Goal: Task Accomplishment & Management: Use online tool/utility

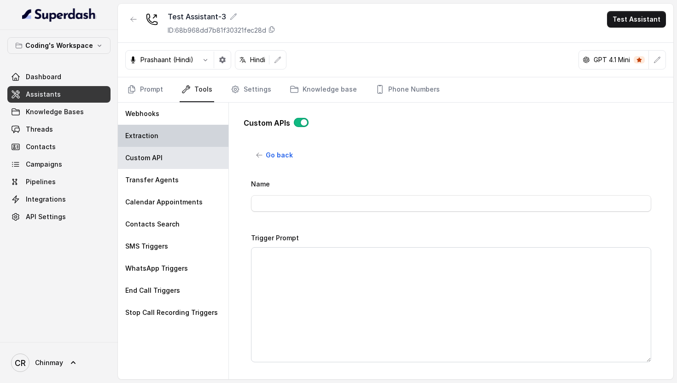
click at [171, 136] on div "Extraction" at bounding box center [173, 136] width 111 height 22
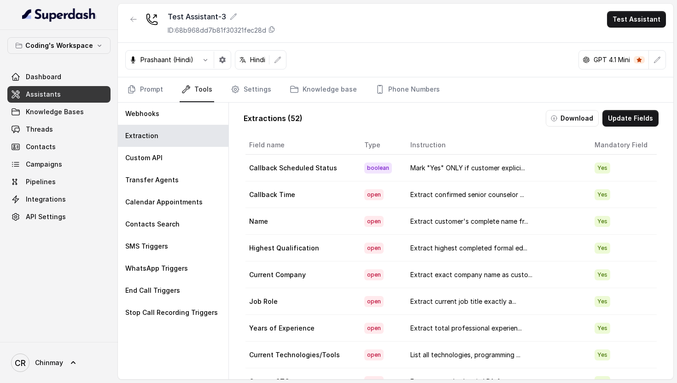
scroll to position [2, 2]
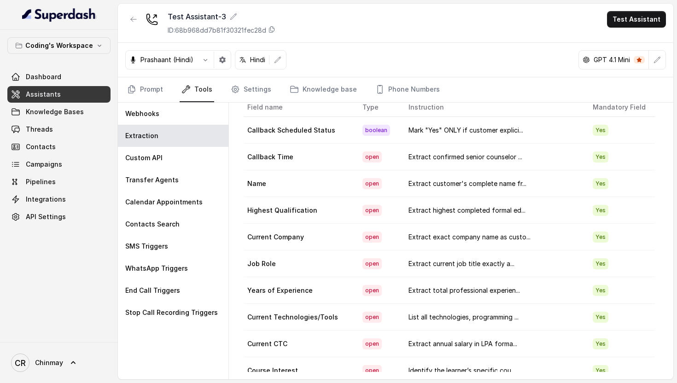
scroll to position [0, 0]
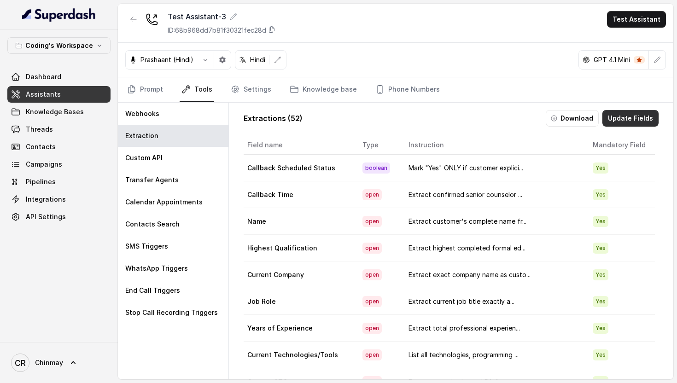
click at [618, 121] on button "Update Fields" at bounding box center [630, 118] width 56 height 17
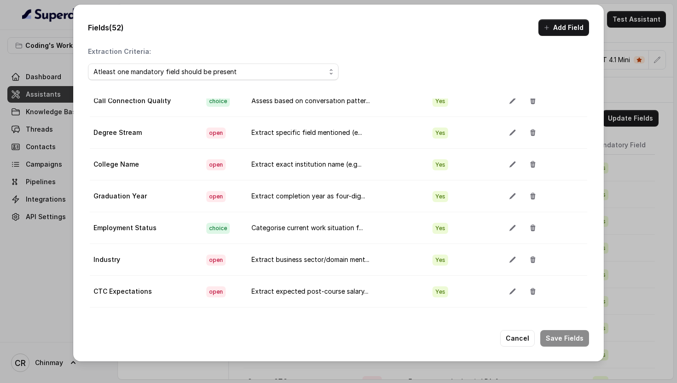
scroll to position [1148, 0]
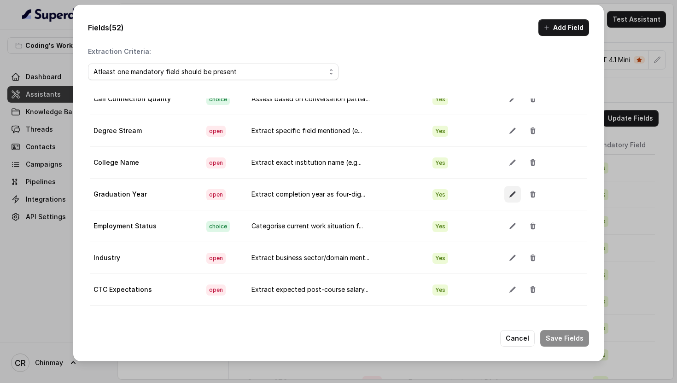
click at [504, 194] on button "button" at bounding box center [512, 194] width 17 height 17
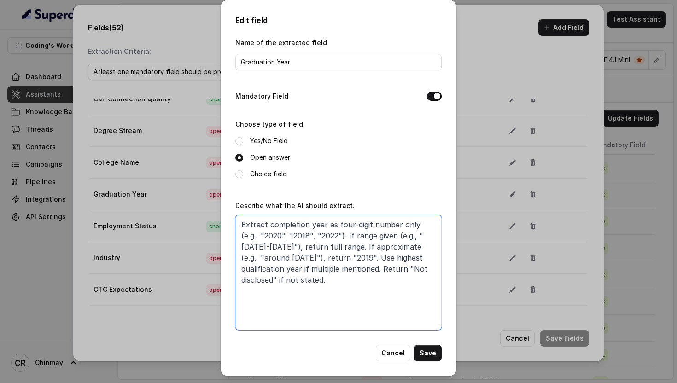
click at [265, 221] on textarea "Extract completion year as four-digit number only (e.g., "2020", "2018", "2022"…" at bounding box center [338, 272] width 206 height 115
type textarea "Extract degree completion year as four-digit number only (e.g., "2020", "2018",…"
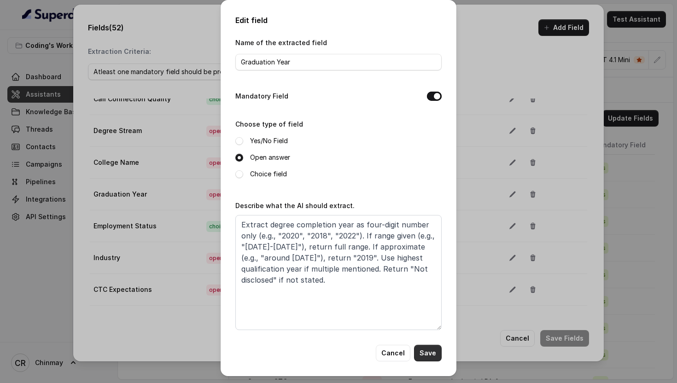
click at [437, 353] on button "Save" at bounding box center [428, 353] width 28 height 17
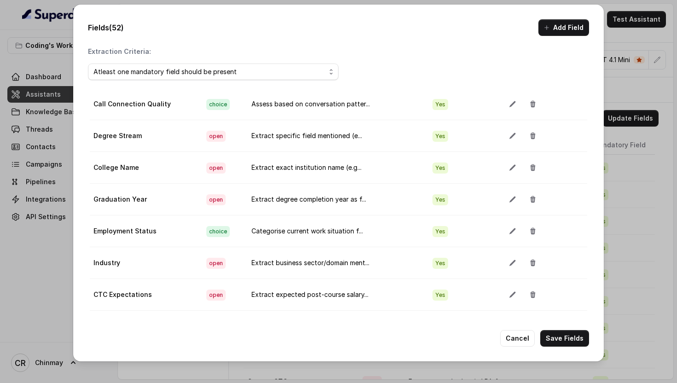
scroll to position [1142, 0]
click at [504, 137] on button "button" at bounding box center [512, 136] width 17 height 17
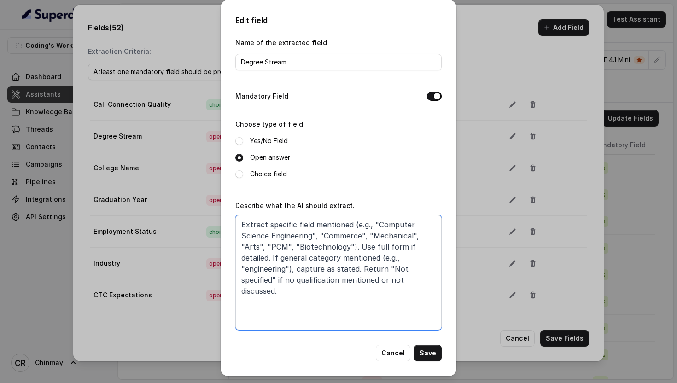
click at [268, 259] on textarea "Extract specific field mentioned (e.g., "Computer Science Engineering", "Commer…" at bounding box center [338, 272] width 206 height 115
click at [357, 267] on textarea "Extract specific field mentioned (e.g., "Computer Science Engineering", "Commer…" at bounding box center [338, 272] width 206 height 115
click at [349, 247] on textarea "Extract specific field mentioned (e.g., "Computer Science Engineering", "Commer…" at bounding box center [338, 272] width 206 height 115
click at [288, 244] on textarea "Extract specific field mentioned (e.g., "Computer Science Engineering", "Commer…" at bounding box center [338, 272] width 206 height 115
click at [341, 247] on textarea "Extract specific field mentioned (e.g., "Computer Science Engineering", "Commer…" at bounding box center [338, 272] width 206 height 115
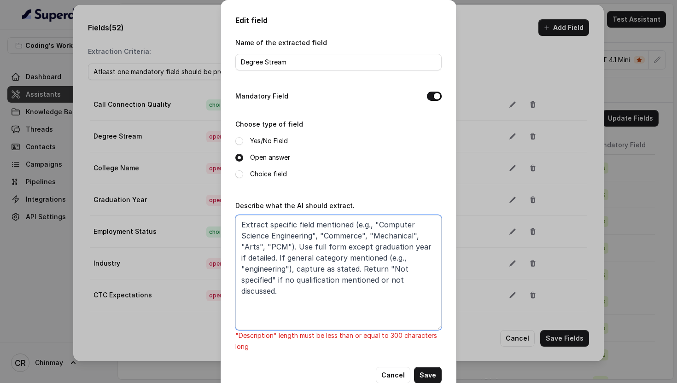
click at [270, 256] on textarea "Extract specific field mentioned (e.g., "Computer Science Engineering", "Commer…" at bounding box center [338, 272] width 206 height 115
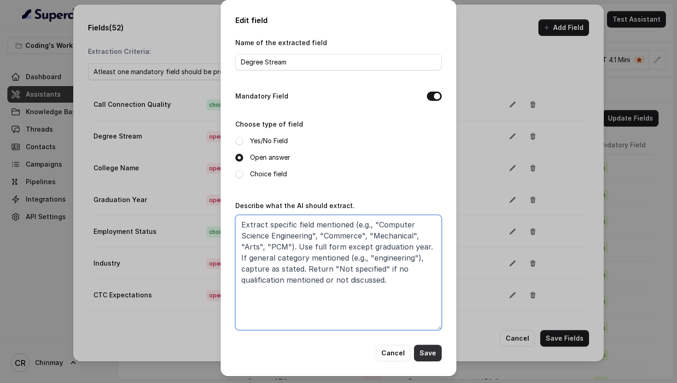
type textarea "Extract specific field mentioned (e.g., "Computer Science Engineering", "Commer…"
click at [427, 349] on button "Save" at bounding box center [428, 353] width 28 height 17
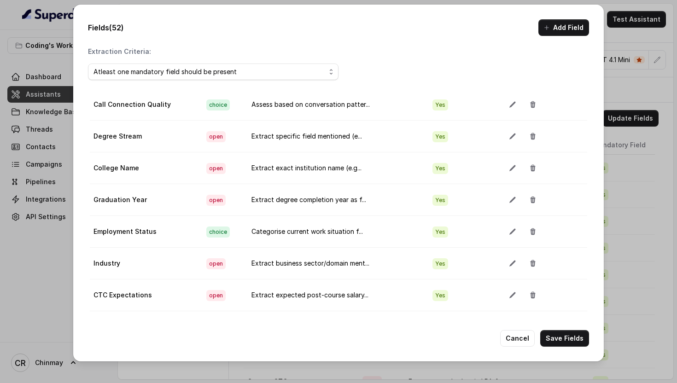
scroll to position [1406, 0]
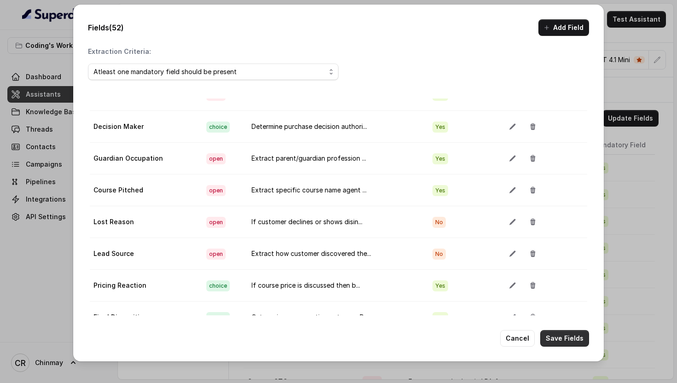
click at [565, 342] on button "Save Fields" at bounding box center [564, 338] width 49 height 17
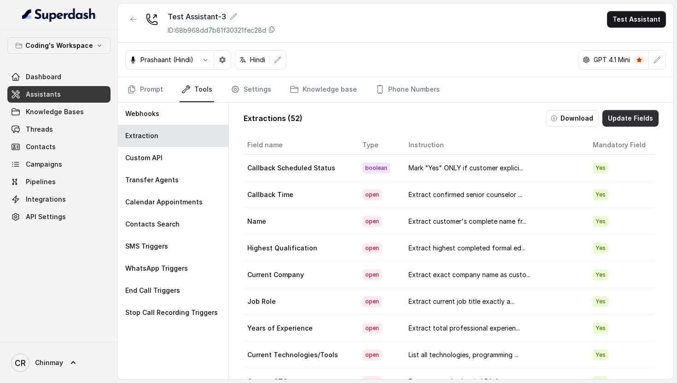
click at [633, 117] on button "Update Fields" at bounding box center [630, 118] width 56 height 17
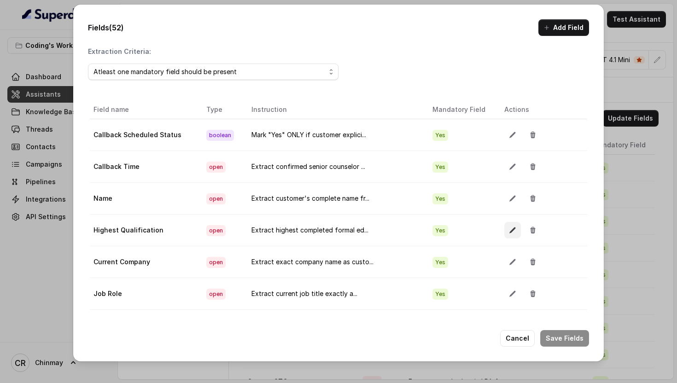
click at [504, 235] on button "button" at bounding box center [512, 230] width 17 height 17
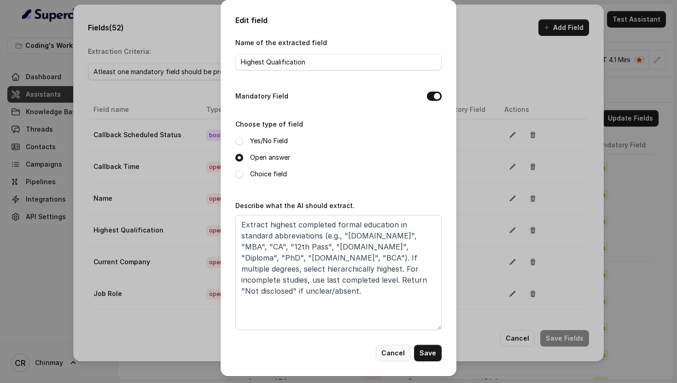
click at [396, 349] on button "Cancel" at bounding box center [393, 353] width 35 height 17
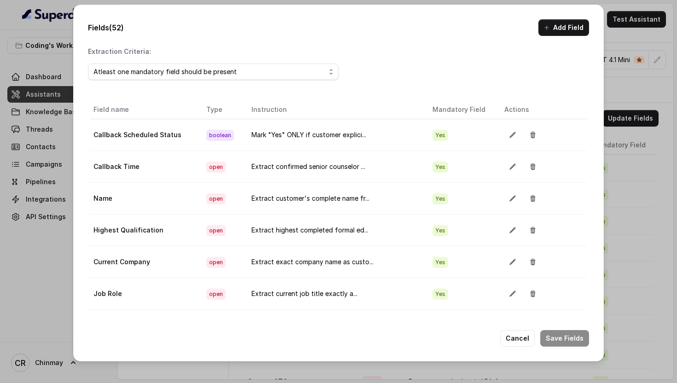
scroll to position [1046, 0]
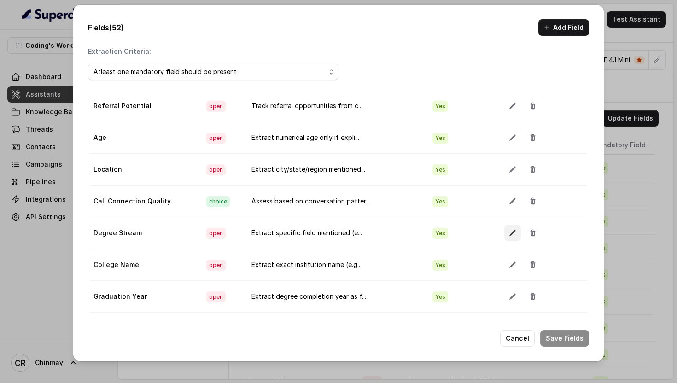
click at [504, 228] on button "button" at bounding box center [512, 233] width 17 height 17
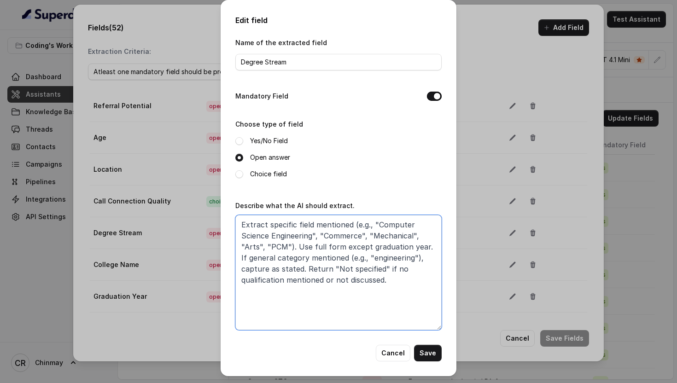
click at [404, 285] on textarea "Extract specific field mentioned (e.g., "Computer Science Engineering", "Commer…" at bounding box center [338, 272] width 206 height 115
click at [390, 355] on button "Cancel" at bounding box center [393, 353] width 35 height 17
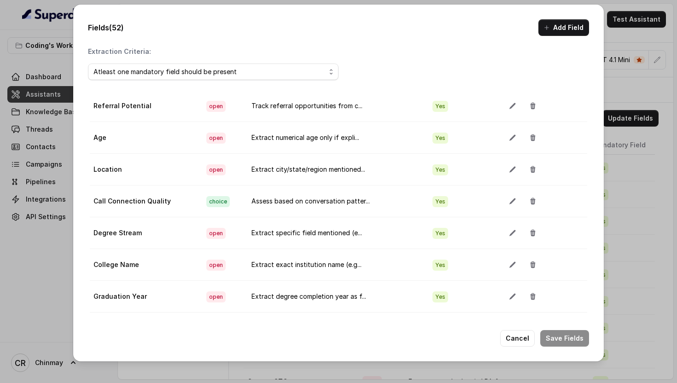
scroll to position [0, 0]
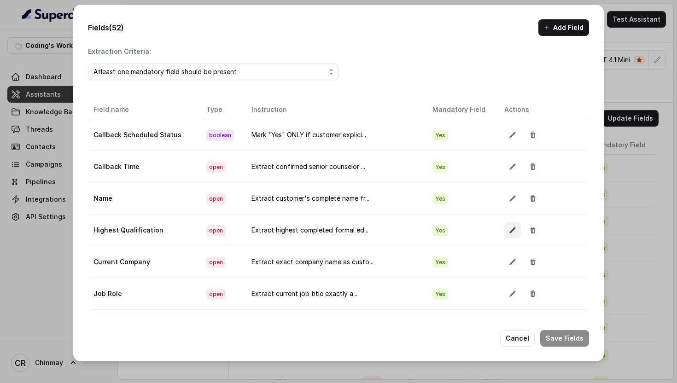
click at [509, 233] on icon "button" at bounding box center [512, 230] width 6 height 6
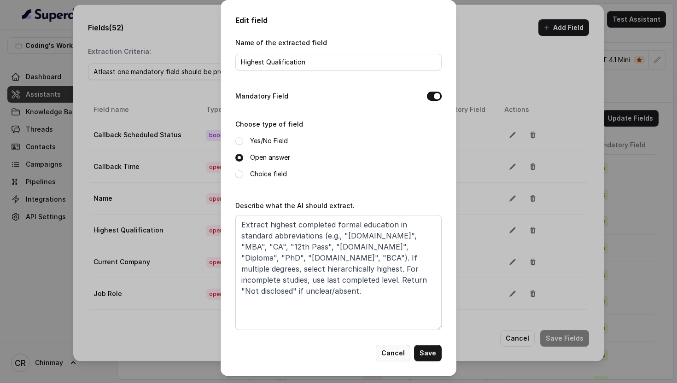
click at [394, 350] on button "Cancel" at bounding box center [393, 353] width 35 height 17
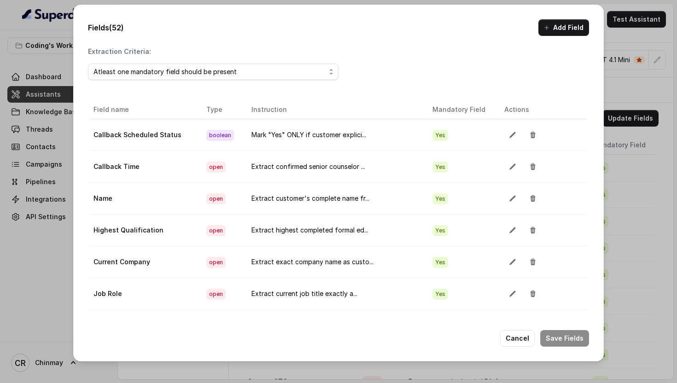
click at [343, 110] on th "Instruction" at bounding box center [334, 109] width 181 height 19
click at [509, 136] on icon "button" at bounding box center [512, 135] width 6 height 6
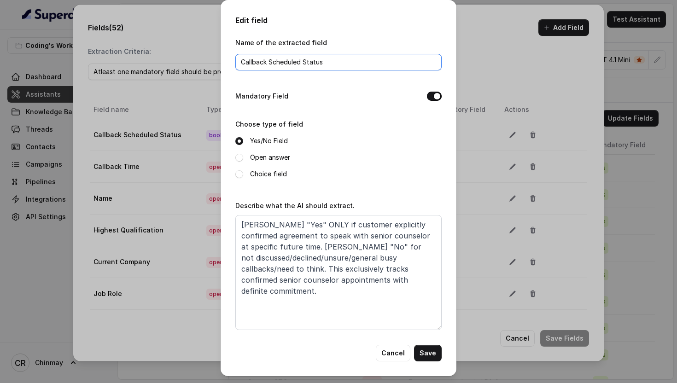
click at [304, 64] on input "Callback Scheduled Status" at bounding box center [338, 62] width 206 height 17
type input "Callback_Scheduled_Status"
click at [432, 350] on button "Save" at bounding box center [428, 353] width 28 height 17
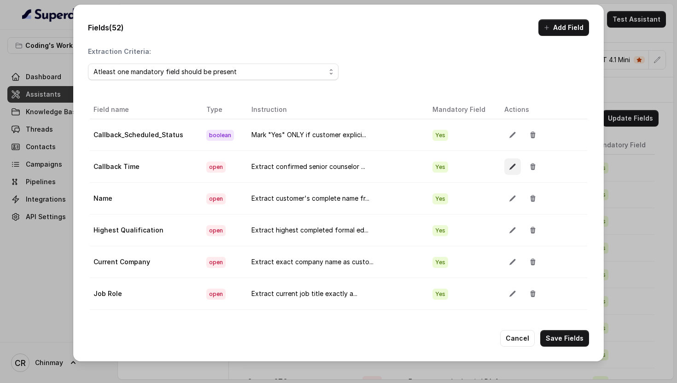
click at [509, 164] on icon "button" at bounding box center [512, 166] width 7 height 7
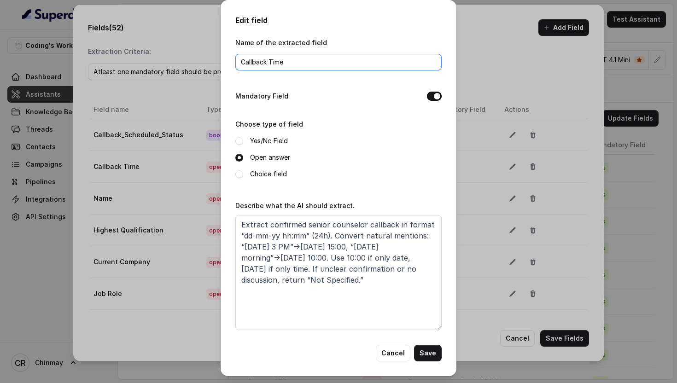
click at [270, 61] on input "Callback Time" at bounding box center [338, 62] width 206 height 17
type input "Callback_Time"
click at [430, 352] on button "Save" at bounding box center [428, 353] width 28 height 17
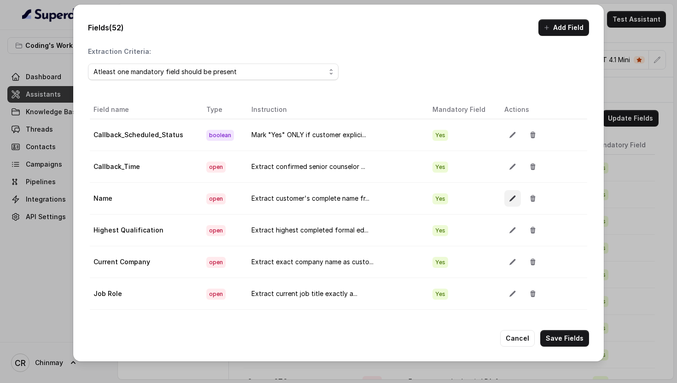
click at [509, 198] on icon "button" at bounding box center [512, 199] width 6 height 6
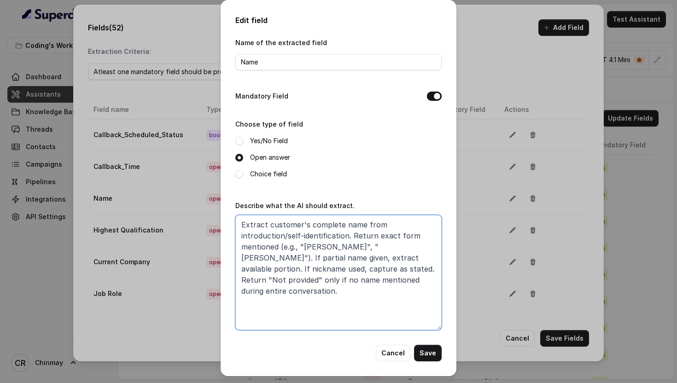
click at [271, 279] on textarea "Extract customer's complete name from introduction/self-identification. Return …" at bounding box center [338, 272] width 206 height 115
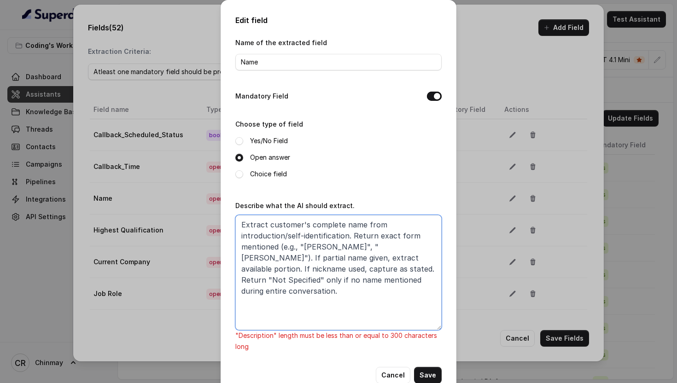
click at [332, 295] on textarea "Extract customer's complete name from introduction/self-identification. Return …" at bounding box center [338, 272] width 206 height 115
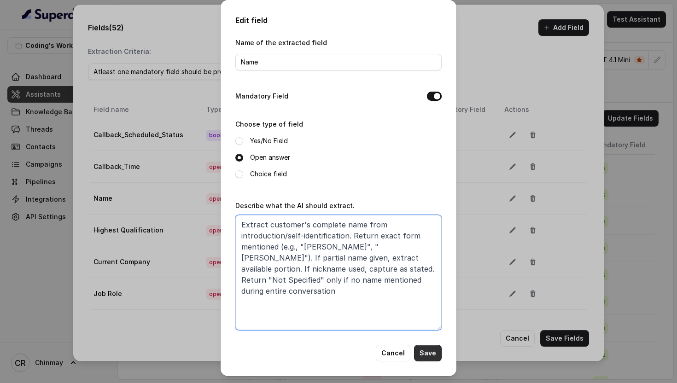
type textarea "Extract customer's complete name from introduction/self-identification. Return …"
click at [433, 348] on button "Save" at bounding box center [428, 353] width 28 height 17
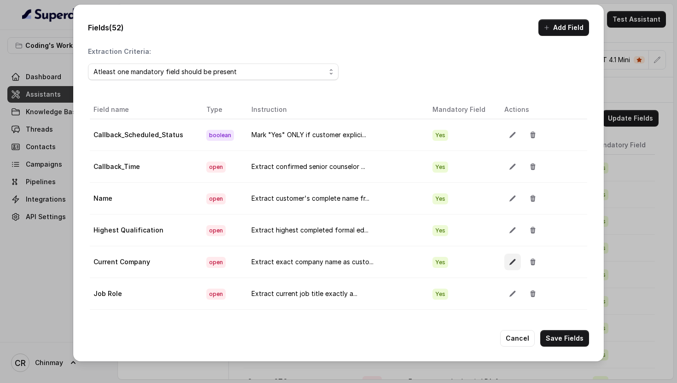
click at [509, 262] on icon "button" at bounding box center [512, 261] width 7 height 7
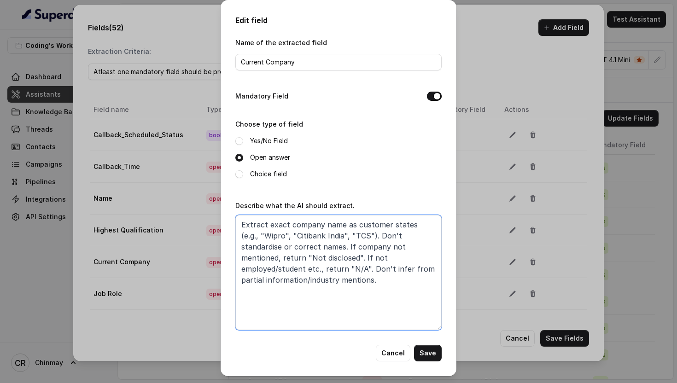
click at [423, 257] on textarea "Extract exact company name as customer states (e.g., "Wipro", "Citibank India",…" at bounding box center [338, 272] width 206 height 115
type textarea "Extract exact company name as customer states (e.g., "Wipro", "Citibank India",…"
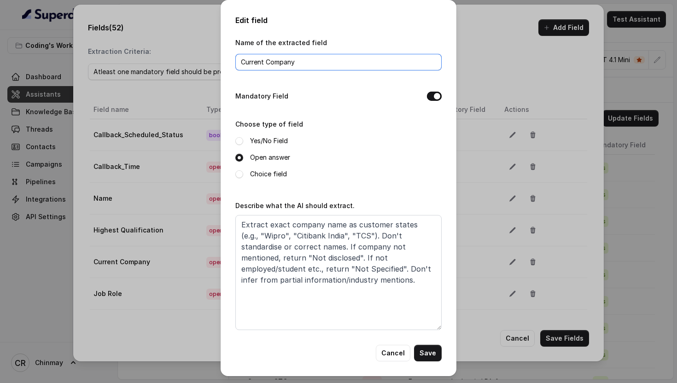
click at [266, 64] on input "Current Company" at bounding box center [338, 62] width 206 height 17
type input "Current_Company"
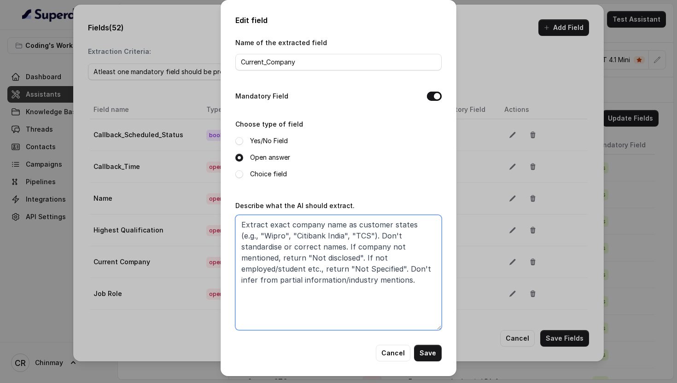
click at [417, 257] on textarea "Extract exact company name as customer states (e.g., "Wipro", "Citibank India",…" at bounding box center [338, 272] width 206 height 115
click at [273, 268] on textarea "Extract exact company name as customer states (e.g., "Wipro", "Citibank India",…" at bounding box center [338, 272] width 206 height 115
drag, startPoint x: 274, startPoint y: 259, endPoint x: 239, endPoint y: 257, distance: 35.0
click at [239, 257] on textarea "Extract exact company name as customer states (e.g., "Wipro", "Citibank India",…" at bounding box center [338, 272] width 206 height 115
type textarea "Extract exact company name as customer states (e.g., "Wipro", "Citibank India",…"
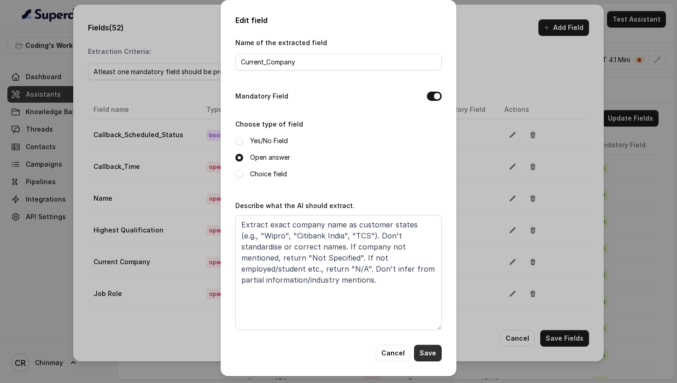
click at [432, 354] on button "Save" at bounding box center [428, 353] width 28 height 17
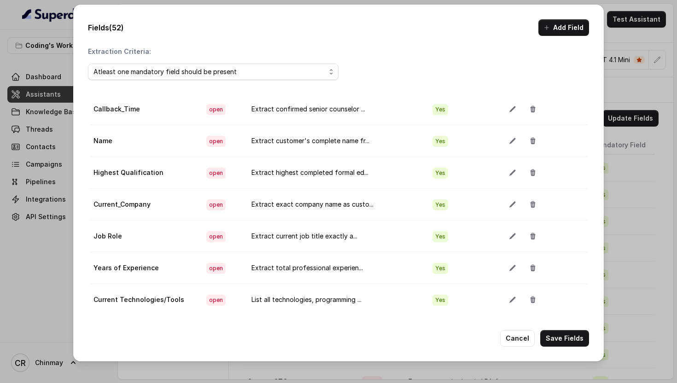
scroll to position [81, 0]
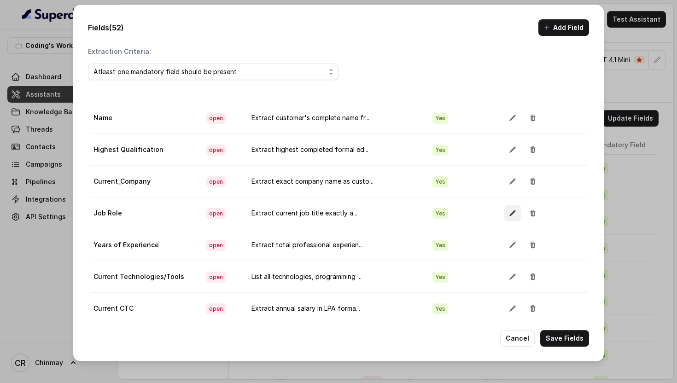
click at [509, 210] on icon "button" at bounding box center [512, 212] width 7 height 7
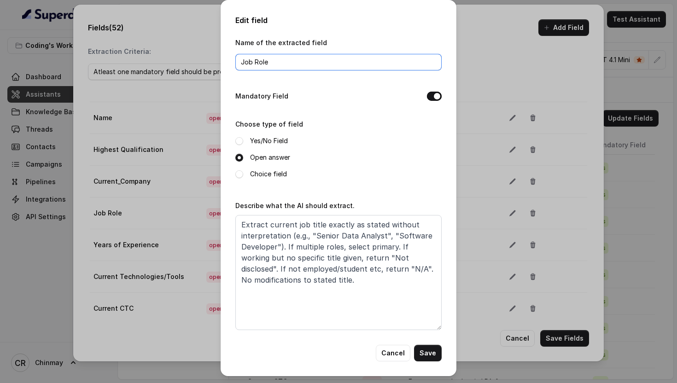
click at [255, 65] on input "Job Role" at bounding box center [338, 62] width 206 height 17
type input "Job_Role"
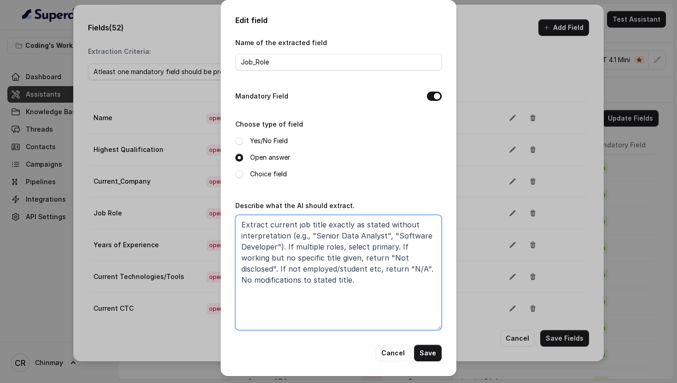
drag, startPoint x: 375, startPoint y: 257, endPoint x: 406, endPoint y: 258, distance: 30.9
click at [406, 258] on textarea "Extract current job title exactly as stated without interpretation (e.g., "Seni…" at bounding box center [338, 272] width 206 height 115
type textarea "Extract current job title exactly as stated without interpretation (e.g., "Seni…"
click at [434, 352] on button "Save" at bounding box center [428, 353] width 28 height 17
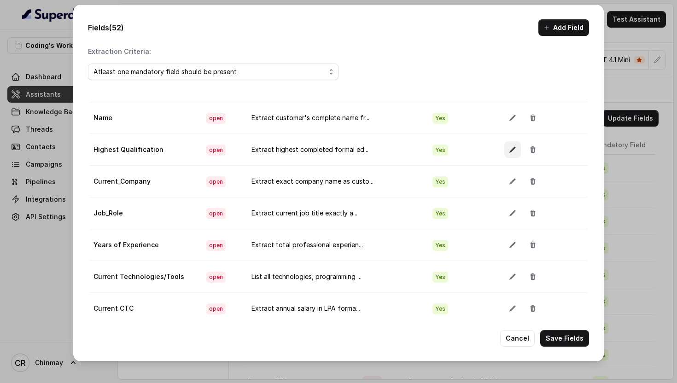
click at [509, 151] on icon "button" at bounding box center [512, 150] width 6 height 6
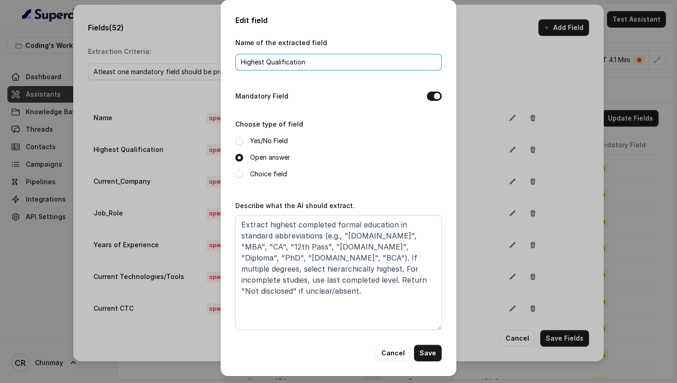
click at [268, 59] on input "Highest Qualification" at bounding box center [338, 62] width 206 height 17
type input "Highest_Qualification"
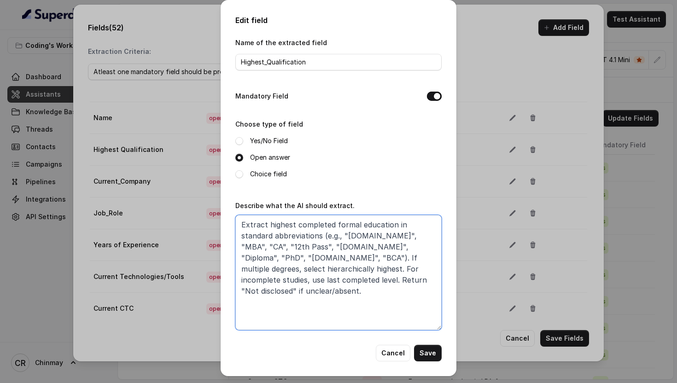
click at [274, 278] on textarea "Extract highest completed formal education in standard abbreviations (e.g., "[D…" at bounding box center [338, 272] width 206 height 115
type textarea "Extract highest completed formal education in standard abbreviations (e.g., "[D…"
click at [432, 352] on button "Save" at bounding box center [428, 353] width 28 height 17
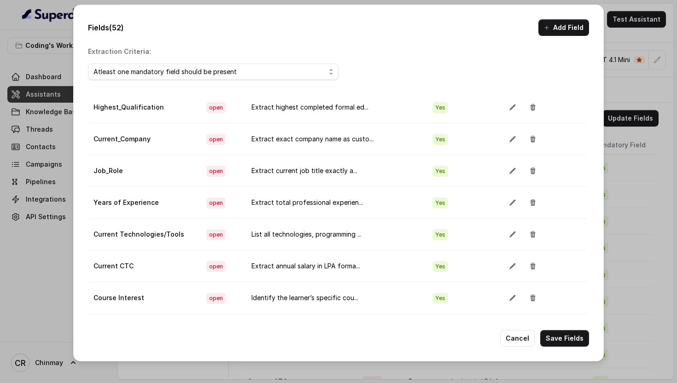
scroll to position [127, 0]
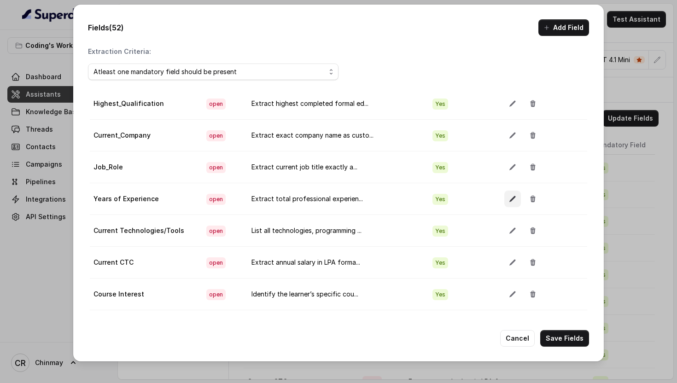
click at [509, 198] on icon "button" at bounding box center [512, 199] width 6 height 6
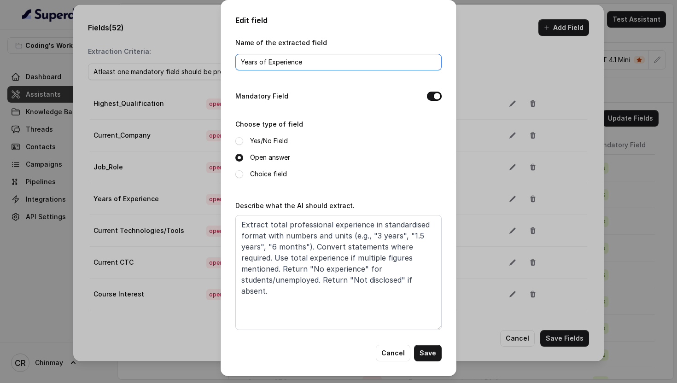
click at [262, 62] on input "Years of Experience" at bounding box center [338, 62] width 206 height 17
click at [270, 60] on input "Years_of Experience" at bounding box center [338, 62] width 206 height 17
type input "Years_of_Experience"
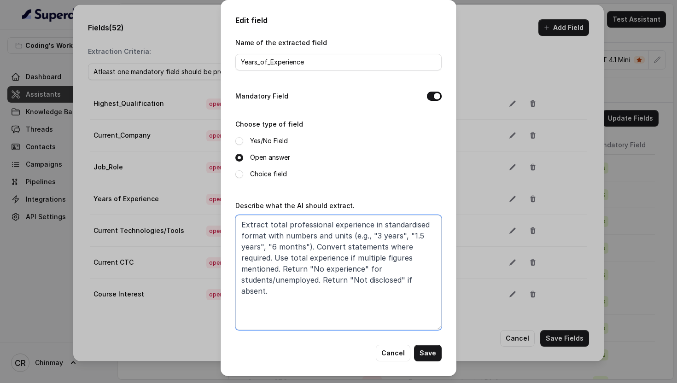
drag, startPoint x: 397, startPoint y: 280, endPoint x: 365, endPoint y: 279, distance: 31.8
click at [365, 279] on textarea "Extract total professional experience in standardised format with numbers and u…" at bounding box center [338, 272] width 206 height 115
type textarea "Extract total professional experience in standardised format with numbers and u…"
click at [430, 352] on button "Save" at bounding box center [428, 353] width 28 height 17
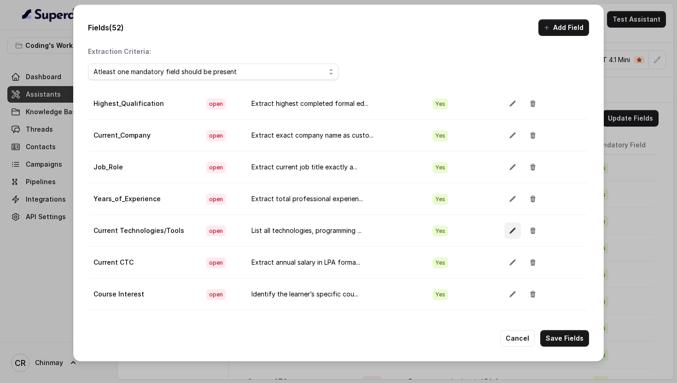
click at [504, 235] on button "button" at bounding box center [512, 230] width 17 height 17
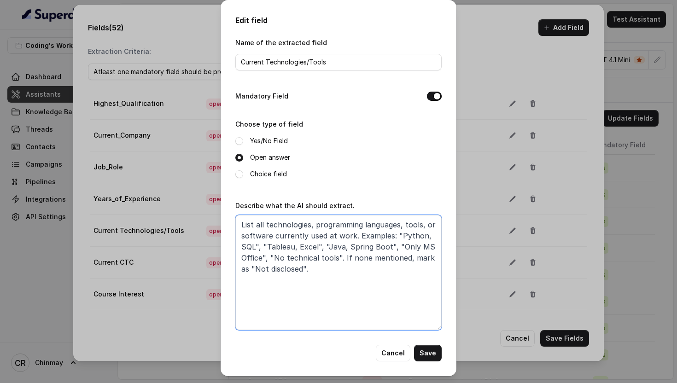
drag, startPoint x: 303, startPoint y: 266, endPoint x: 270, endPoint y: 265, distance: 32.3
click at [270, 265] on textarea "List all technologies, programming languages, tools, or software currently used…" at bounding box center [338, 272] width 206 height 115
type textarea "List all technologies, programming languages, tools, or software currently used…"
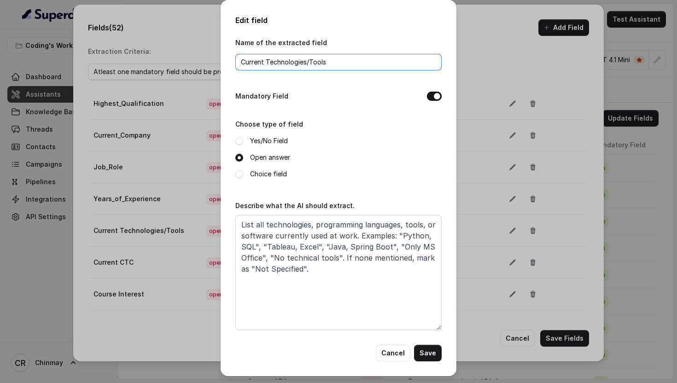
click at [268, 59] on input "Current Technologies/Tools" at bounding box center [338, 62] width 206 height 17
drag, startPoint x: 310, startPoint y: 61, endPoint x: 310, endPoint y: 70, distance: 8.3
click at [310, 61] on input "Current_Technologies/Tools" at bounding box center [338, 62] width 206 height 17
type input "Current_Technologies_Tools"
click at [430, 353] on button "Save" at bounding box center [428, 353] width 28 height 17
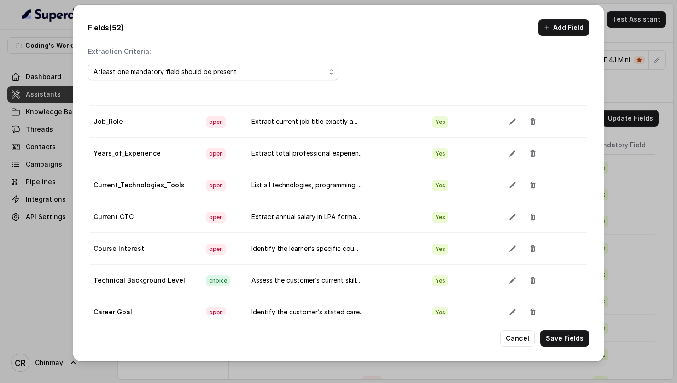
scroll to position [180, 0]
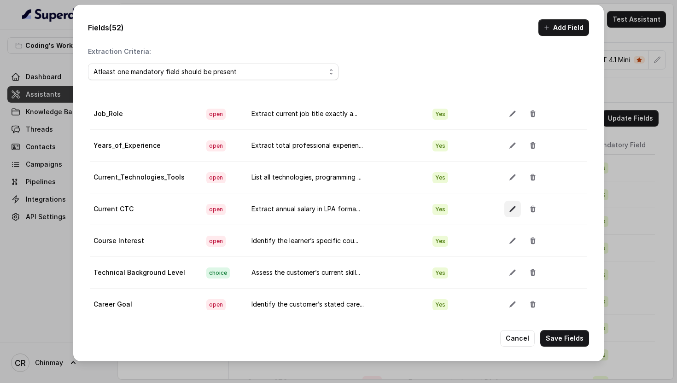
click at [509, 210] on icon "button" at bounding box center [512, 208] width 7 height 7
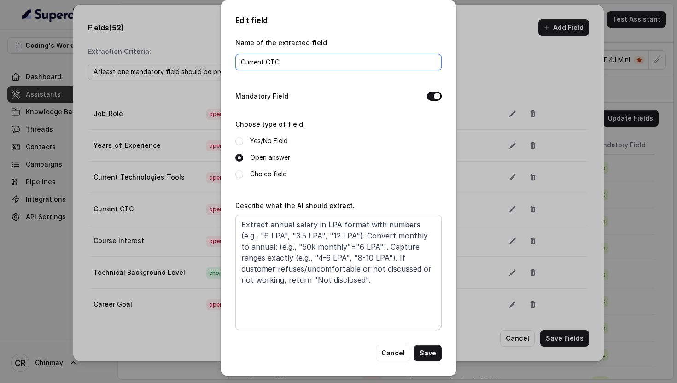
click at [267, 63] on input "Current CTC" at bounding box center [338, 62] width 206 height 17
type input "Current_CTC"
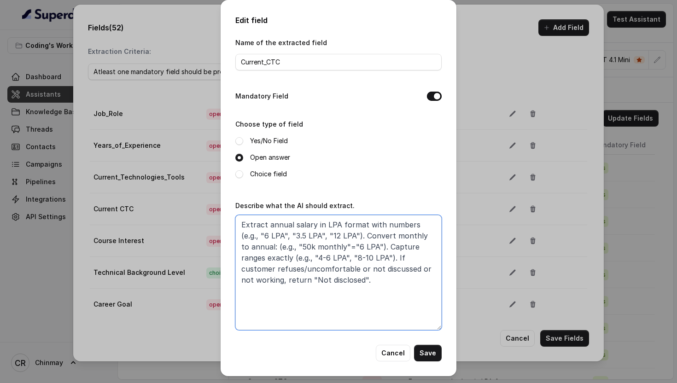
click at [381, 275] on textarea "Extract annual salary in LPA format with numbers (e.g., "6 LPA", "3.5 LPA", "12…" at bounding box center [338, 272] width 206 height 115
drag, startPoint x: 316, startPoint y: 279, endPoint x: 282, endPoint y: 278, distance: 33.7
click at [282, 278] on textarea "Extract annual salary in LPA format with numbers (e.g., "6 LPA", "3.5 LPA", "12…" at bounding box center [338, 272] width 206 height 115
type textarea "Extract annual salary in LPA format with numbers (e.g., "6 LPA", "3.5 LPA", "12…"
click at [431, 353] on button "Save" at bounding box center [428, 353] width 28 height 17
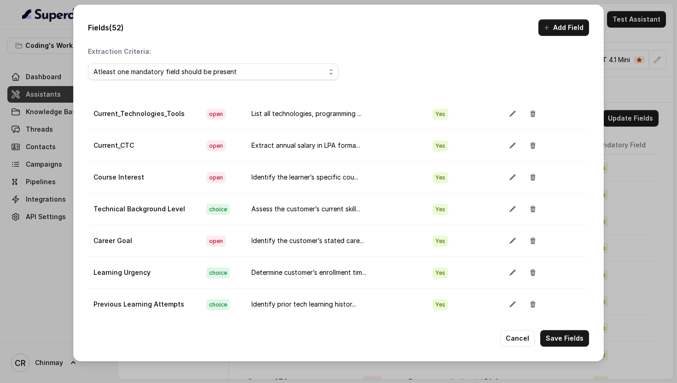
scroll to position [251, 0]
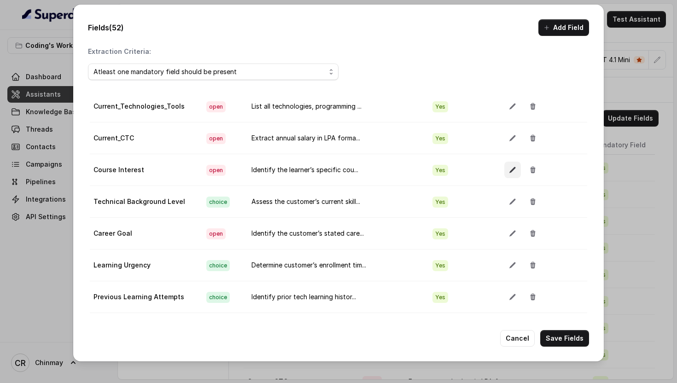
click at [509, 173] on icon "button" at bounding box center [512, 169] width 7 height 7
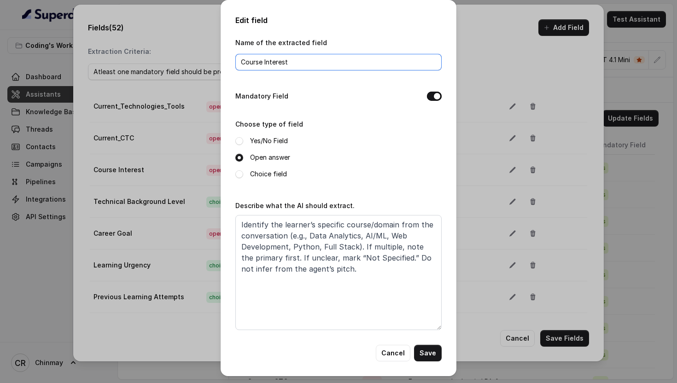
click at [264, 64] on input "Course Interest" at bounding box center [338, 62] width 206 height 17
type input "Course_Interest"
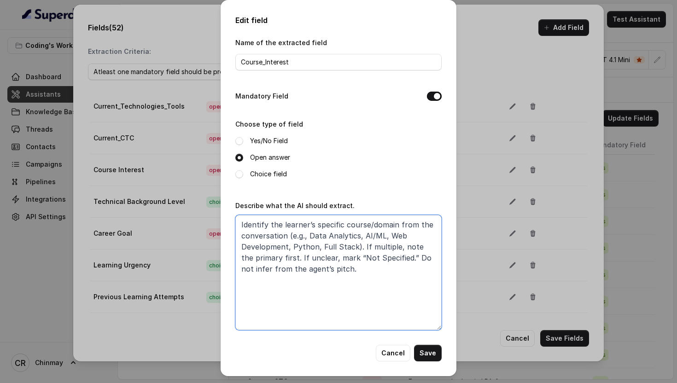
click at [376, 267] on textarea "Identify the learner’s specific course/domain from the conversation (e.g., Data…" at bounding box center [338, 272] width 206 height 115
click at [431, 354] on button "Save" at bounding box center [428, 353] width 28 height 17
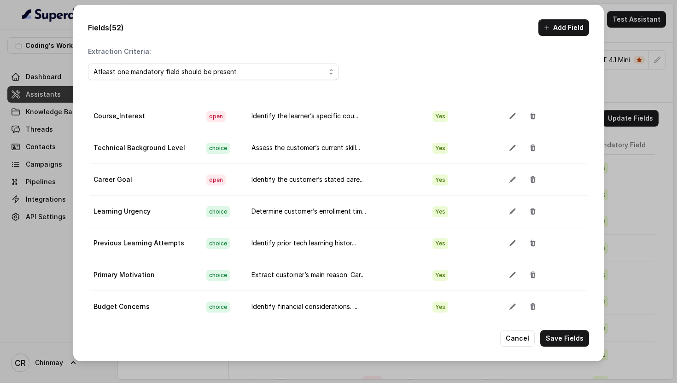
scroll to position [323, 0]
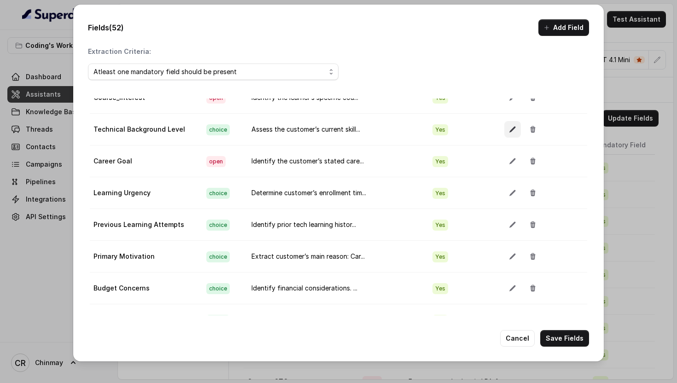
click at [509, 131] on icon "button" at bounding box center [512, 130] width 6 height 6
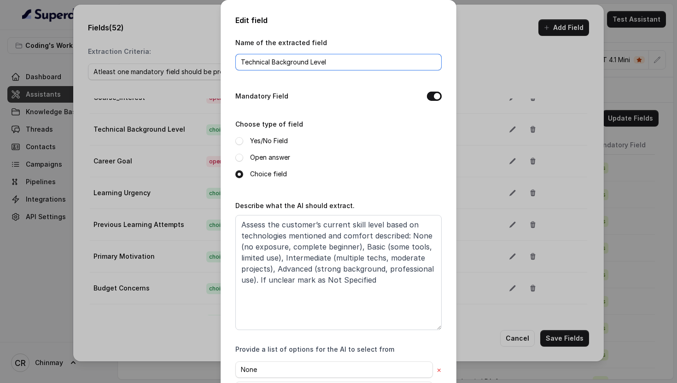
click at [274, 62] on input "Technical Background Level" at bounding box center [338, 62] width 206 height 17
click at [312, 63] on input "Technical_Background Level" at bounding box center [338, 62] width 206 height 17
type input "Technical_Background_Level"
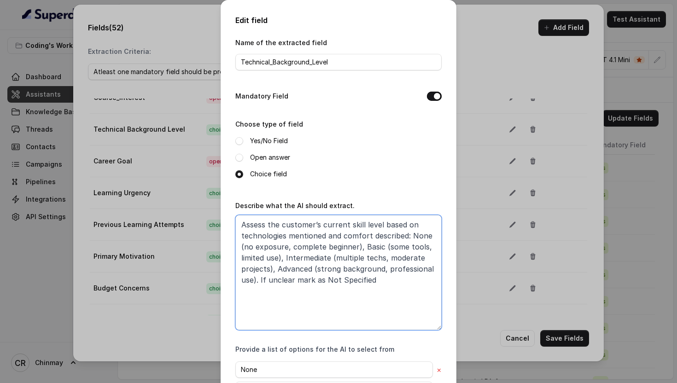
click at [326, 275] on textarea "Assess the customer’s current skill level based on technologies mentioned and c…" at bounding box center [338, 272] width 206 height 115
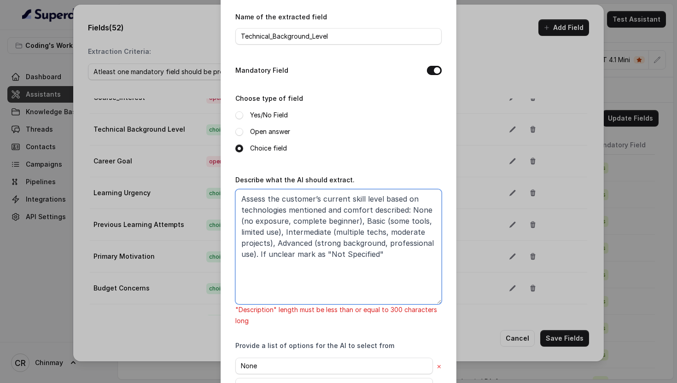
scroll to position [37, 0]
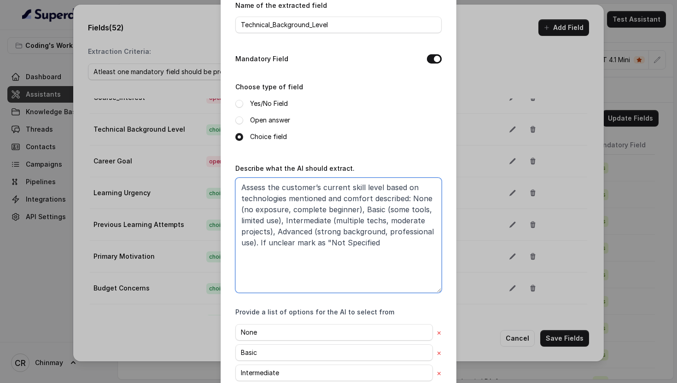
click at [330, 241] on textarea "Assess the customer’s current skill level based on technologies mentioned and c…" at bounding box center [338, 235] width 206 height 115
type textarea "Assess the customer’s current skill level based on technologies mentioned and c…"
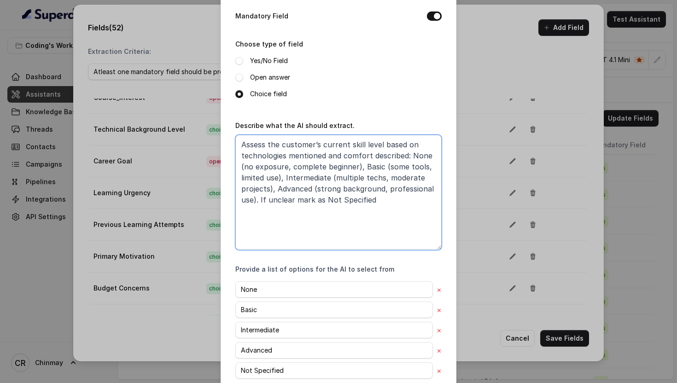
scroll to position [132, 0]
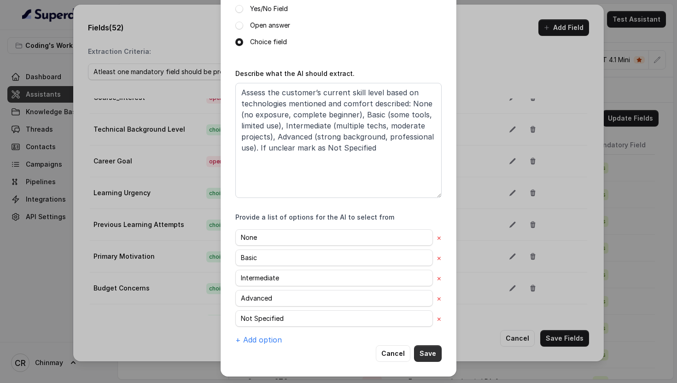
click at [429, 356] on button "Save" at bounding box center [428, 353] width 28 height 17
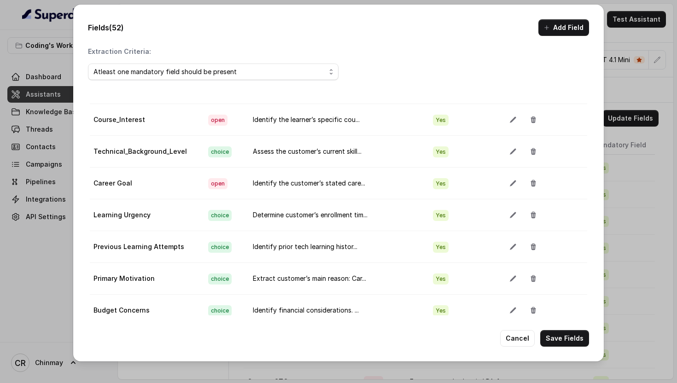
scroll to position [301, 0]
click at [505, 185] on button "button" at bounding box center [513, 183] width 17 height 17
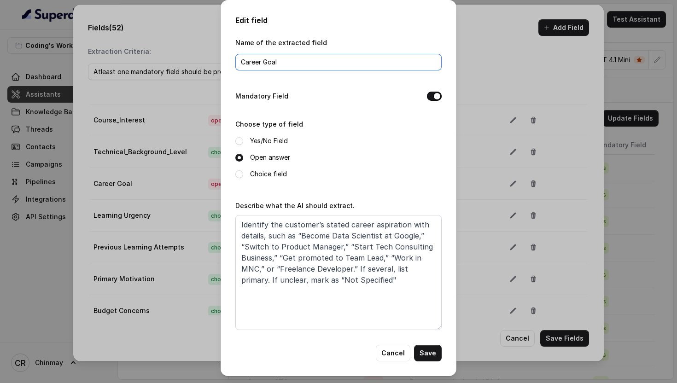
click at [265, 60] on input "Career Goal" at bounding box center [338, 62] width 206 height 17
type input "Career_Goal"
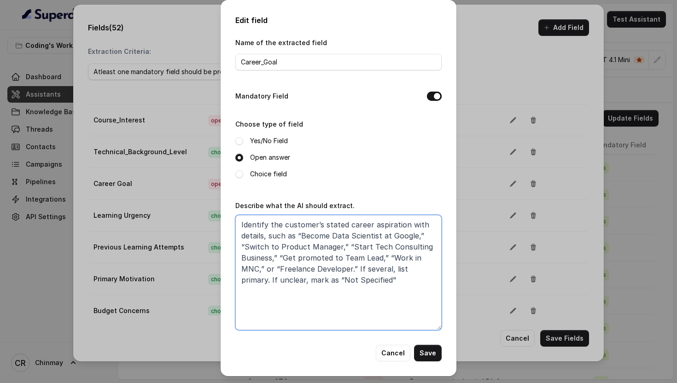
click at [325, 278] on textarea "Identify the customer’s stated career aspiration with details, such as “Become …" at bounding box center [338, 272] width 206 height 115
type textarea "Identify the customer’s stated career aspiration with details, such as “Become …"
click at [428, 355] on button "Save" at bounding box center [428, 353] width 28 height 17
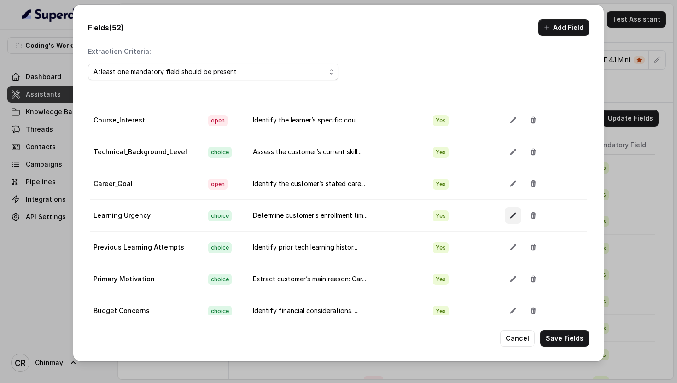
click at [509, 212] on icon "button" at bounding box center [512, 215] width 7 height 7
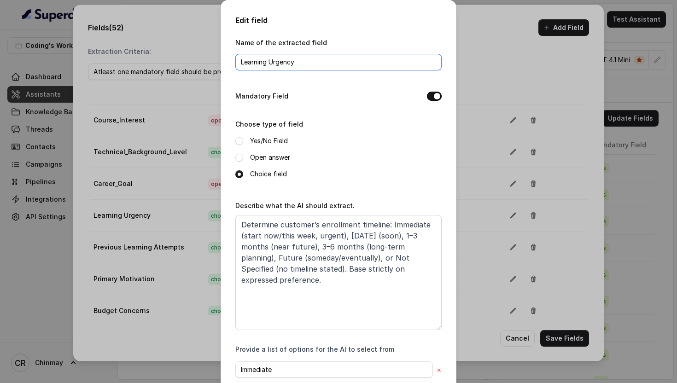
click at [271, 59] on input "Learning Urgency" at bounding box center [338, 62] width 206 height 17
type input "Learning_Urgency"
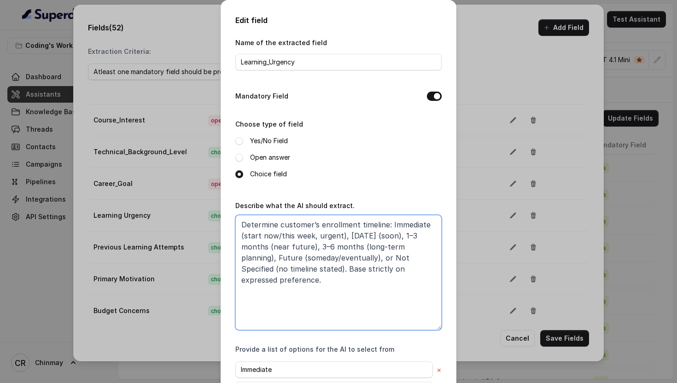
click at [348, 287] on textarea "Determine customer’s enrollment timeline: Immediate (start now/this week, urgen…" at bounding box center [338, 272] width 206 height 115
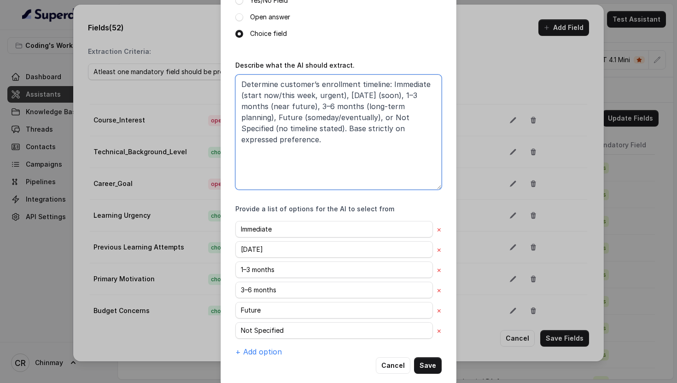
scroll to position [152, 0]
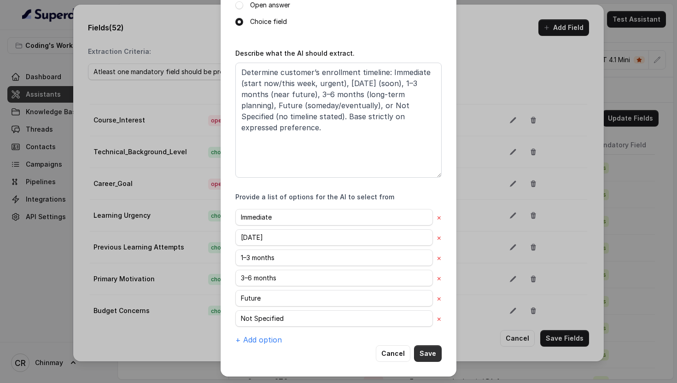
click at [426, 353] on button "Save" at bounding box center [428, 353] width 28 height 17
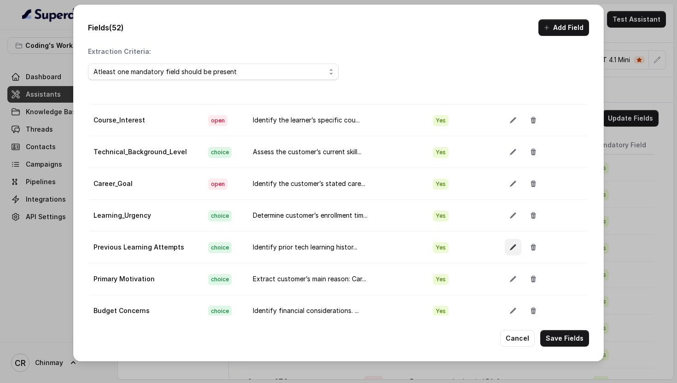
click at [510, 247] on icon "button" at bounding box center [513, 247] width 6 height 6
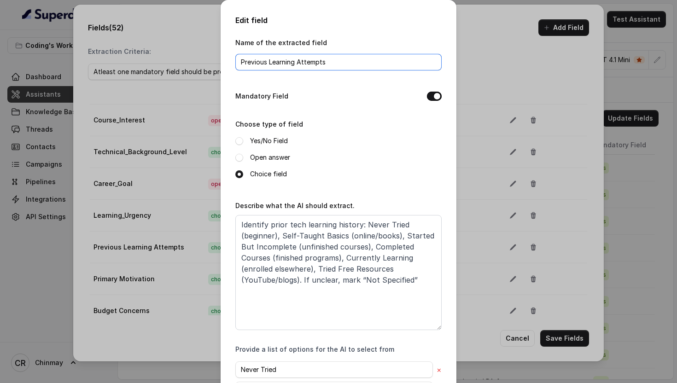
click at [269, 62] on input "Previous Learning Attempts" at bounding box center [338, 62] width 206 height 17
click at [301, 61] on input "Previous_Learning Attempts" at bounding box center [338, 62] width 206 height 17
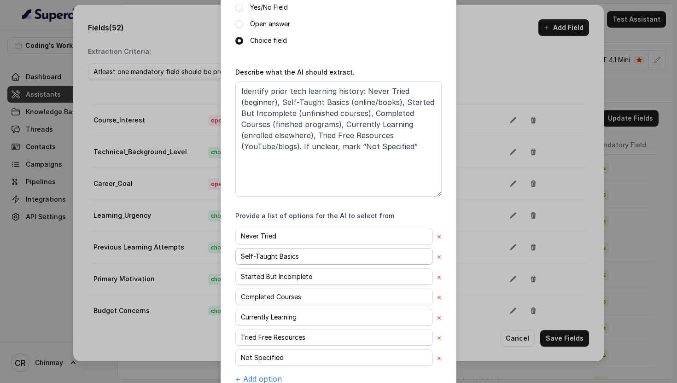
scroll to position [173, 0]
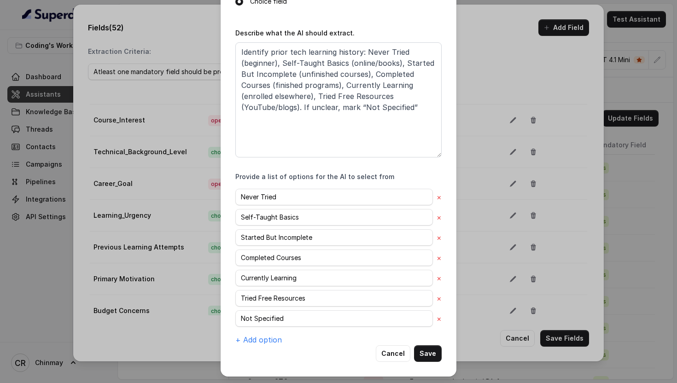
type input "Previous_Learning_Attempts"
click at [423, 358] on button "Save" at bounding box center [428, 353] width 28 height 17
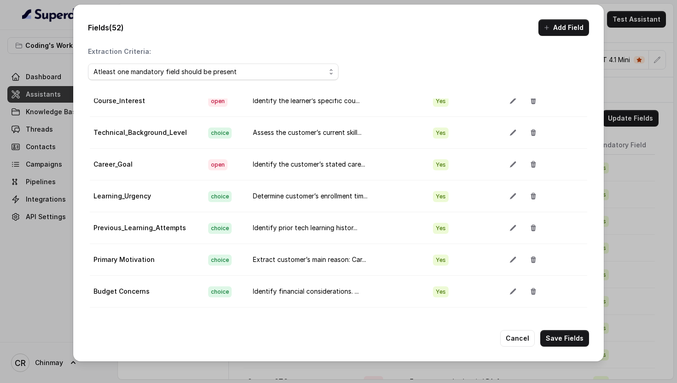
scroll to position [321, 0]
click at [510, 133] on icon "button" at bounding box center [513, 132] width 6 height 6
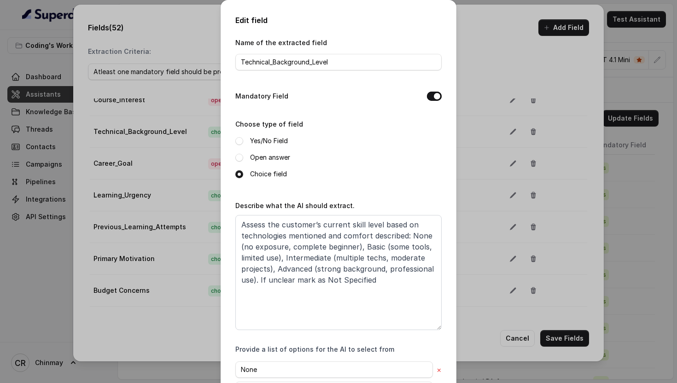
scroll to position [132, 0]
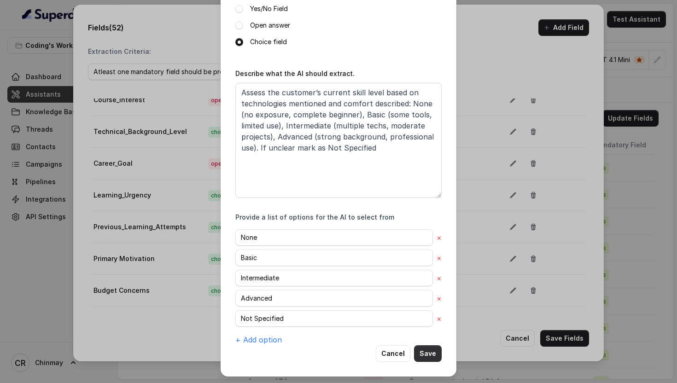
click at [433, 355] on button "Save" at bounding box center [428, 353] width 28 height 17
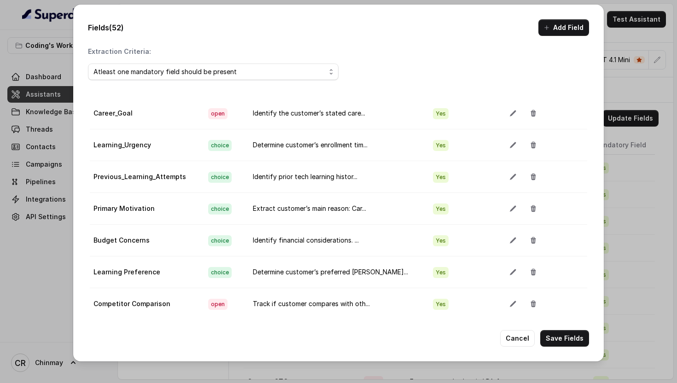
scroll to position [384, 0]
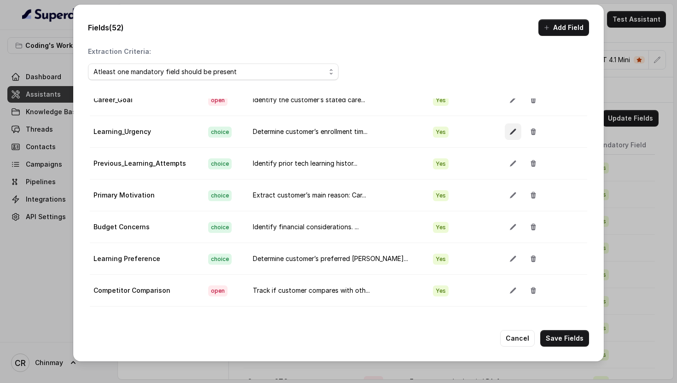
click at [505, 139] on button "button" at bounding box center [513, 131] width 17 height 17
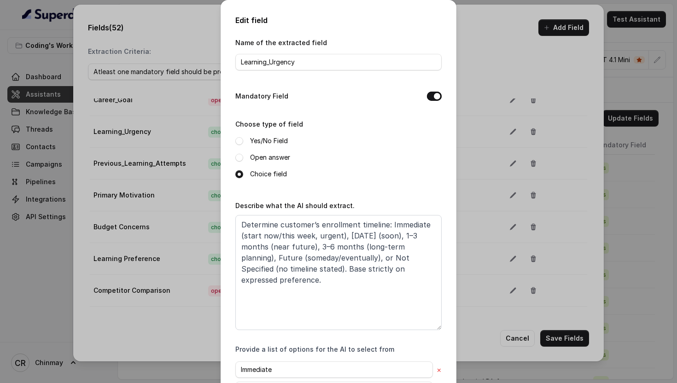
scroll to position [152, 0]
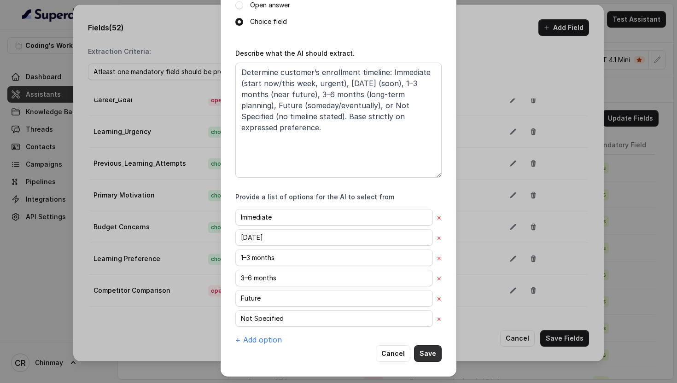
click at [432, 353] on button "Save" at bounding box center [428, 353] width 28 height 17
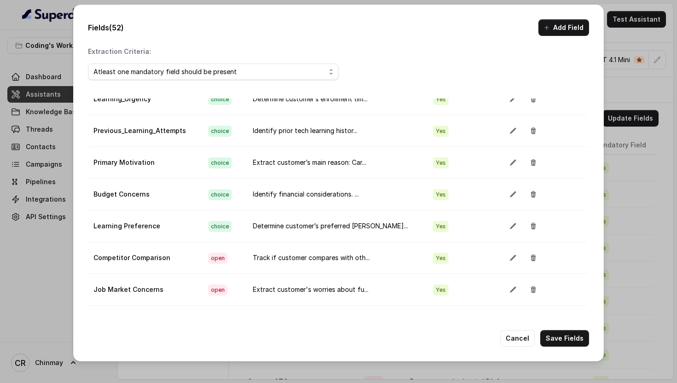
scroll to position [421, 0]
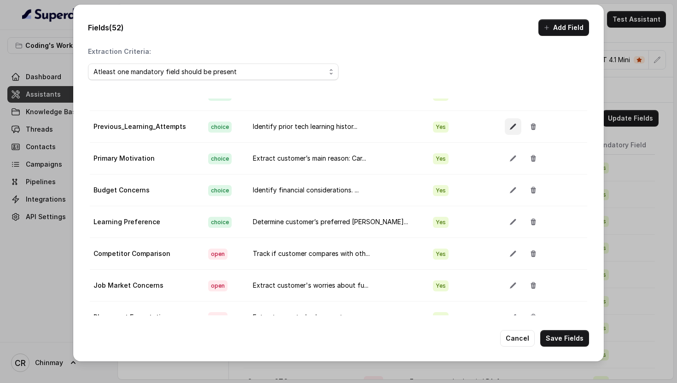
click at [509, 128] on icon "button" at bounding box center [512, 126] width 7 height 7
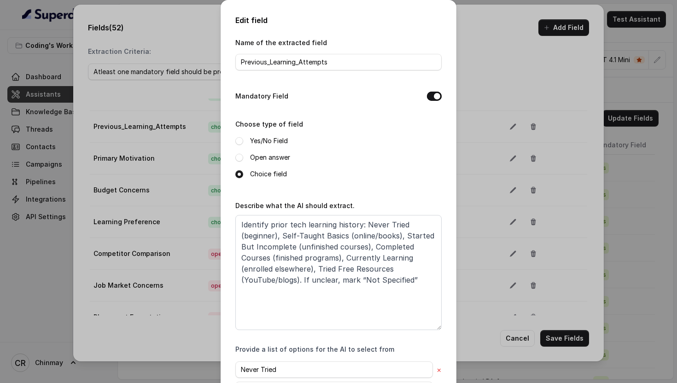
scroll to position [173, 0]
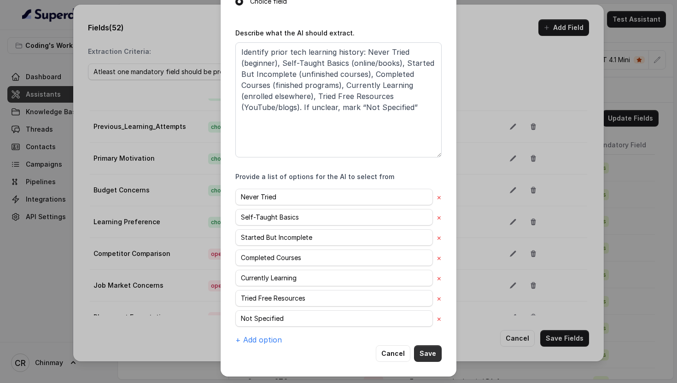
click at [431, 348] on button "Save" at bounding box center [428, 353] width 28 height 17
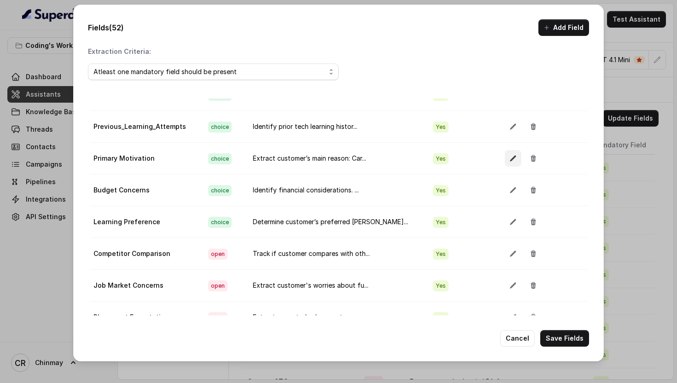
click at [509, 158] on icon "button" at bounding box center [512, 158] width 7 height 7
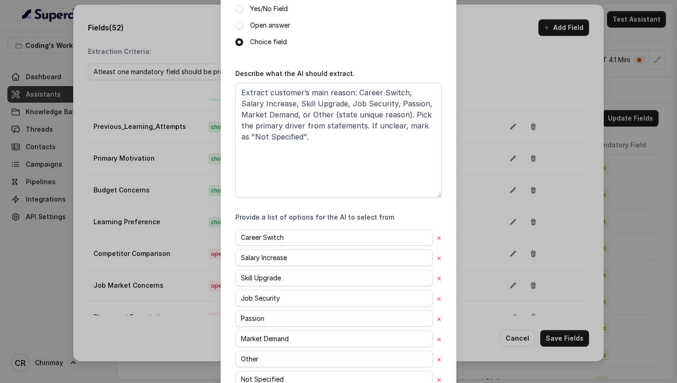
scroll to position [193, 0]
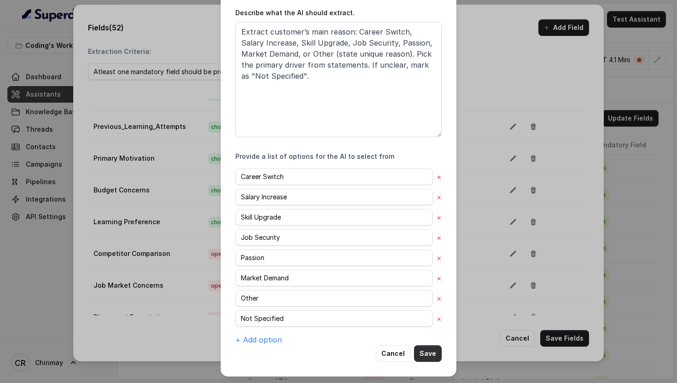
click at [427, 350] on button "Save" at bounding box center [428, 353] width 28 height 17
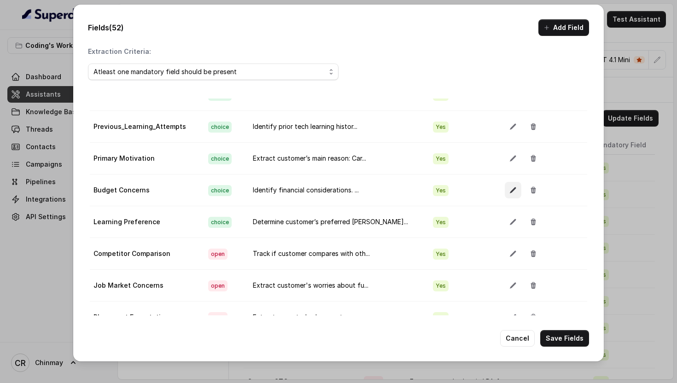
click at [509, 190] on icon "button" at bounding box center [512, 189] width 7 height 7
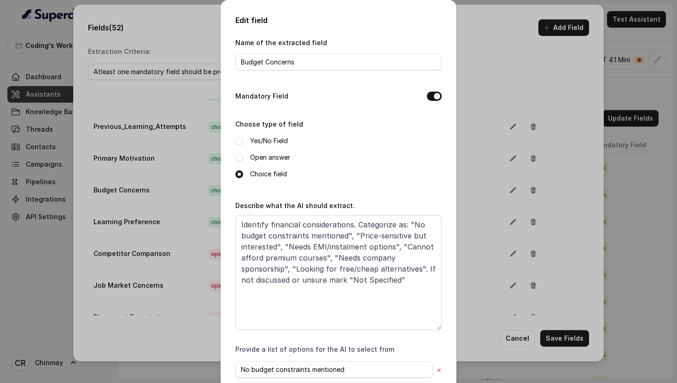
scroll to position [173, 0]
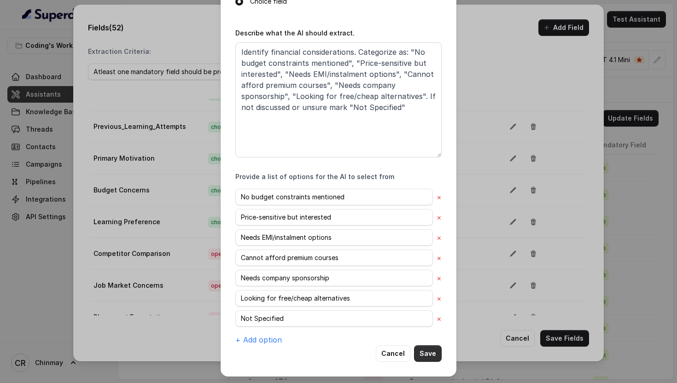
click at [430, 352] on button "Save" at bounding box center [428, 353] width 28 height 17
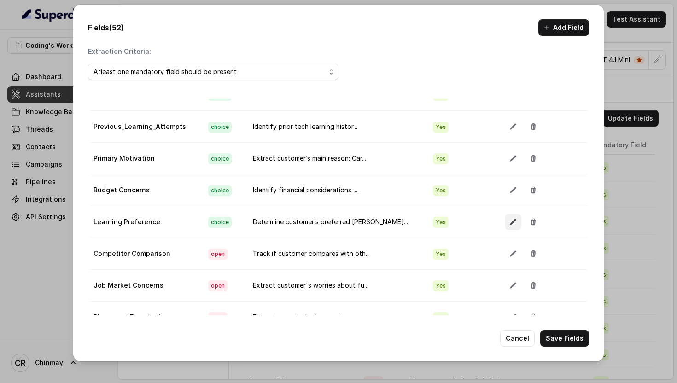
click at [509, 224] on icon "button" at bounding box center [512, 221] width 7 height 7
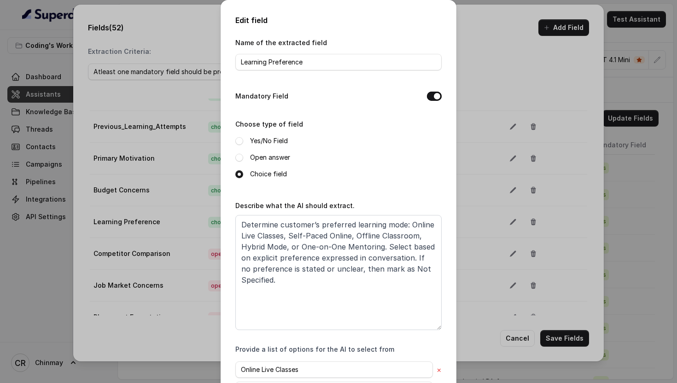
scroll to position [152, 0]
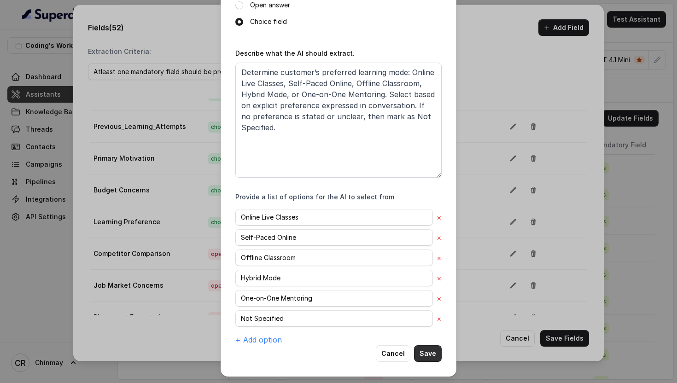
click at [430, 355] on button "Save" at bounding box center [428, 353] width 28 height 17
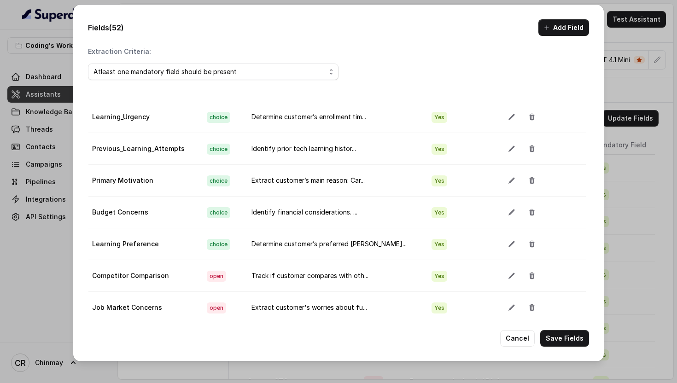
scroll to position [386, 1]
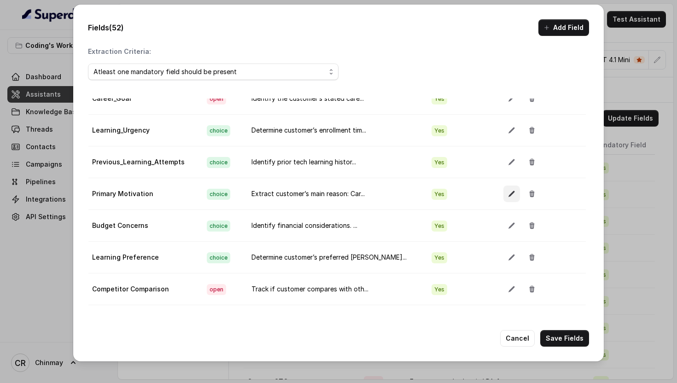
click at [508, 195] on icon "button" at bounding box center [511, 193] width 7 height 7
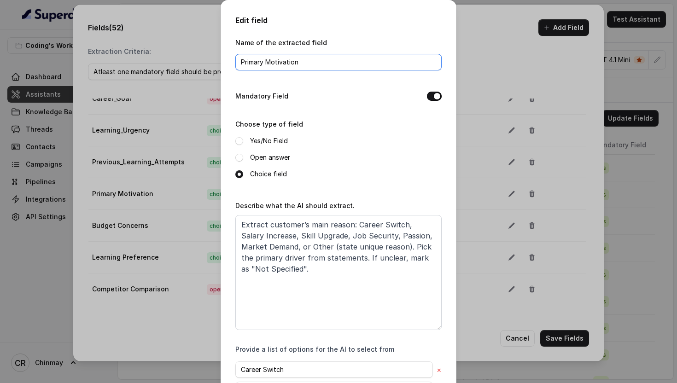
click at [267, 61] on input "Primary Motivation" at bounding box center [338, 62] width 206 height 17
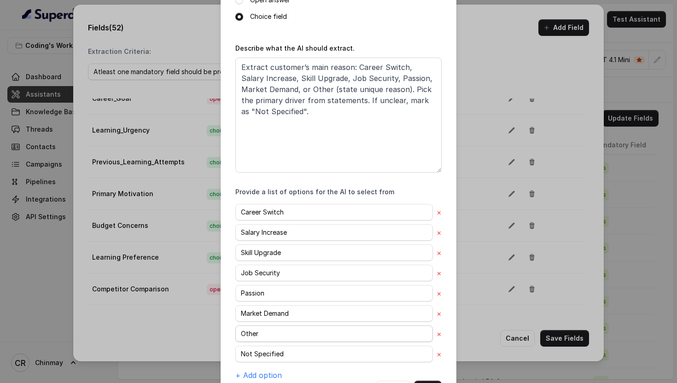
scroll to position [193, 0]
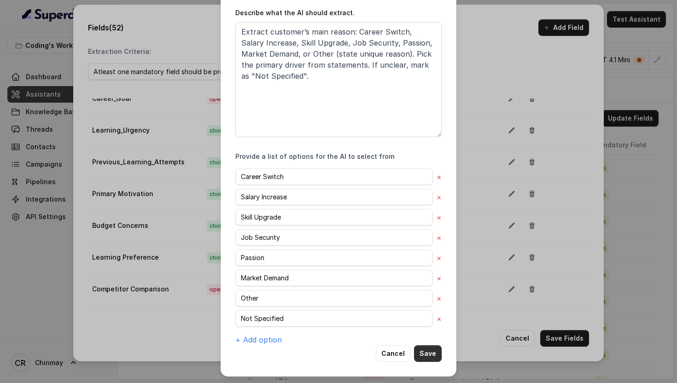
type input "Primary_Motivation"
click at [430, 352] on button "Save" at bounding box center [428, 353] width 28 height 17
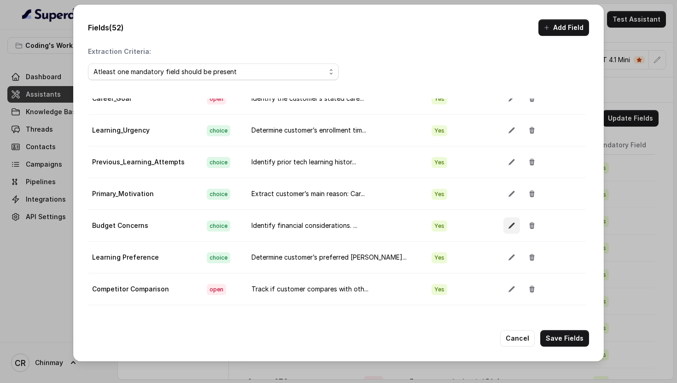
click at [508, 227] on icon "button" at bounding box center [511, 225] width 7 height 7
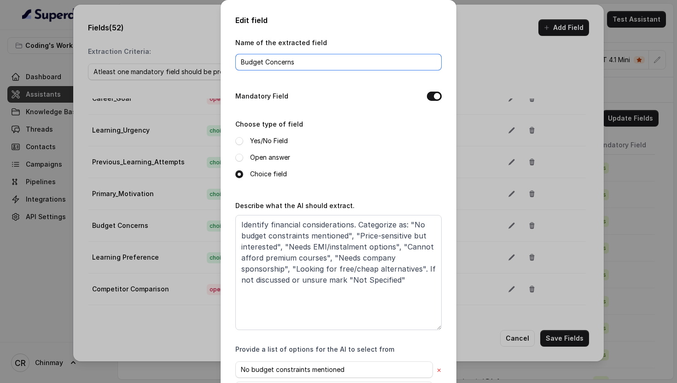
click at [267, 59] on input "Budget Concerns" at bounding box center [338, 62] width 206 height 17
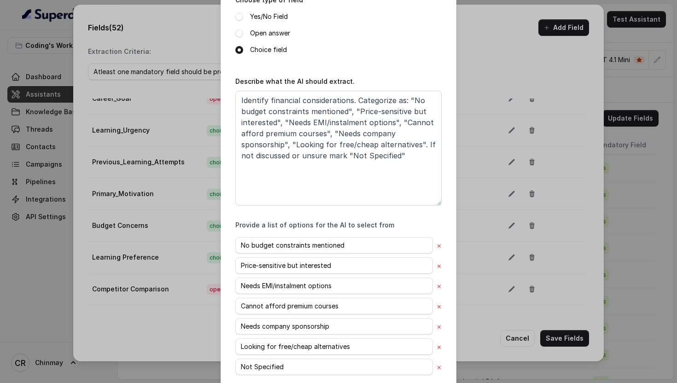
scroll to position [173, 0]
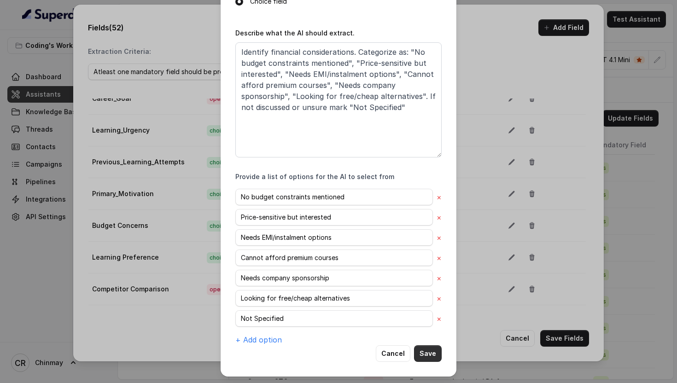
type input "Budget_Concerns"
click at [422, 351] on button "Save" at bounding box center [428, 353] width 28 height 17
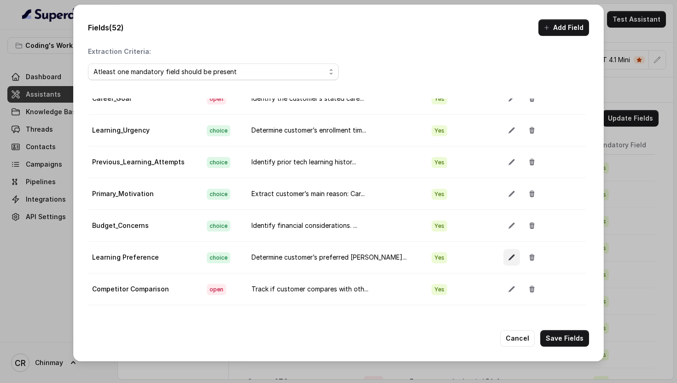
click at [508, 261] on icon "button" at bounding box center [511, 257] width 7 height 7
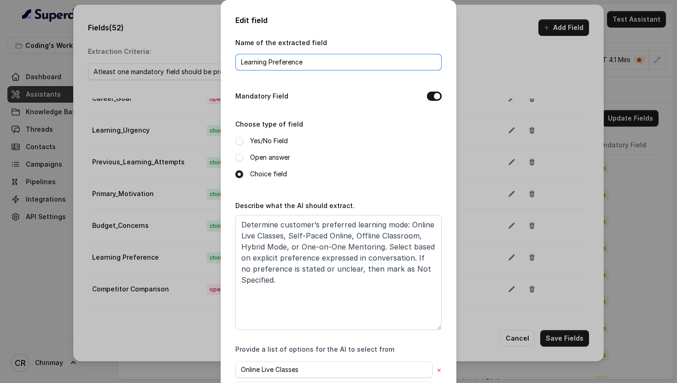
click at [269, 63] on input "Learning Preference" at bounding box center [338, 62] width 206 height 17
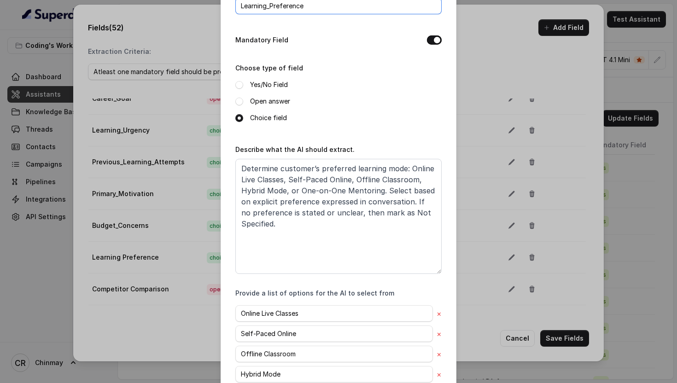
scroll to position [152, 0]
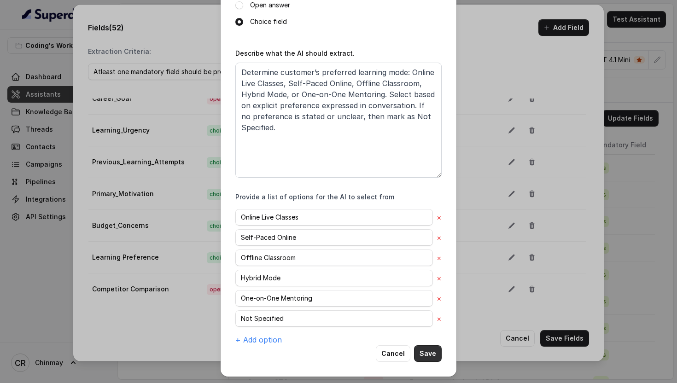
type input "Learning_Preference"
click at [427, 353] on button "Save" at bounding box center [428, 353] width 28 height 17
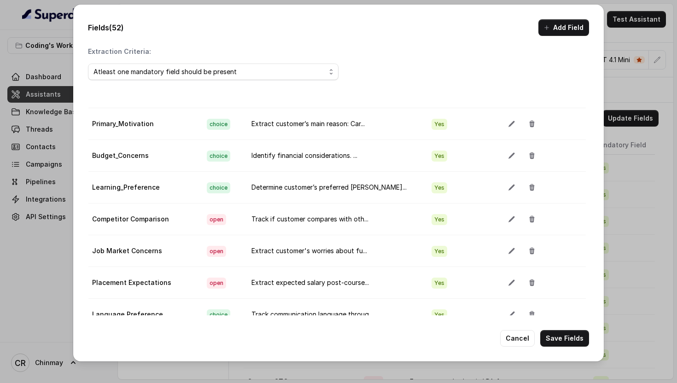
scroll to position [460, 1]
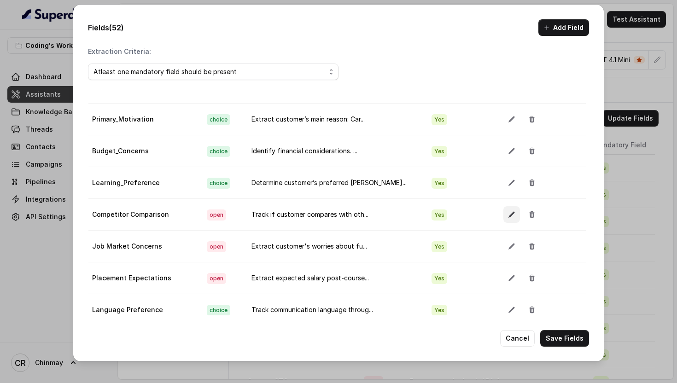
click at [503, 212] on button "button" at bounding box center [511, 214] width 17 height 17
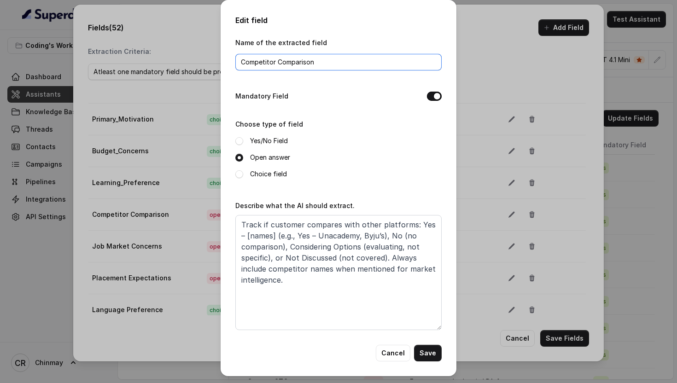
click at [275, 65] on input "Competitor Comparison" at bounding box center [338, 62] width 206 height 17
type input "Competitor_Comparison"
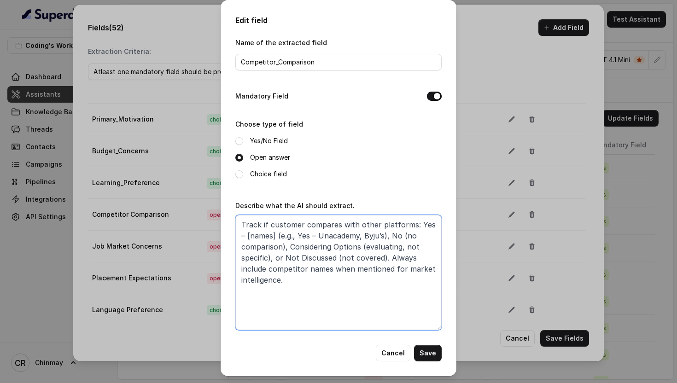
click at [365, 237] on textarea "Track if customer compares with other platforms: Yes – [names] (e.g., Yes – Una…" at bounding box center [338, 272] width 206 height 115
click at [309, 256] on textarea "Track if customer compares with other platforms: Yes – [names] (e.g., Yes – Una…" at bounding box center [338, 272] width 206 height 115
type textarea "Track if customer compares with other platforms: Yes – [names] (e.g., Yes – Una…"
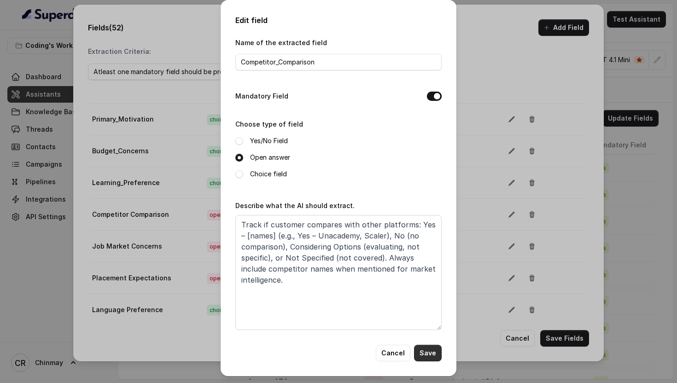
click at [432, 354] on button "Save" at bounding box center [428, 353] width 28 height 17
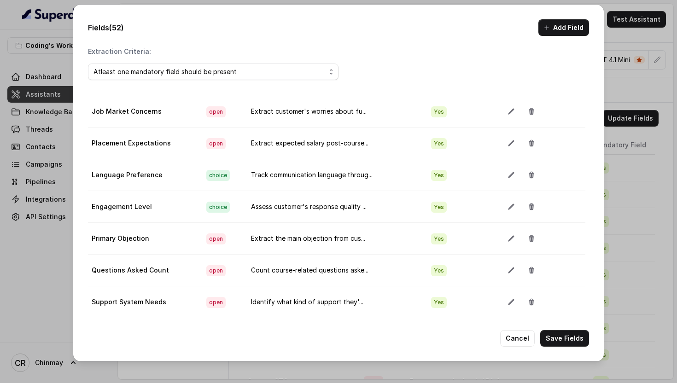
scroll to position [597, 2]
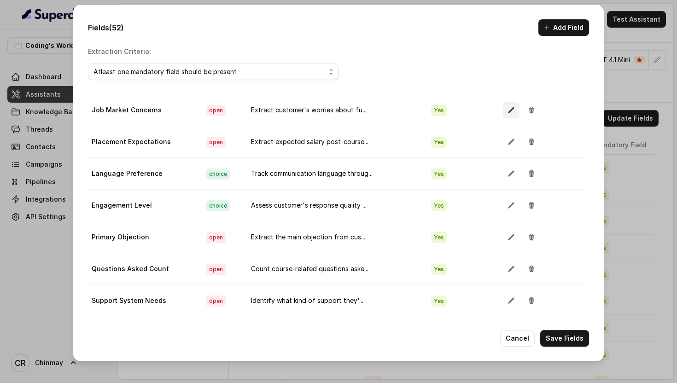
click at [507, 110] on icon "button" at bounding box center [510, 109] width 7 height 7
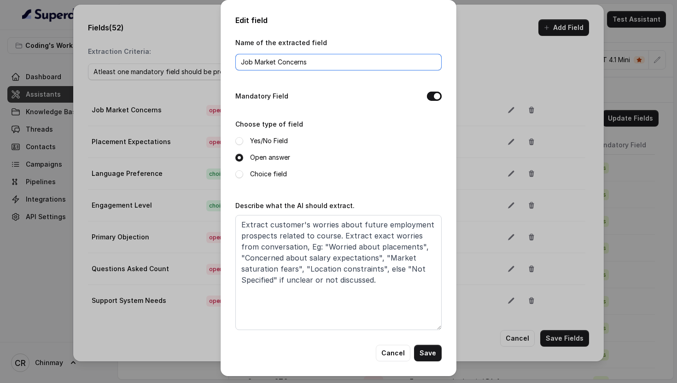
click at [255, 60] on input "Job Market Concerns" at bounding box center [338, 62] width 206 height 17
click at [278, 59] on input "Job_Market Concerns" at bounding box center [338, 62] width 206 height 17
type input "Job_Market_Concerns"
click at [431, 353] on button "Save" at bounding box center [428, 353] width 28 height 17
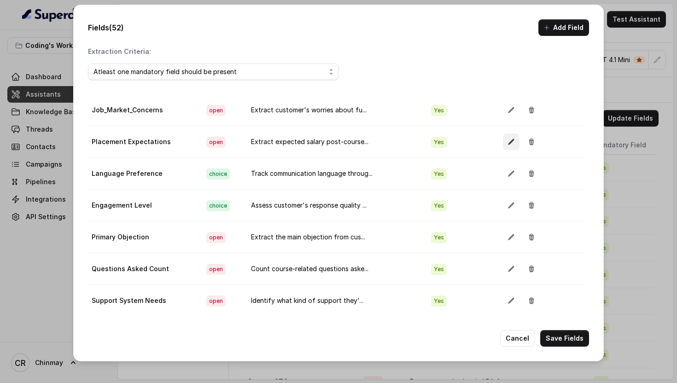
click at [503, 136] on button "button" at bounding box center [511, 142] width 17 height 17
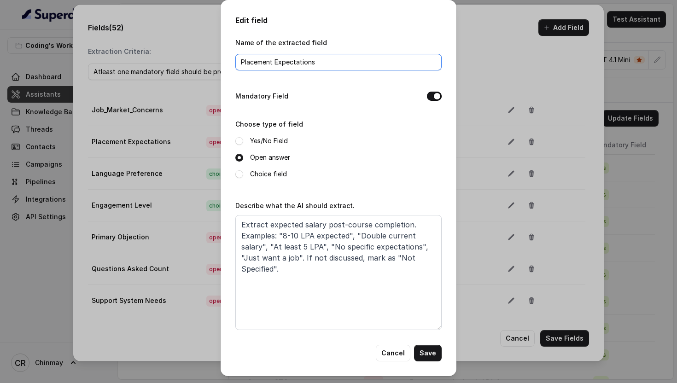
click at [275, 63] on input "Placement Expectations" at bounding box center [338, 62] width 206 height 17
type input "Placement_Expectations"
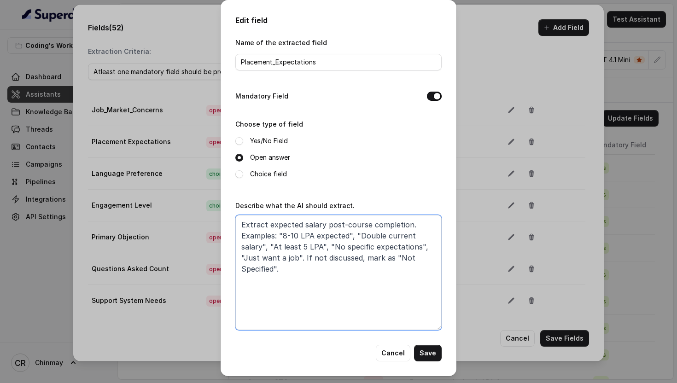
click at [422, 261] on textarea "Extract expected salary post-course completion. Examples: "8-10 LPA expected", …" at bounding box center [338, 272] width 206 height 115
click at [431, 353] on button "Save" at bounding box center [428, 353] width 28 height 17
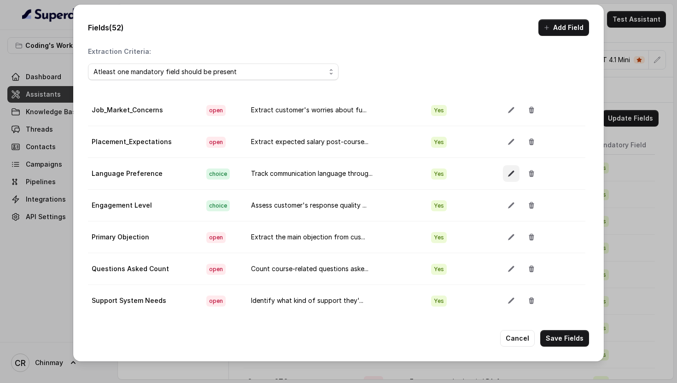
click at [507, 177] on icon "button" at bounding box center [510, 173] width 7 height 7
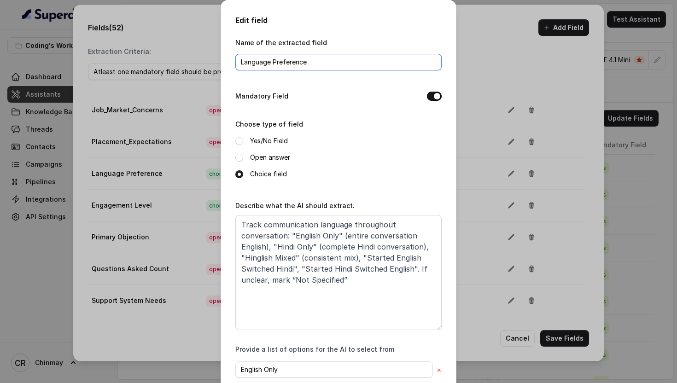
click at [275, 60] on input "Language Preference" at bounding box center [338, 62] width 206 height 17
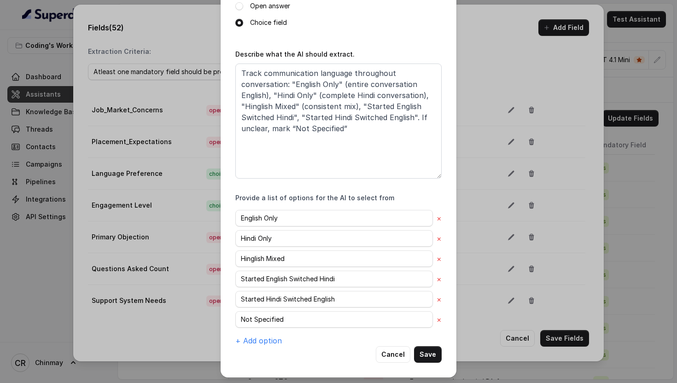
scroll to position [152, 0]
type input "Language_Preference"
click at [430, 355] on button "Save" at bounding box center [428, 353] width 28 height 17
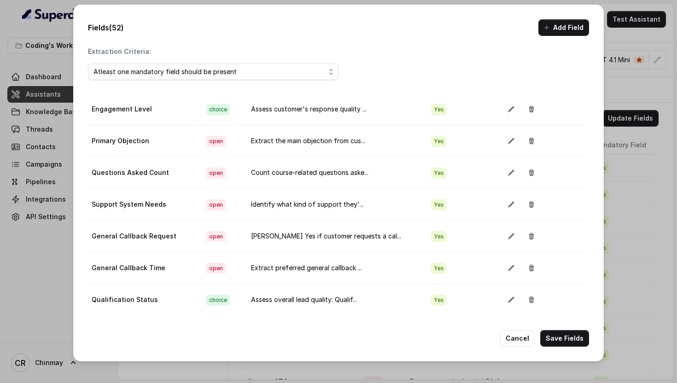
scroll to position [693, 2]
click at [503, 111] on button "button" at bounding box center [511, 108] width 17 height 17
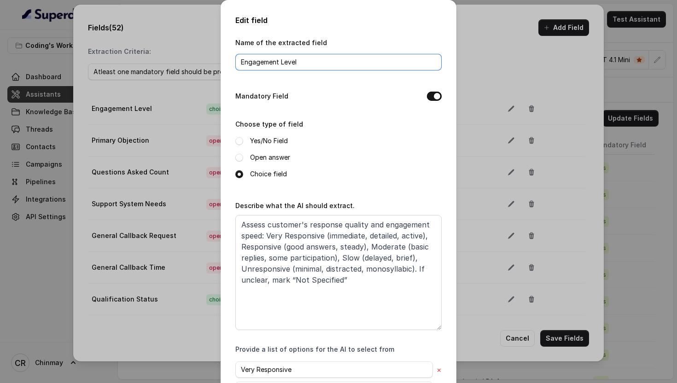
click at [283, 62] on input "Engagement Level" at bounding box center [338, 62] width 206 height 17
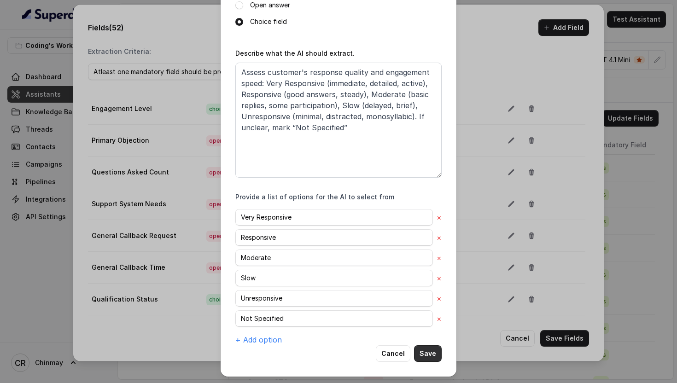
type input "Engagement_Level"
click at [429, 354] on button "Save" at bounding box center [428, 353] width 28 height 17
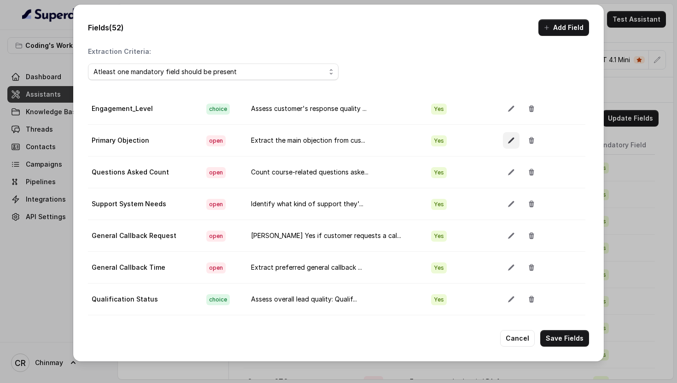
click at [507, 140] on icon "button" at bounding box center [510, 140] width 7 height 7
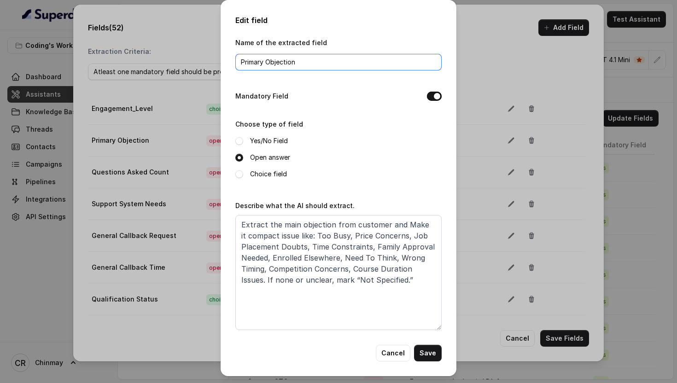
click at [267, 62] on input "Primary Objection" at bounding box center [338, 62] width 206 height 17
type input "Primary_Objection"
click at [425, 352] on button "Save" at bounding box center [428, 353] width 28 height 17
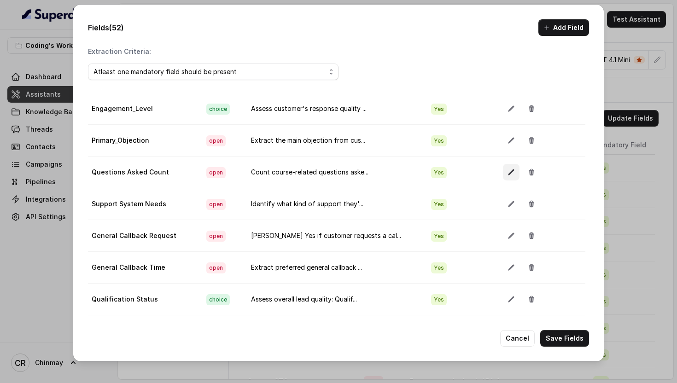
click at [503, 177] on button "button" at bounding box center [511, 172] width 17 height 17
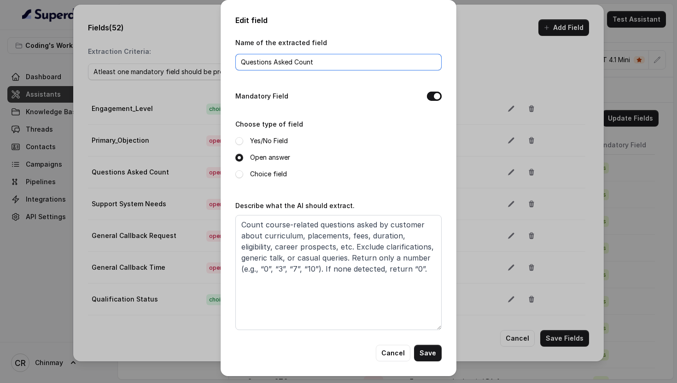
click at [297, 61] on input "Questions Asked Count" at bounding box center [338, 62] width 206 height 17
type input "Questions_Asked_Count"
click at [428, 348] on button "Save" at bounding box center [428, 353] width 28 height 17
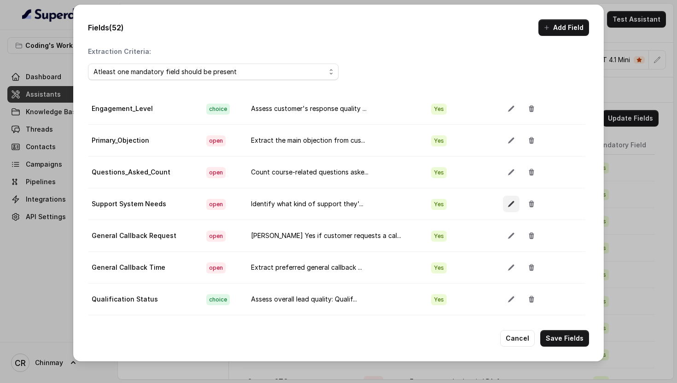
click at [503, 203] on button "button" at bounding box center [511, 204] width 17 height 17
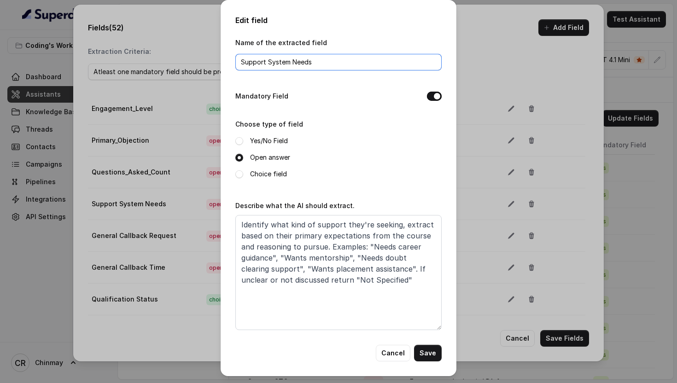
click at [292, 61] on input "Support System Needs" at bounding box center [338, 62] width 206 height 17
click at [266, 63] on input "Support System_Needs" at bounding box center [338, 62] width 206 height 17
type input "Support_System_Needs"
click at [426, 349] on button "Save" at bounding box center [428, 353] width 28 height 17
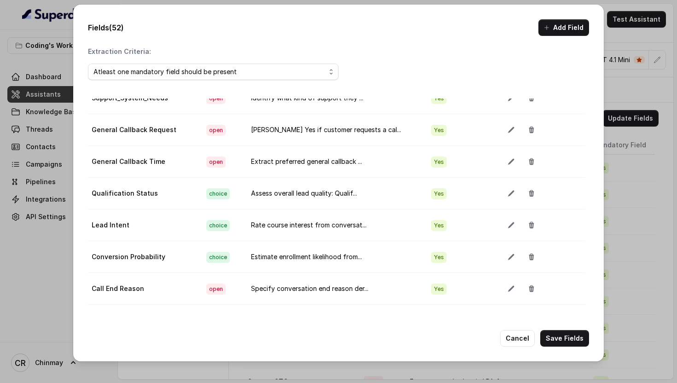
scroll to position [803, 2]
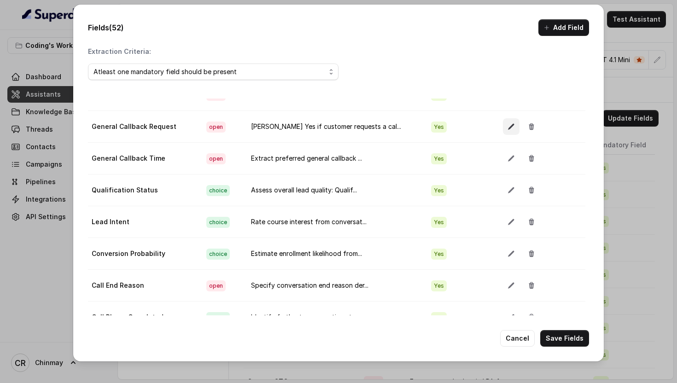
click at [507, 126] on icon "button" at bounding box center [510, 126] width 7 height 7
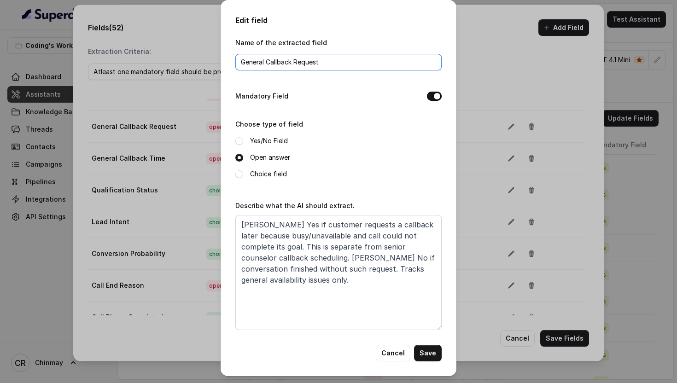
click at [297, 63] on input "General Callback Request" at bounding box center [338, 62] width 206 height 17
click at [267, 63] on input "General Callback_Request" at bounding box center [338, 62] width 206 height 17
type input "General_Callback_Request"
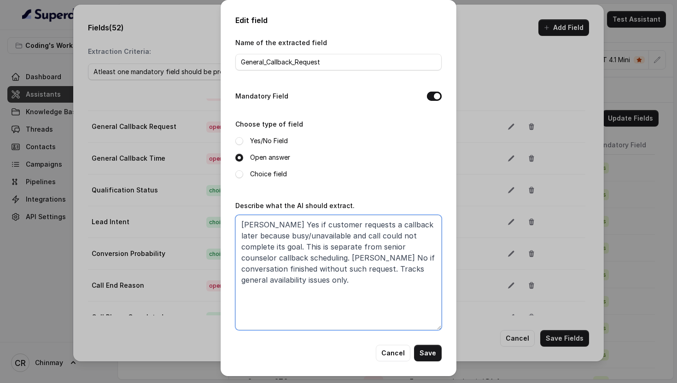
click at [303, 254] on textarea "[PERSON_NAME] Yes if customer requests a callback later because busy/unavailabl…" at bounding box center [338, 272] width 206 height 115
type textarea "[PERSON_NAME] Yes if customer requests a callback later because busy/unavailabl…"
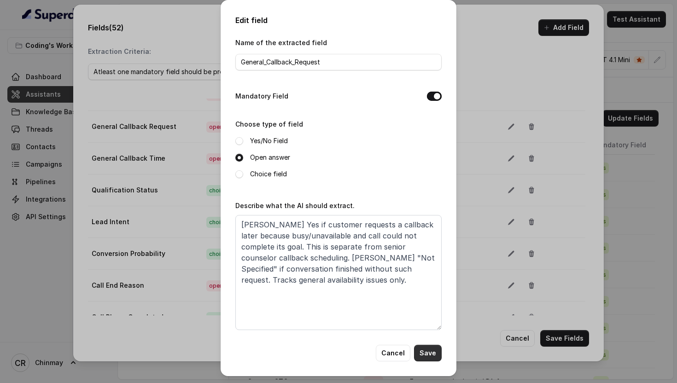
click at [423, 350] on button "Save" at bounding box center [428, 353] width 28 height 17
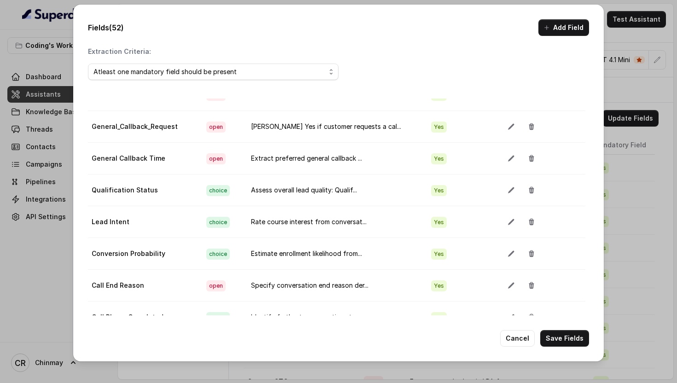
click at [409, 229] on td "Rate course interest from conversat..." at bounding box center [334, 222] width 180 height 32
click at [503, 165] on button "button" at bounding box center [511, 158] width 17 height 17
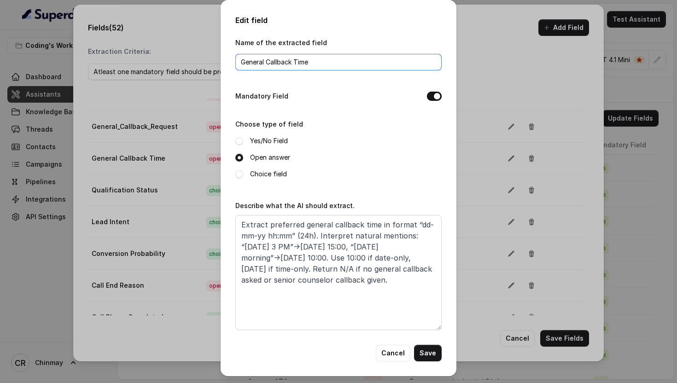
click at [267, 60] on input "General Callback Time" at bounding box center [338, 62] width 206 height 17
click at [297, 58] on input "General_Callback Time" at bounding box center [338, 62] width 206 height 17
type input "General_Callback_Time"
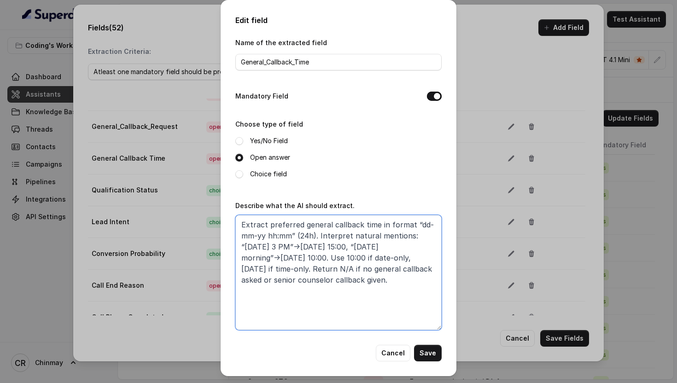
click at [344, 267] on textarea "Extract preferred general callback time in format “dd-mm-yy hh:mm” (24h). Inter…" at bounding box center [338, 272] width 206 height 115
type textarea "Extract preferred general callback time in format “dd-mm-yy hh:mm” (24h). Inter…"
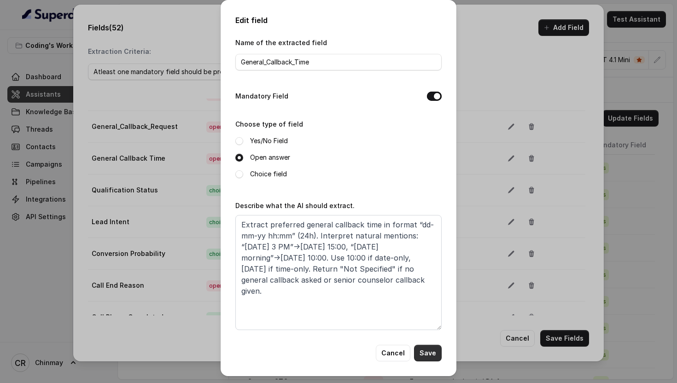
click at [431, 357] on button "Save" at bounding box center [428, 353] width 28 height 17
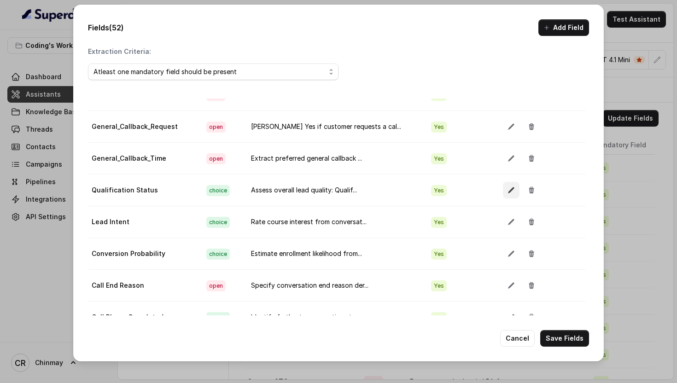
click at [507, 189] on icon "button" at bounding box center [510, 189] width 7 height 7
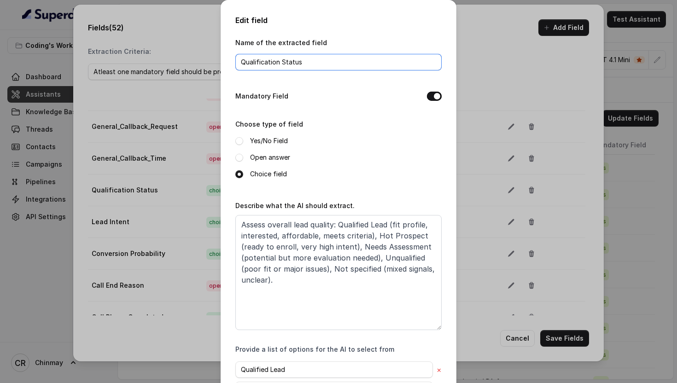
click at [281, 63] on input "Qualification Status" at bounding box center [338, 62] width 206 height 17
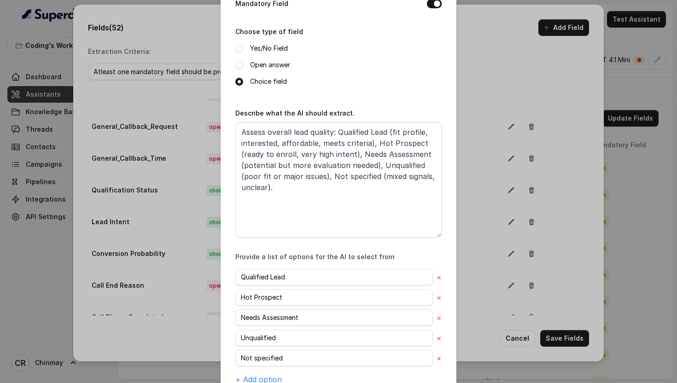
scroll to position [132, 0]
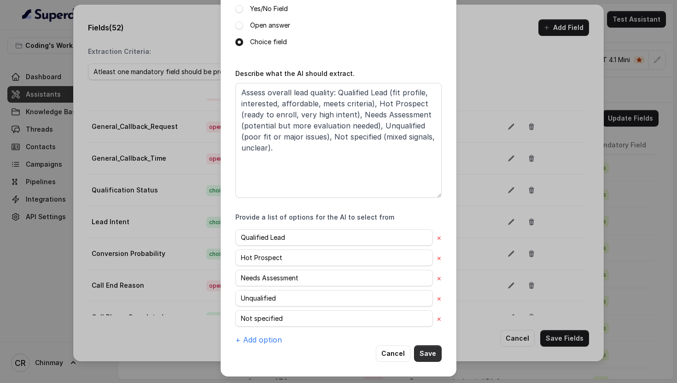
type input "Qualification_Status"
click at [426, 354] on button "Save" at bounding box center [428, 353] width 28 height 17
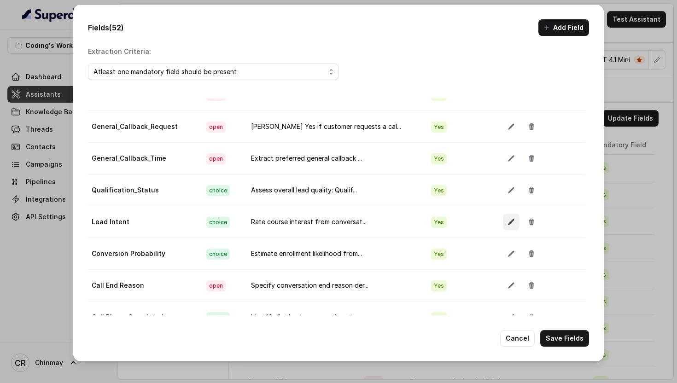
click at [507, 220] on icon "button" at bounding box center [510, 221] width 7 height 7
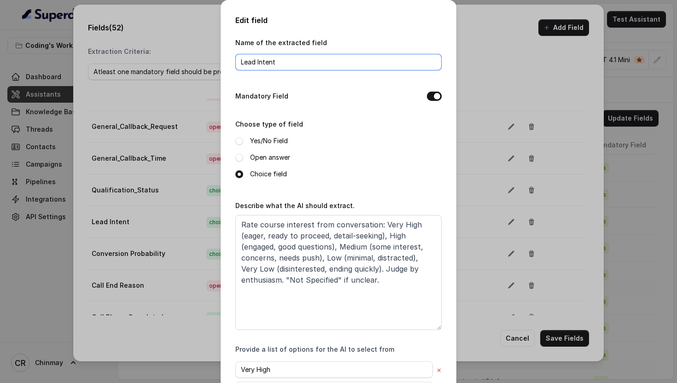
click at [256, 59] on input "Lead Intent" at bounding box center [338, 62] width 206 height 17
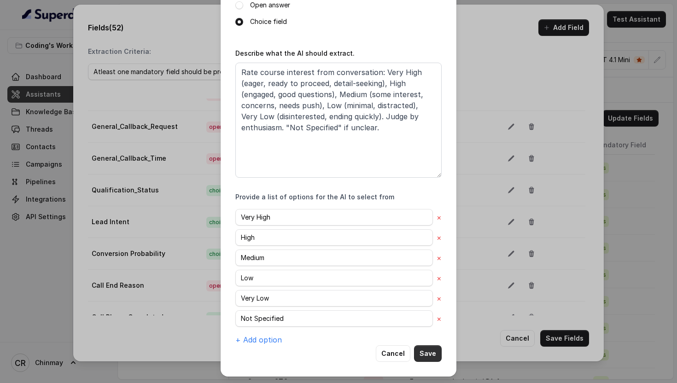
type input "Lead_Intent"
click at [423, 354] on button "Save" at bounding box center [428, 353] width 28 height 17
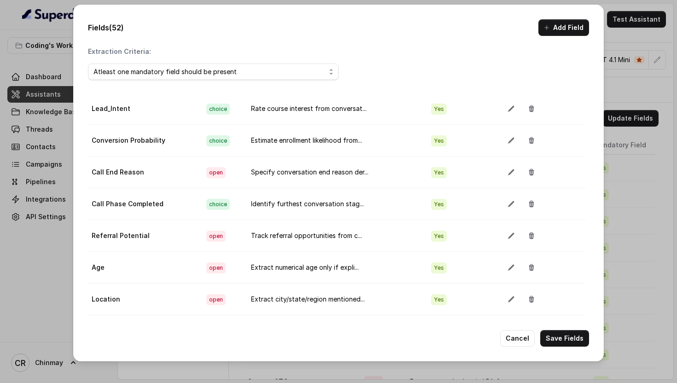
scroll to position [932, 2]
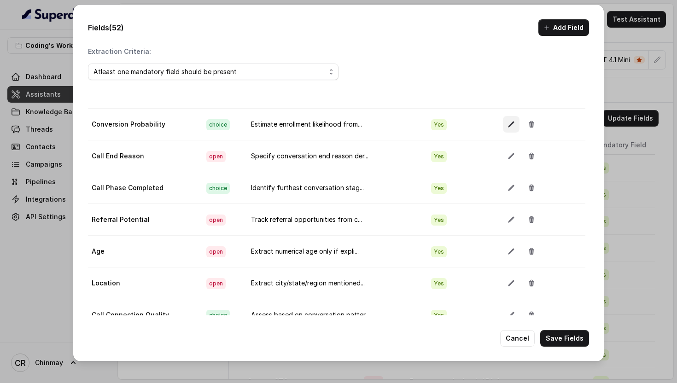
click at [503, 132] on button "button" at bounding box center [511, 124] width 17 height 17
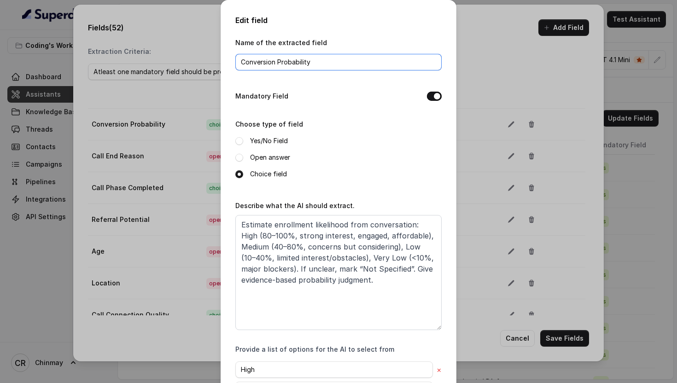
click at [278, 61] on input "Conversion Probability" at bounding box center [338, 62] width 206 height 17
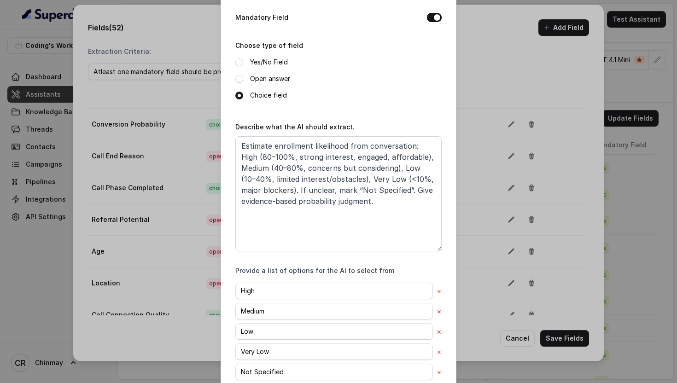
scroll to position [132, 0]
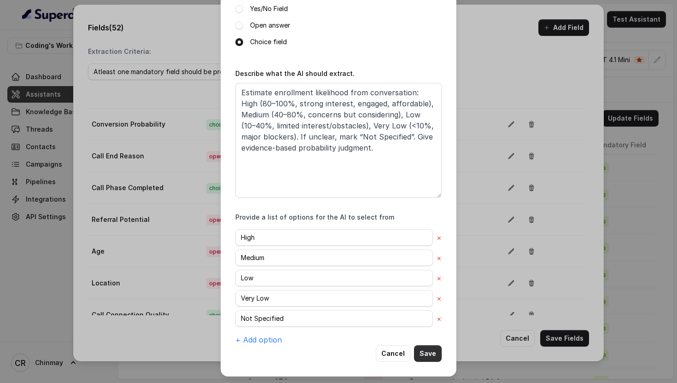
type input "Conversion_Probability"
click at [429, 355] on button "Save" at bounding box center [428, 353] width 28 height 17
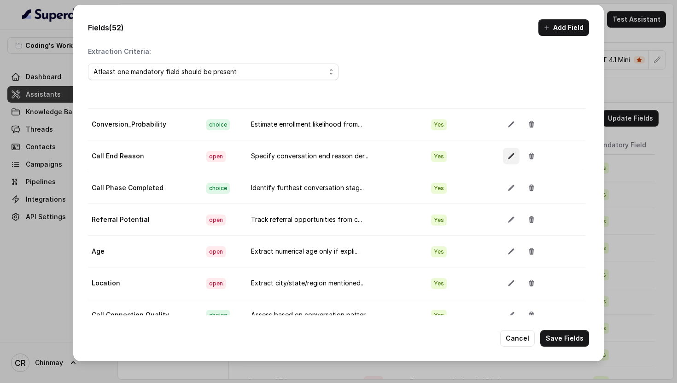
click at [507, 158] on icon "button" at bounding box center [510, 155] width 7 height 7
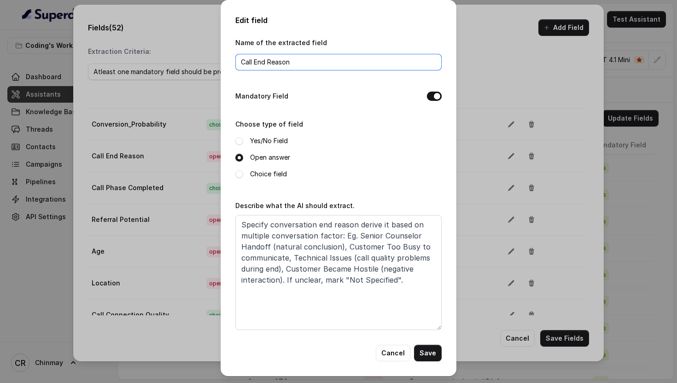
click at [254, 63] on input "Call End Reason" at bounding box center [338, 62] width 206 height 17
click at [269, 63] on input "Call_End Reason" at bounding box center [338, 62] width 206 height 17
type input "Call_End_Reason"
click at [429, 354] on button "Save" at bounding box center [428, 353] width 28 height 17
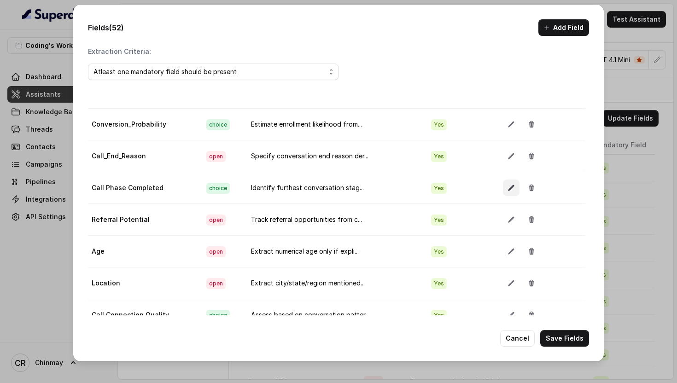
click at [507, 187] on icon "button" at bounding box center [510, 187] width 7 height 7
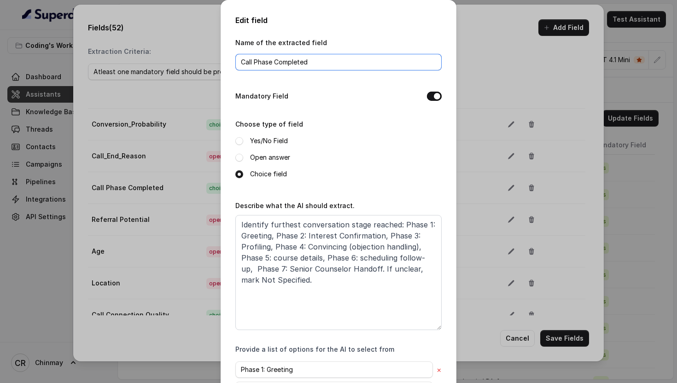
click at [256, 61] on input "Call Phase Completed" at bounding box center [338, 62] width 206 height 17
click at [275, 62] on input "Call_Phase Completed" at bounding box center [338, 62] width 206 height 17
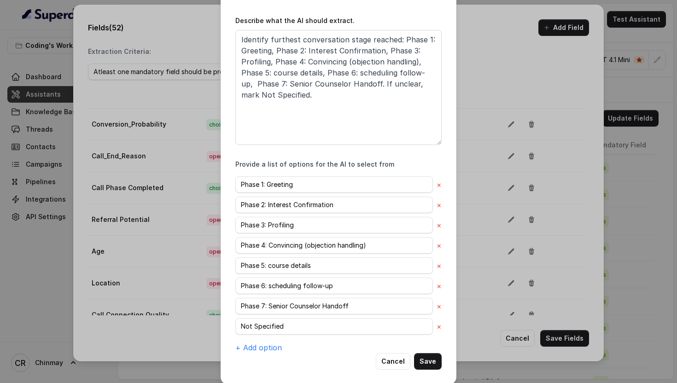
scroll to position [193, 0]
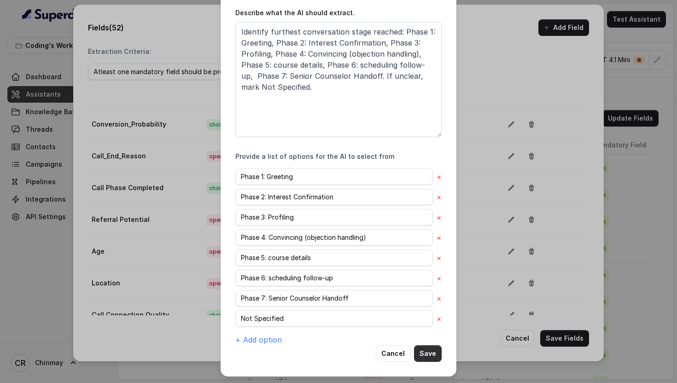
type input "Call_Phase_Completed"
click at [430, 355] on button "Save" at bounding box center [428, 353] width 28 height 17
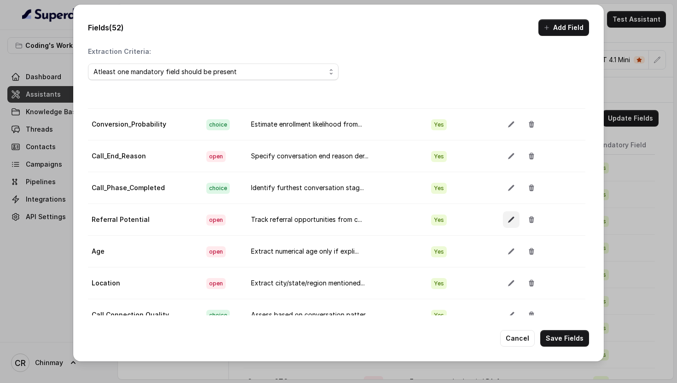
click at [503, 217] on button "button" at bounding box center [511, 219] width 17 height 17
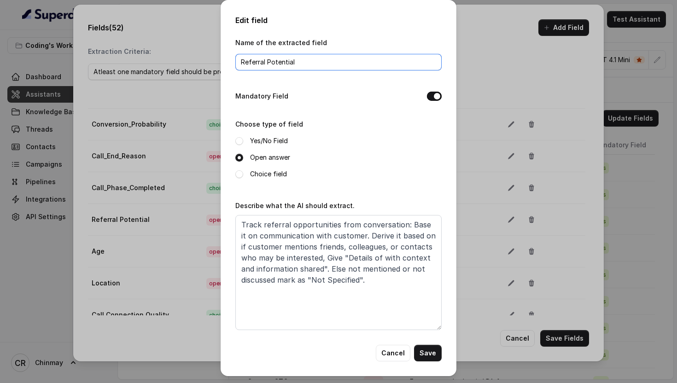
click at [267, 59] on input "Referral Potential" at bounding box center [338, 62] width 206 height 17
type input "Referral_Potential"
click at [431, 353] on button "Save" at bounding box center [428, 353] width 28 height 17
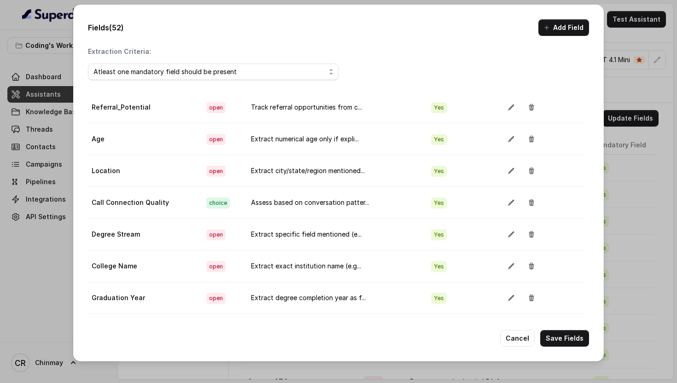
scroll to position [1046, 2]
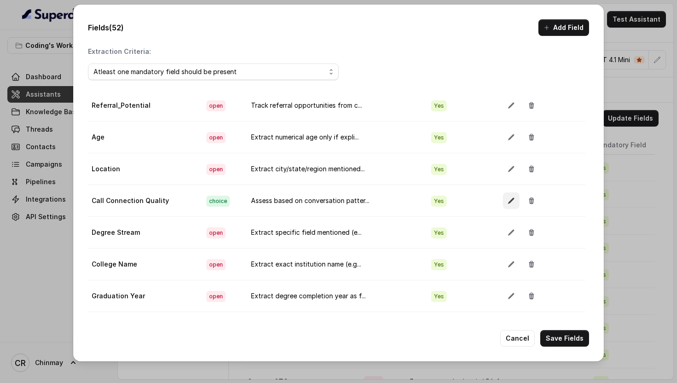
click at [507, 203] on icon "button" at bounding box center [510, 200] width 7 height 7
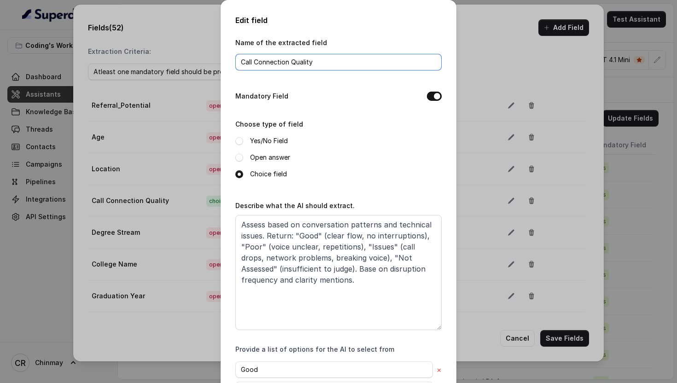
click at [255, 61] on input "Call Connection Quality" at bounding box center [338, 62] width 206 height 17
click at [293, 61] on input "Call_Connection Quality" at bounding box center [338, 62] width 206 height 17
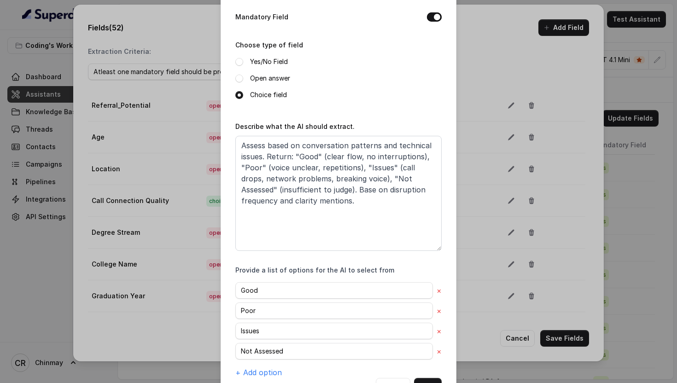
scroll to position [112, 0]
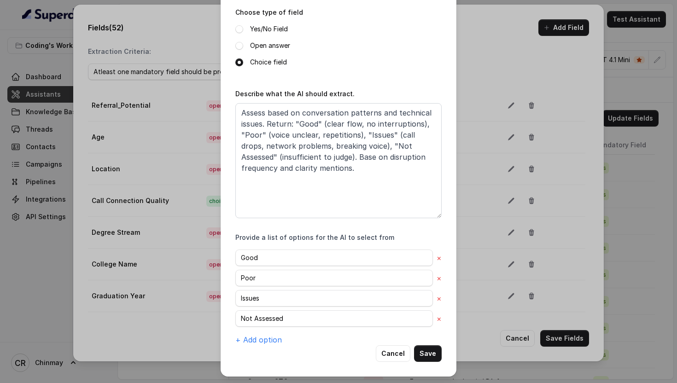
type input "Call_Connection_Quality"
click at [398, 146] on textarea "Assess based on conversation patterns and technical issues. Return: "Good" (cle…" at bounding box center [338, 160] width 206 height 115
type textarea "Assess based on conversation patterns and technical issues. Return: "Good" (cle…"
click at [434, 228] on div "Name of the extracted field Call_Connection_Quality Mandatory Field Choose type…" at bounding box center [338, 135] width 206 height 420
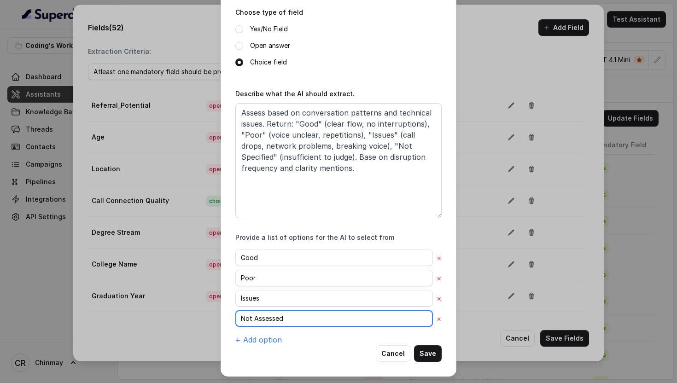
click at [290, 318] on input "Not Assessed" at bounding box center [334, 318] width 198 height 17
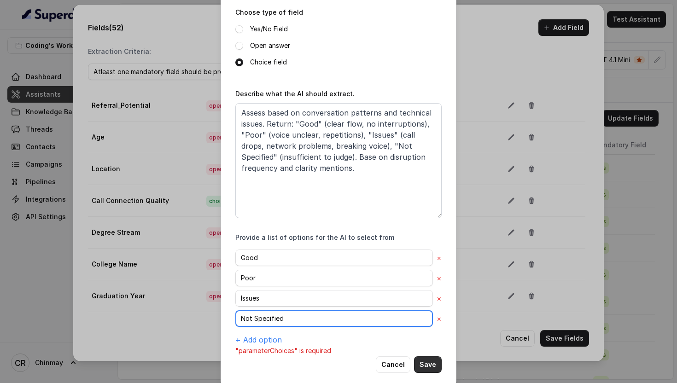
type input "Not Specified"
click at [418, 362] on button "Save" at bounding box center [428, 364] width 28 height 17
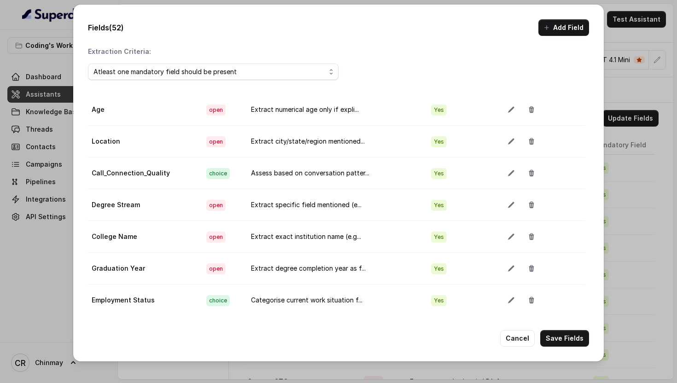
scroll to position [1075, 2]
click at [503, 211] on button "button" at bounding box center [511, 204] width 17 height 17
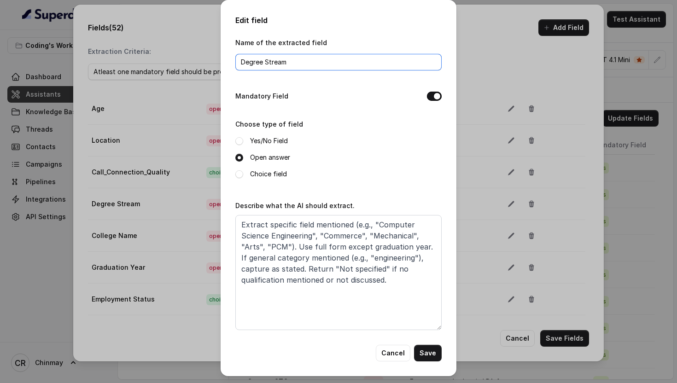
click at [266, 59] on input "Degree Stream" at bounding box center [338, 62] width 206 height 17
type input "Degree_Stream"
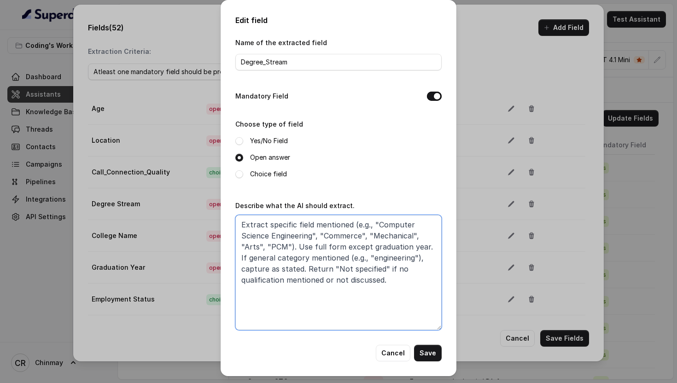
click at [354, 270] on textarea "Extract specific field mentioned (e.g., "Computer Science Engineering", "Commer…" at bounding box center [338, 272] width 206 height 115
type textarea "Extract specific field mentioned (e.g., "Computer Science Engineering", "Commer…"
click at [428, 352] on button "Save" at bounding box center [428, 353] width 28 height 17
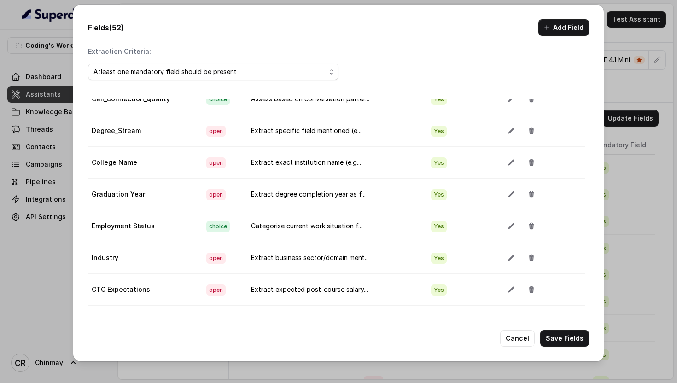
scroll to position [1155, 2]
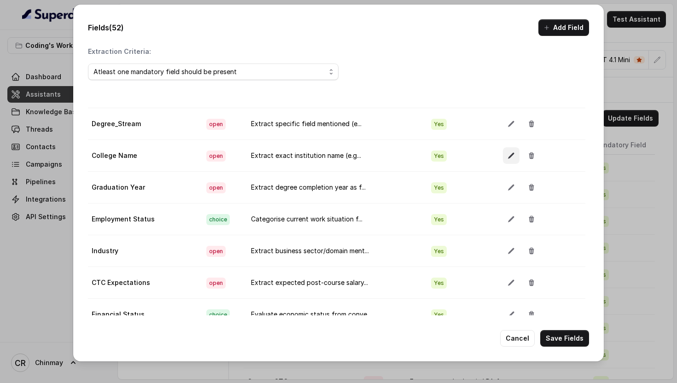
click at [507, 156] on icon "button" at bounding box center [510, 155] width 7 height 7
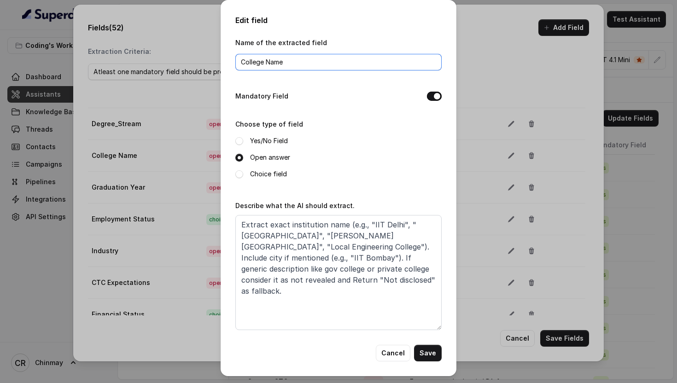
click at [268, 62] on input "College Name" at bounding box center [338, 62] width 206 height 17
type input "College_Name"
click at [428, 351] on button "Save" at bounding box center [428, 353] width 28 height 17
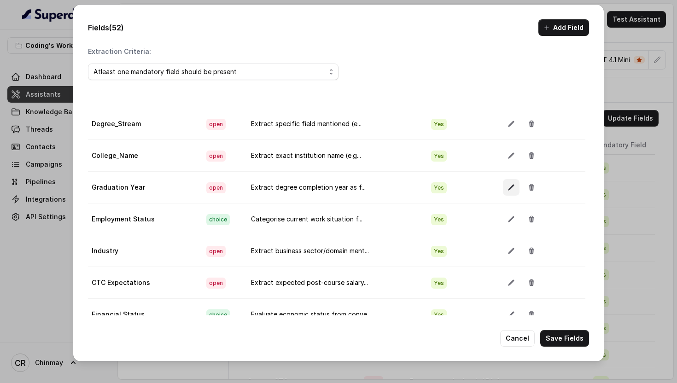
click at [507, 185] on icon "button" at bounding box center [510, 187] width 7 height 7
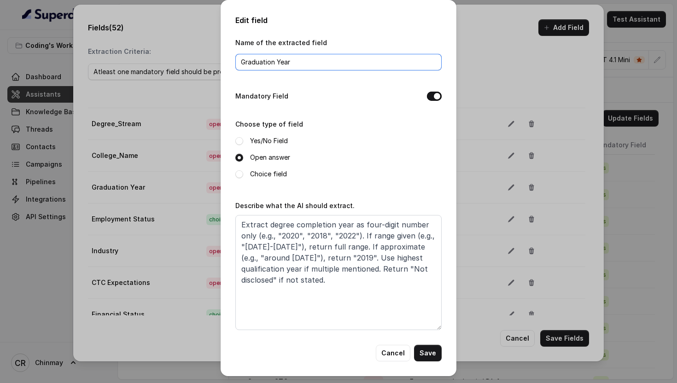
click at [279, 59] on input "Graduation Year" at bounding box center [338, 62] width 206 height 17
type input "Graduation_Year"
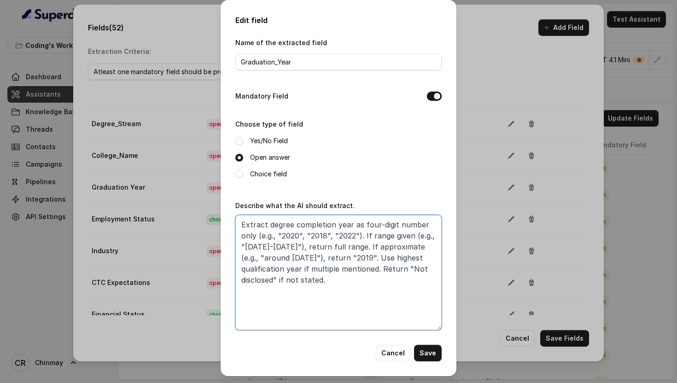
click at [399, 269] on textarea "Extract degree completion year as four-digit number only (e.g., "2020", "2018",…" at bounding box center [338, 272] width 206 height 115
type textarea "Extract degree completion year as four-digit number only (e.g., "2020", "2018",…"
click at [430, 357] on button "Save" at bounding box center [428, 353] width 28 height 17
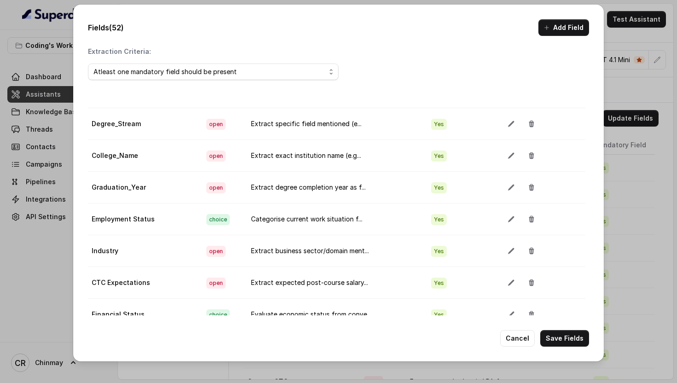
click at [507, 157] on icon "button" at bounding box center [510, 155] width 7 height 7
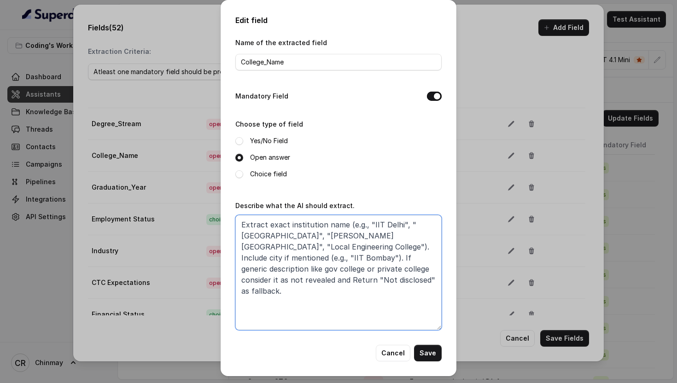
click at [278, 280] on textarea "Extract exact institution name (e.g., "IIT Delhi", "[GEOGRAPHIC_DATA]", "[PERSO…" at bounding box center [338, 272] width 206 height 115
type textarea "Extract exact institution name (e.g., "IIT Delhi", "[GEOGRAPHIC_DATA]", "[PERSO…"
click at [423, 353] on button "Save" at bounding box center [428, 353] width 28 height 17
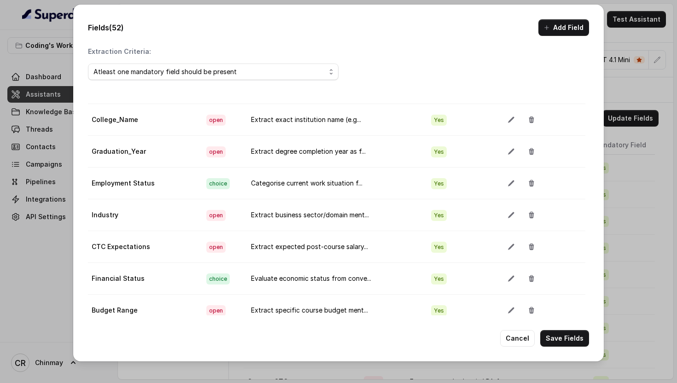
scroll to position [1195, 2]
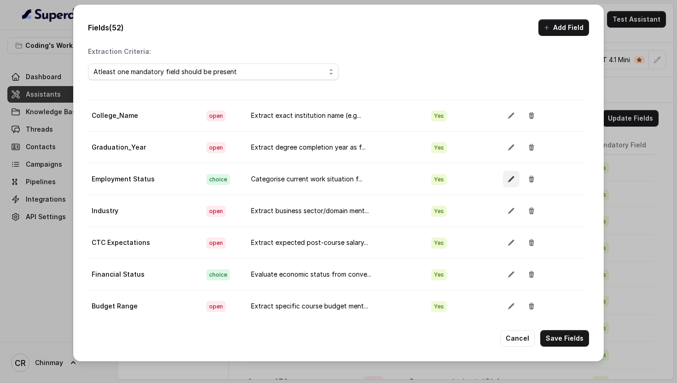
click at [507, 180] on icon "button" at bounding box center [510, 178] width 7 height 7
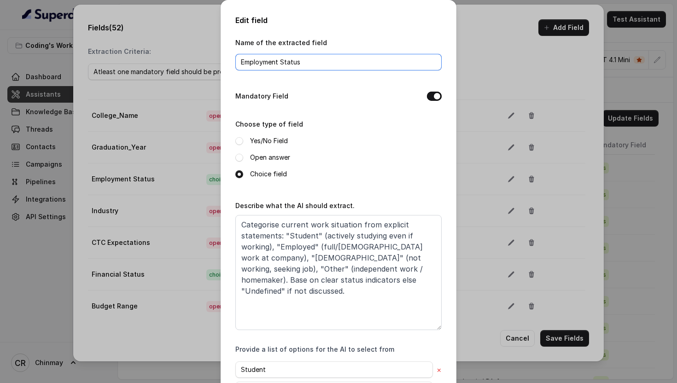
click at [281, 60] on input "Employment Status" at bounding box center [338, 62] width 206 height 17
type input "Employment_Status"
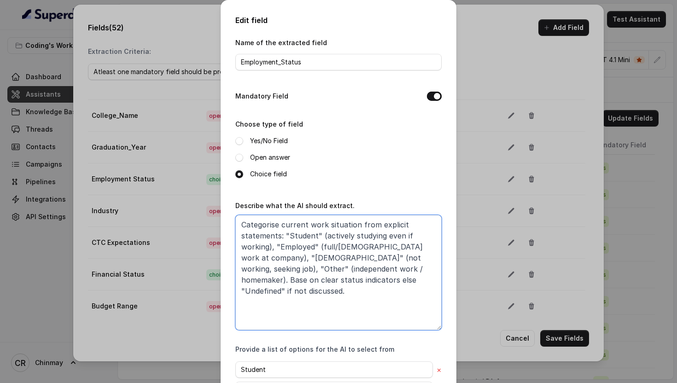
click at [308, 281] on textarea "Categorise current work situation from explicit statements: "Student" (actively…" at bounding box center [338, 272] width 206 height 115
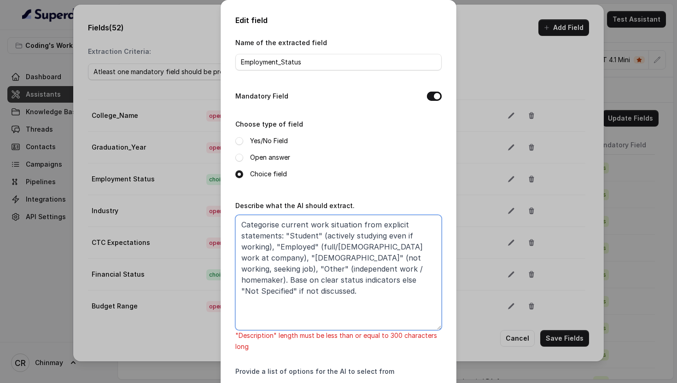
click at [417, 285] on textarea "Categorise current work situation from explicit statements: "Student" (actively…" at bounding box center [338, 272] width 206 height 115
click at [259, 280] on textarea "Categorise current work situation from explicit statements: "Student" (actively…" at bounding box center [338, 272] width 206 height 115
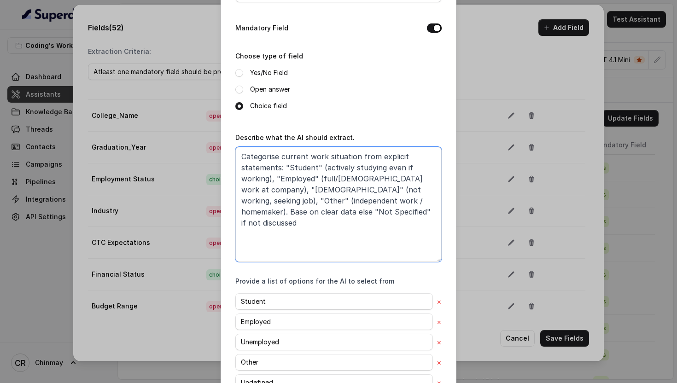
scroll to position [132, 0]
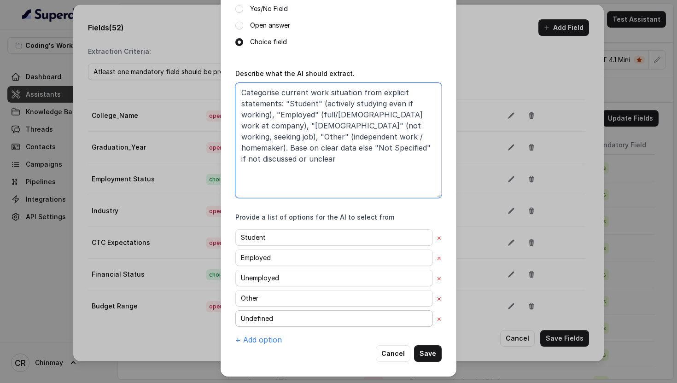
type textarea "Categorise current work situation from explicit statements: "Student" (actively…"
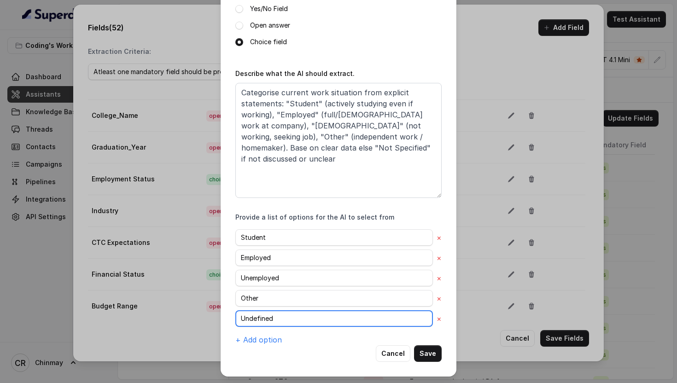
click at [345, 317] on input "Undefined" at bounding box center [334, 318] width 198 height 17
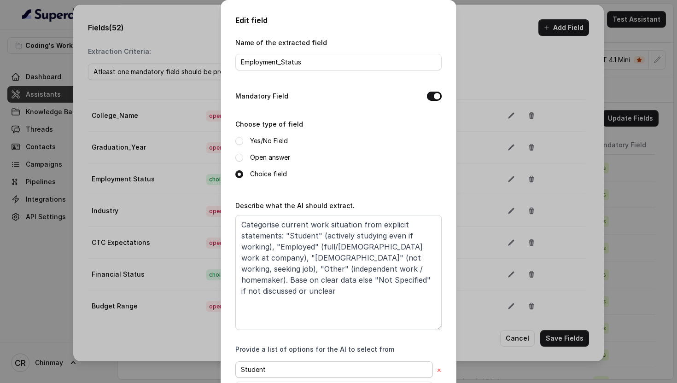
scroll to position [143, 0]
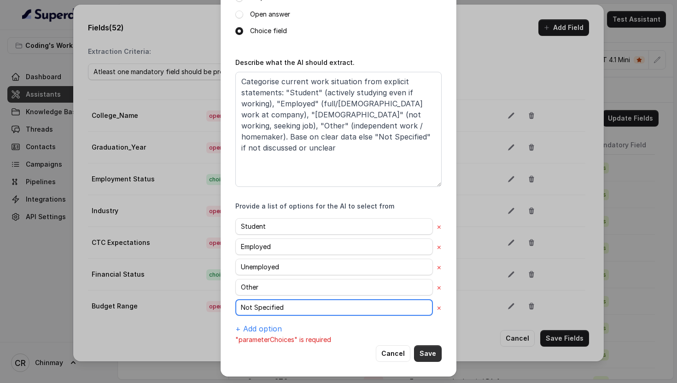
type input "Not Specified"
click at [427, 356] on button "Save" at bounding box center [428, 353] width 28 height 17
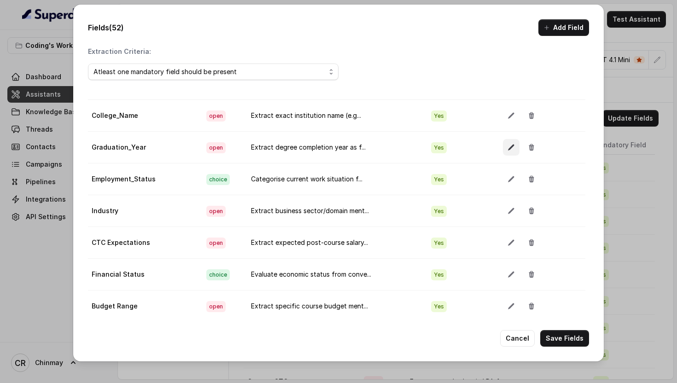
click at [507, 149] on icon "button" at bounding box center [510, 147] width 7 height 7
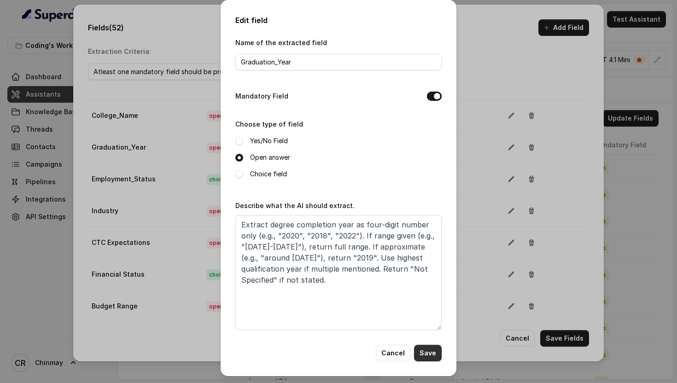
click at [426, 355] on button "Save" at bounding box center [428, 353] width 28 height 17
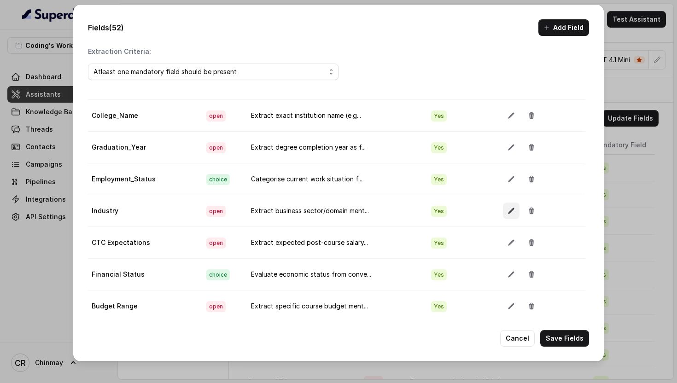
click at [507, 210] on icon "button" at bounding box center [510, 210] width 7 height 7
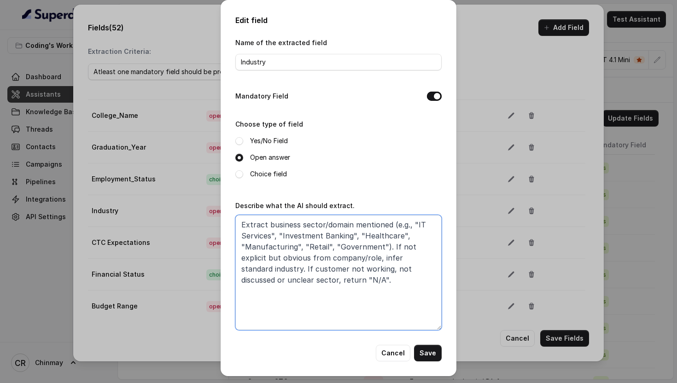
click at [310, 278] on textarea "Extract business sector/domain mentioned (e.g., "IT Services", "Investment Bank…" at bounding box center [338, 272] width 206 height 115
type textarea "Extract business sector/domain mentioned (e.g., "IT Services", "Investment Bank…"
click at [429, 352] on button "Save" at bounding box center [428, 353] width 28 height 17
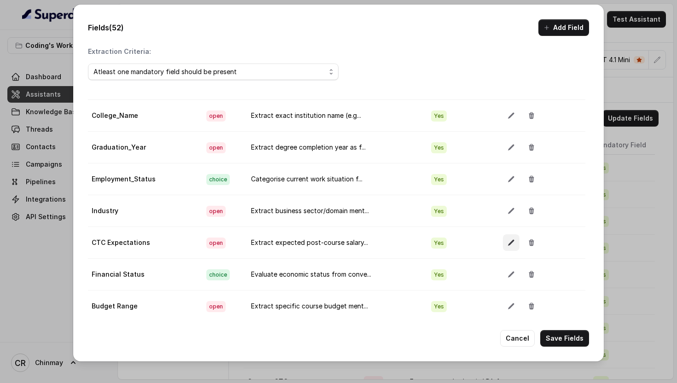
click at [507, 243] on icon "button" at bounding box center [510, 242] width 7 height 7
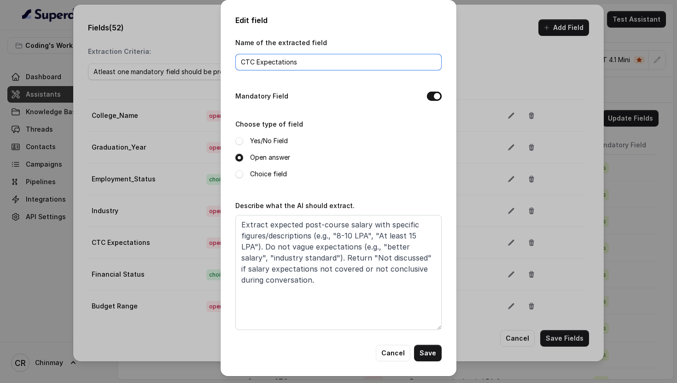
click at [257, 63] on input "CTC Expectations" at bounding box center [338, 62] width 206 height 17
type input "CTC_Expectations"
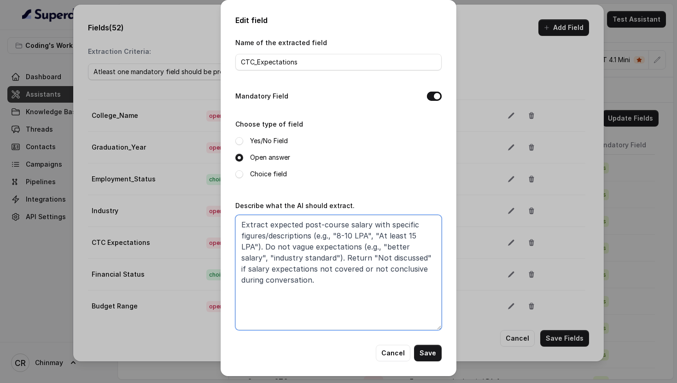
click at [372, 261] on textarea "Extract expected post-course salary with specific figures/descriptions (e.g., "…" at bounding box center [338, 272] width 206 height 115
type textarea "Extract expected post-course salary with specific figures/descriptions (e.g., "…"
click at [421, 350] on button "Save" at bounding box center [428, 353] width 28 height 17
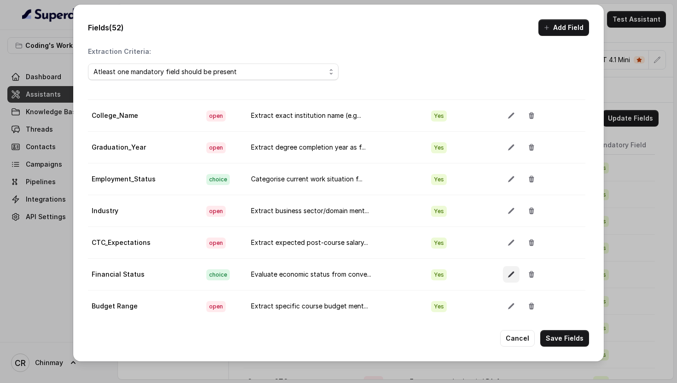
click at [508, 274] on icon "button" at bounding box center [511, 275] width 6 height 6
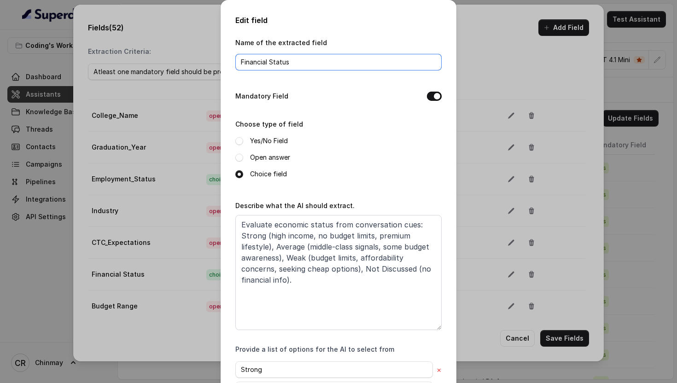
click at [271, 63] on input "Financial Status" at bounding box center [338, 62] width 206 height 17
type input "Financial_Status"
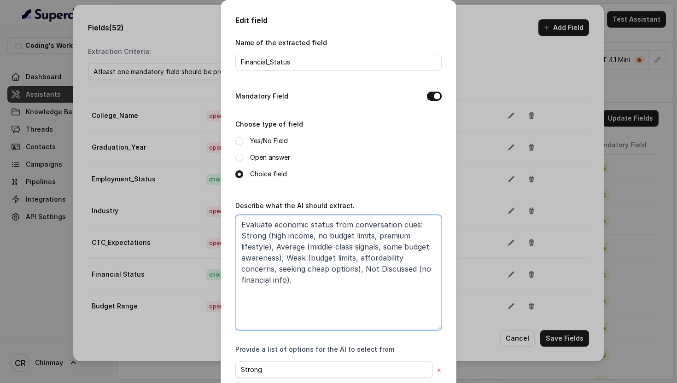
click at [378, 266] on textarea "Evaluate economic status from conversation cues: Strong (high income, no budget…" at bounding box center [338, 272] width 206 height 115
click at [393, 268] on textarea "Evaluate economic status from conversation cues: Strong (high income, no budget…" at bounding box center [338, 272] width 206 height 115
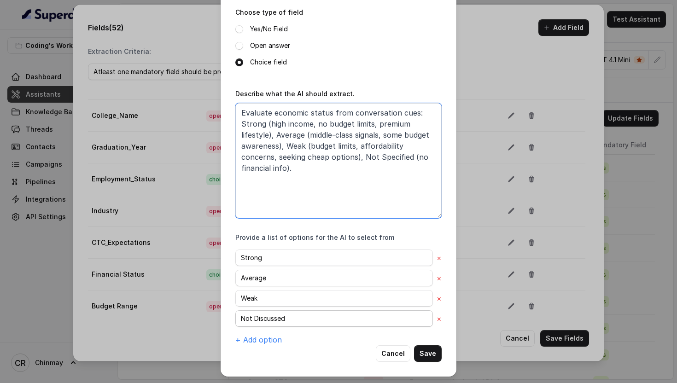
type textarea "Evaluate economic status from conversation cues: Strong (high income, no budget…"
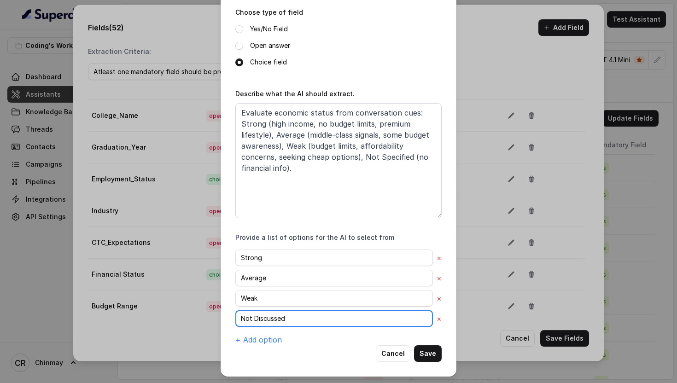
click at [269, 314] on input "Not Discussed" at bounding box center [334, 318] width 198 height 17
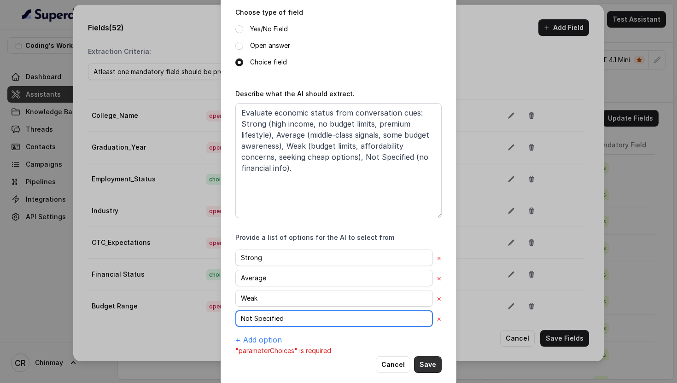
type input "Not Specified"
click at [425, 364] on button "Save" at bounding box center [428, 364] width 28 height 17
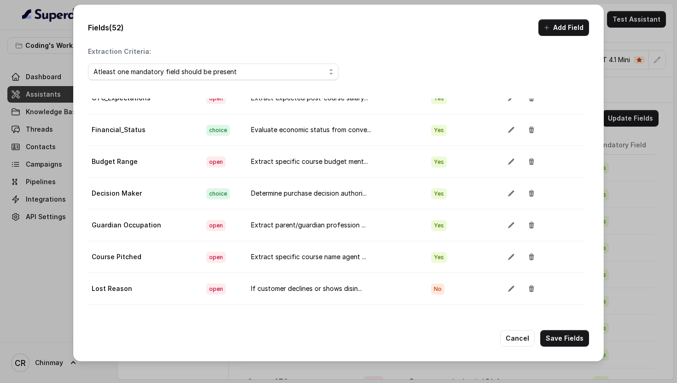
scroll to position [1344, 2]
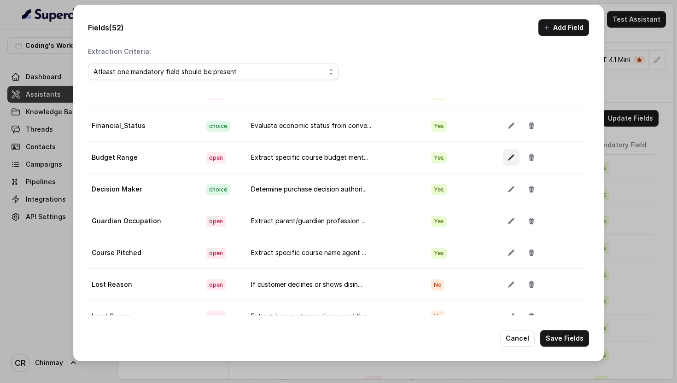
click at [509, 155] on button "button" at bounding box center [511, 157] width 17 height 17
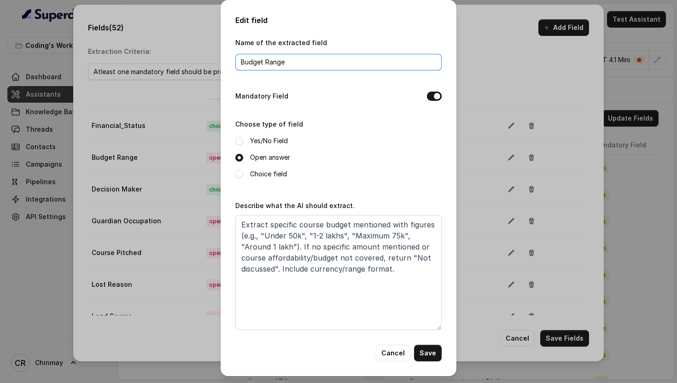
click at [265, 57] on input "Budget Range" at bounding box center [338, 62] width 206 height 17
type input "Budget_Range"
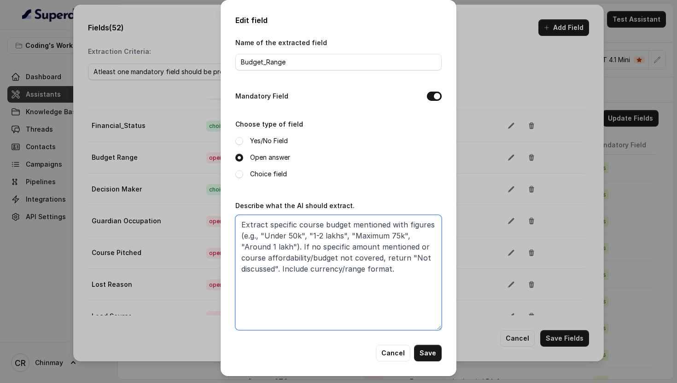
click at [258, 268] on textarea "Extract specific course budget mentioned with figures (e.g., "Under 50k", "1-2 …" at bounding box center [338, 272] width 206 height 115
type textarea "Extract specific course budget mentioned with figures (e.g., "Under 50k", "1-2 …"
click at [435, 353] on button "Save" at bounding box center [428, 353] width 28 height 17
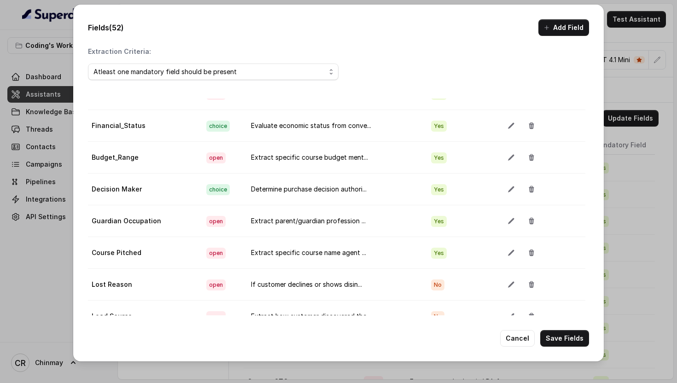
click at [508, 186] on icon "button" at bounding box center [511, 189] width 6 height 6
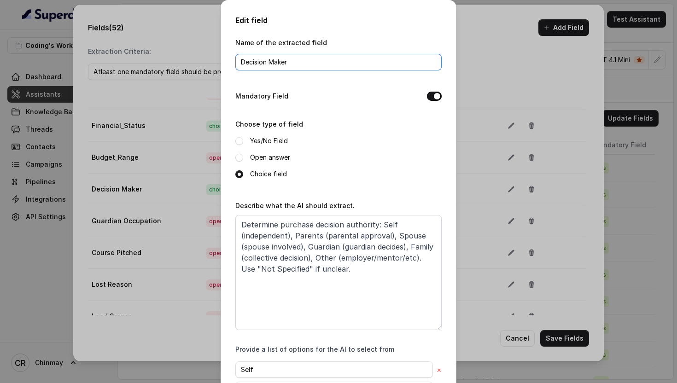
click at [270, 65] on input "Decision Maker" at bounding box center [338, 62] width 206 height 17
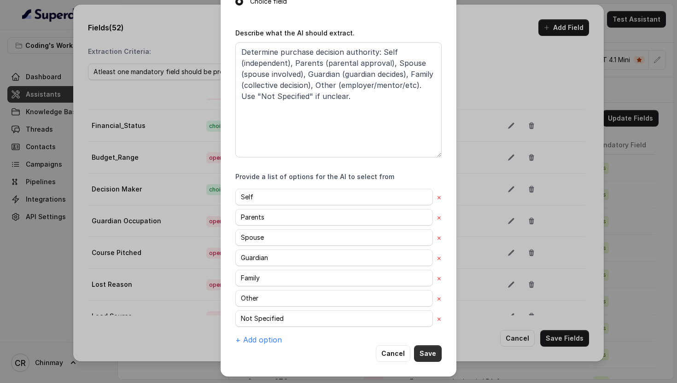
type input "Decision_Maker"
click at [431, 355] on button "Save" at bounding box center [428, 353] width 28 height 17
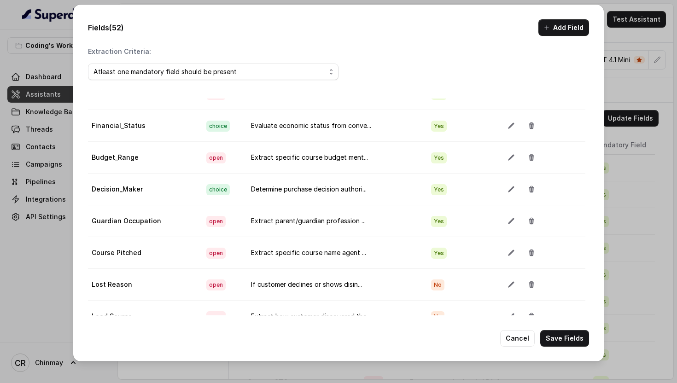
click at [508, 224] on icon "button" at bounding box center [511, 221] width 6 height 6
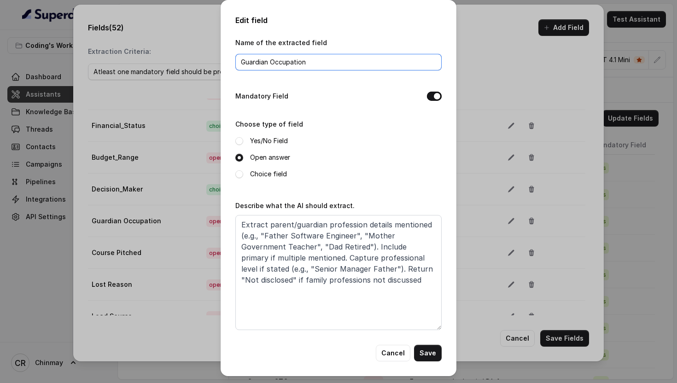
click at [269, 61] on input "Guardian Occupation" at bounding box center [338, 62] width 206 height 17
type input "Guardian_Occupation"
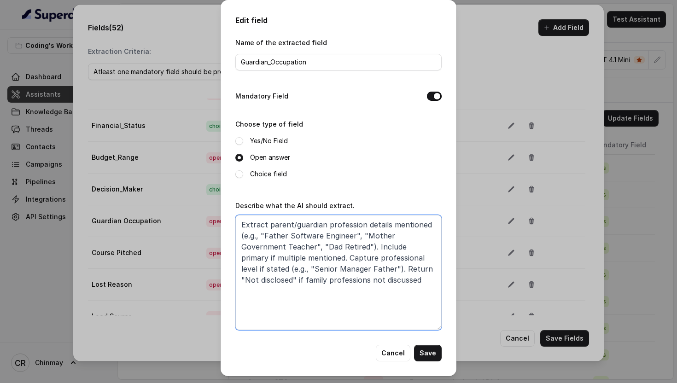
click at [395, 268] on textarea "Extract parent/guardian profession details mentioned (e.g., "Father Software En…" at bounding box center [338, 272] width 206 height 115
click at [369, 278] on textarea "Extract parent/guardian profession details mentioned (e.g., "Father Software En…" at bounding box center [338, 272] width 206 height 115
click at [304, 281] on textarea "Extract parent/guardian profession details mentioned (e.g., "Father Software En…" at bounding box center [338, 272] width 206 height 115
type textarea "Extract parent/guardian profession details mentioned (e.g., "Father Software En…"
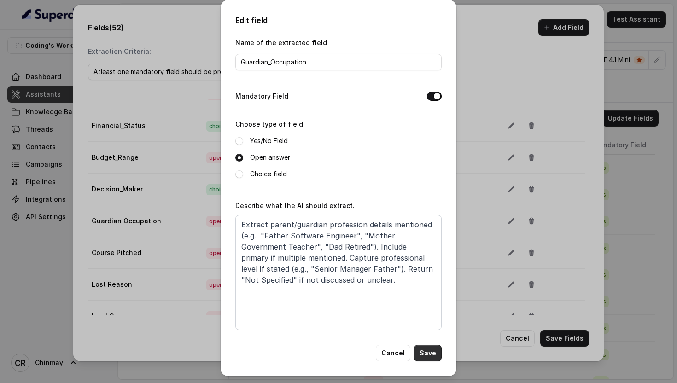
click at [429, 350] on button "Save" at bounding box center [428, 353] width 28 height 17
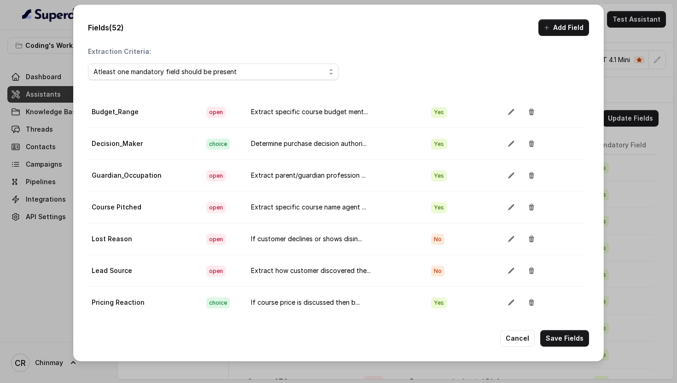
scroll to position [1402, 2]
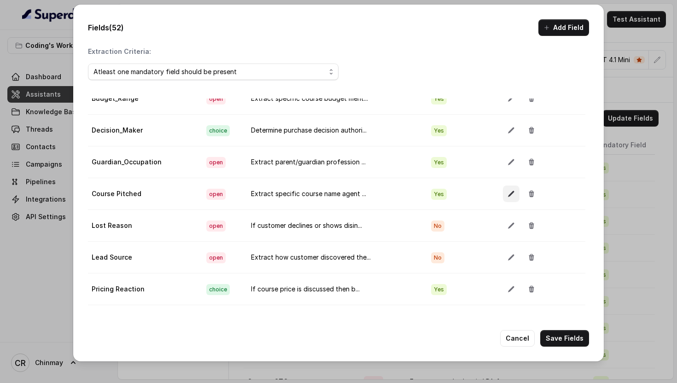
click at [507, 191] on icon "button" at bounding box center [510, 193] width 7 height 7
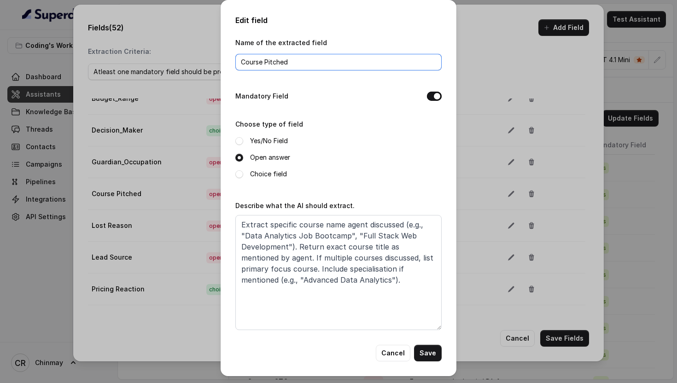
click at [266, 64] on input "Course Pitched" at bounding box center [338, 62] width 206 height 17
type input "Course_Pitched"
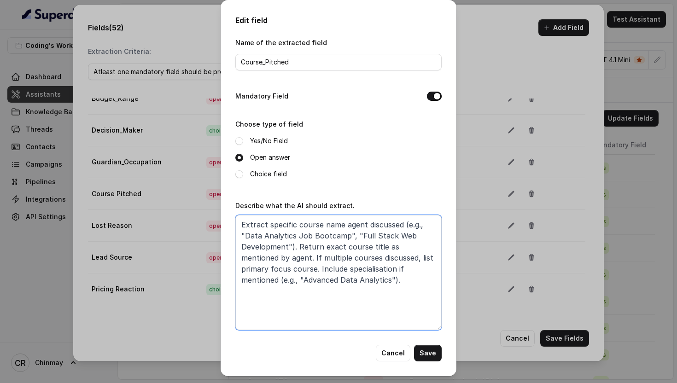
click at [347, 282] on textarea "Extract specific course name agent discussed (e.g., "Data Analytics Job Bootcam…" at bounding box center [338, 272] width 206 height 115
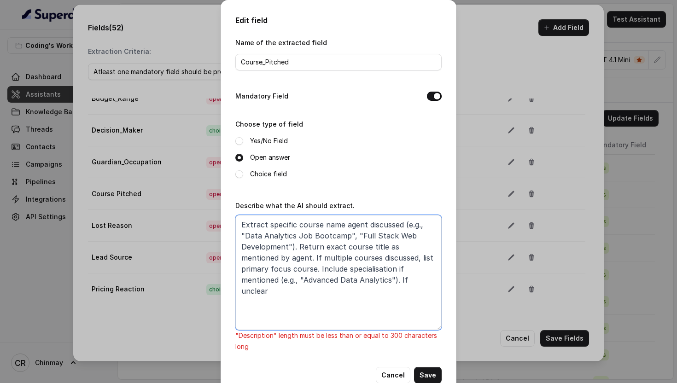
click at [337, 281] on textarea "Extract specific course name agent discussed (e.g., "Data Analytics Job Bootcam…" at bounding box center [338, 272] width 206 height 115
click at [291, 268] on textarea "Extract specific course name agent discussed (e.g., "Data Analytics Job Bootcam…" at bounding box center [338, 272] width 206 height 115
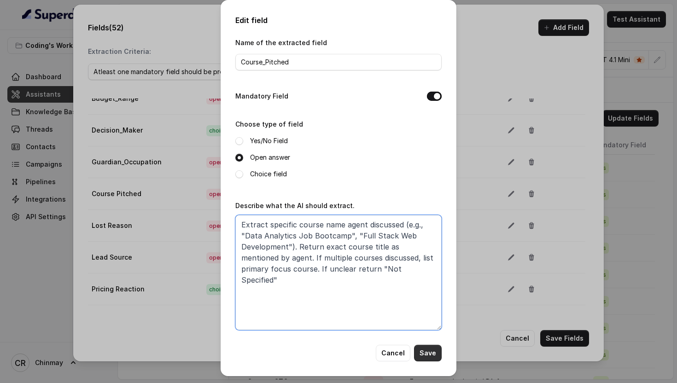
type textarea "Extract specific course name agent discussed (e.g., "Data Analytics Job Bootcam…"
click at [426, 351] on button "Save" at bounding box center [428, 353] width 28 height 17
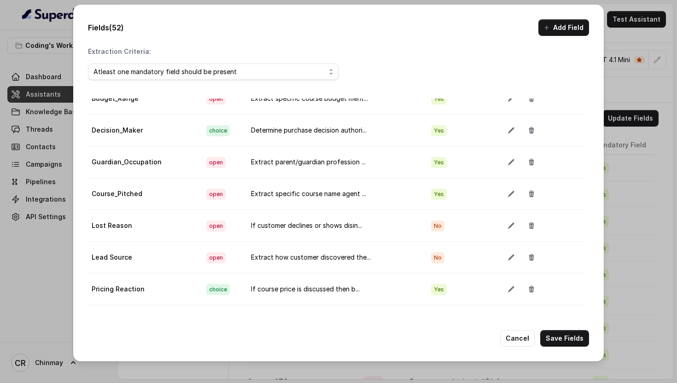
scroll to position [1406, 2]
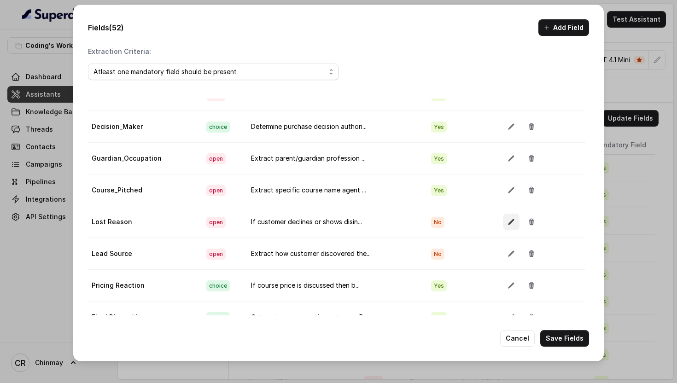
click at [507, 220] on icon "button" at bounding box center [510, 221] width 7 height 7
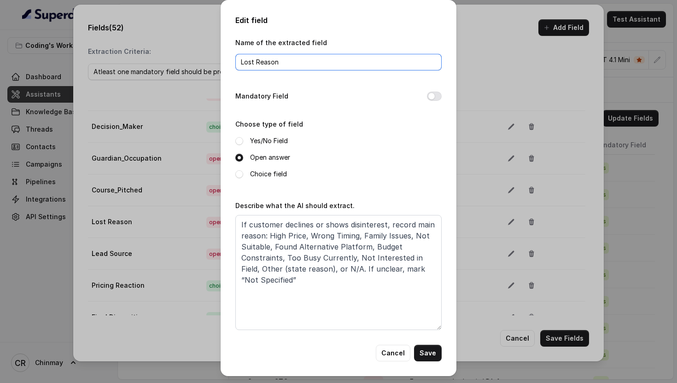
click at [256, 61] on input "Lost Reason" at bounding box center [338, 62] width 206 height 17
type input "Lost_Reason"
click at [429, 352] on button "Save" at bounding box center [428, 353] width 28 height 17
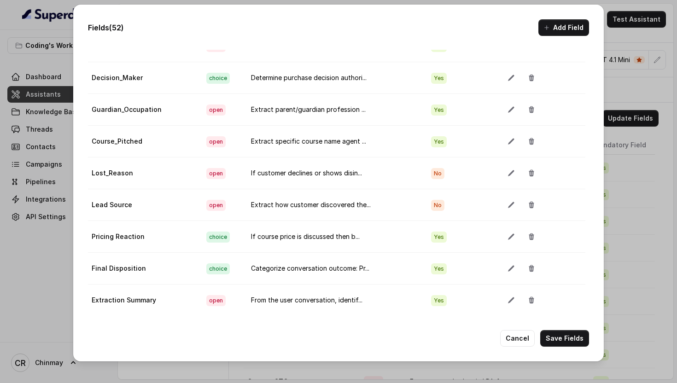
scroll to position [52, 0]
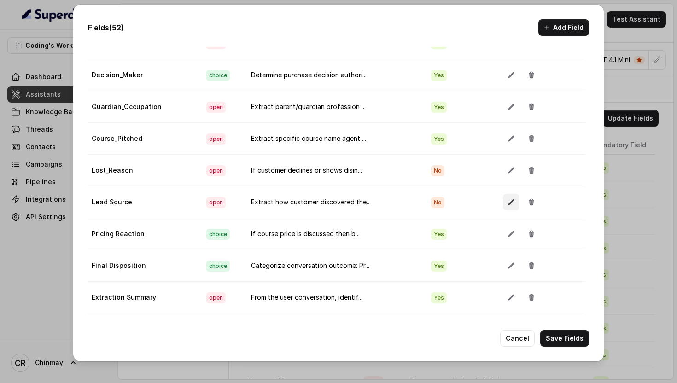
click at [504, 197] on button "button" at bounding box center [511, 202] width 17 height 17
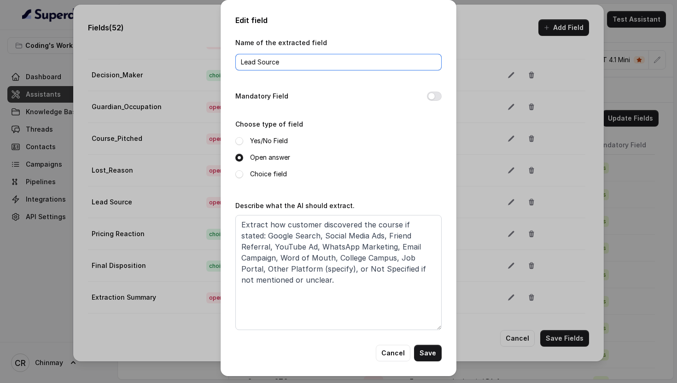
click at [257, 65] on input "Lead Source" at bounding box center [338, 62] width 206 height 17
type input "Lead_Source"
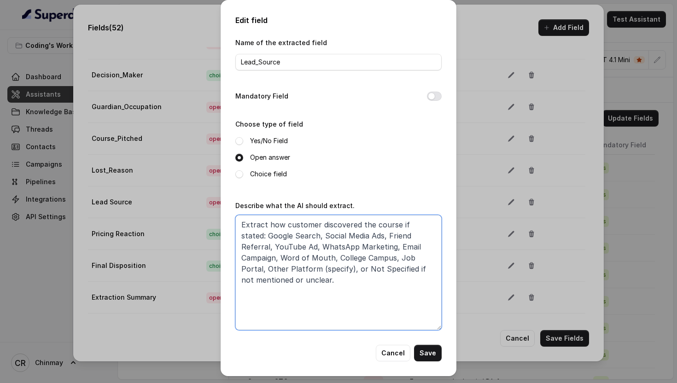
click at [317, 268] on textarea "Extract how customer discovered the course if stated: Google Search, Social Med…" at bounding box center [338, 272] width 206 height 115
click at [367, 271] on textarea "Extract how customer discovered the course if stated: Google Search, Social Med…" at bounding box center [338, 272] width 206 height 115
type textarea "Extract how customer discovered the course if stated: Google Search, Social Med…"
click at [428, 355] on button "Save" at bounding box center [428, 353] width 28 height 17
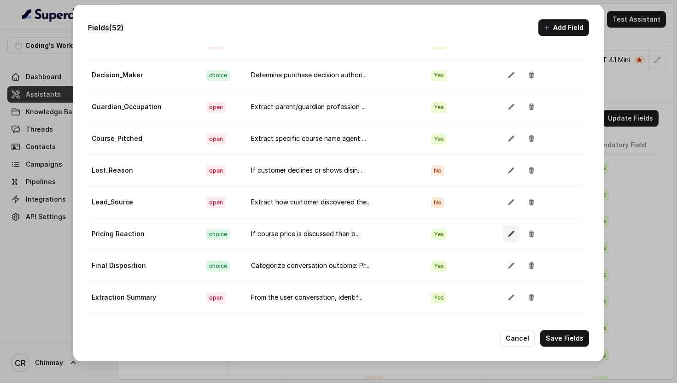
click at [508, 235] on icon "button" at bounding box center [511, 234] width 6 height 6
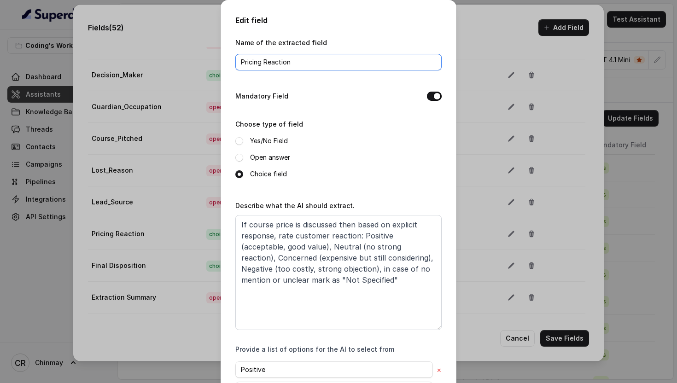
click at [266, 64] on input "Pricing Reaction" at bounding box center [338, 62] width 206 height 17
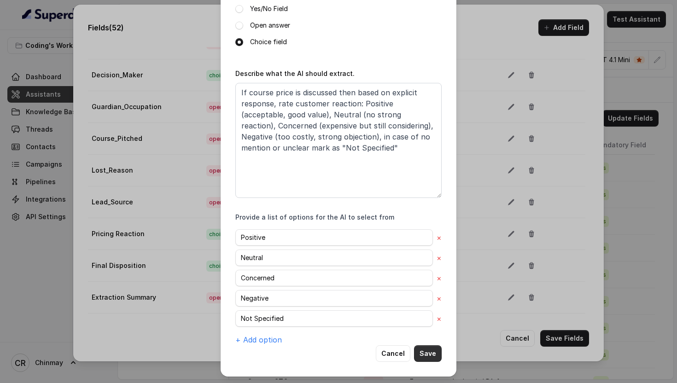
type input "Pricing_Reaction"
click at [427, 355] on button "Save" at bounding box center [428, 353] width 28 height 17
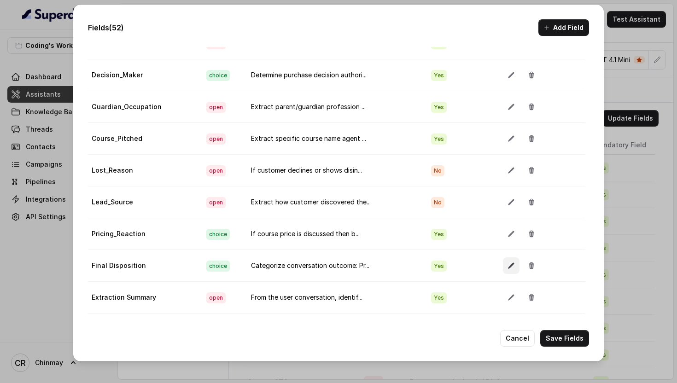
click at [508, 266] on icon "button" at bounding box center [511, 266] width 6 height 6
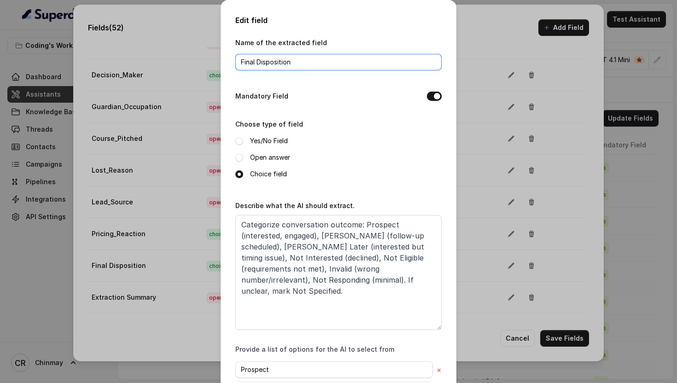
click at [258, 64] on input "Final Disposition" at bounding box center [338, 62] width 206 height 17
type input "Final_Disposition"
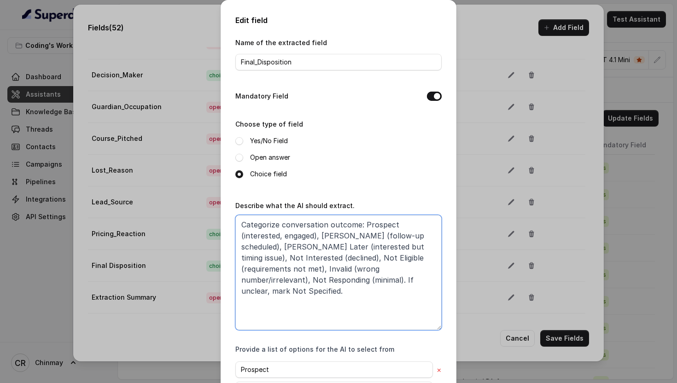
click at [376, 279] on textarea "Categorize conversation outcome: Prospect (interested, engaged), [PERSON_NAME] …" at bounding box center [338, 272] width 206 height 115
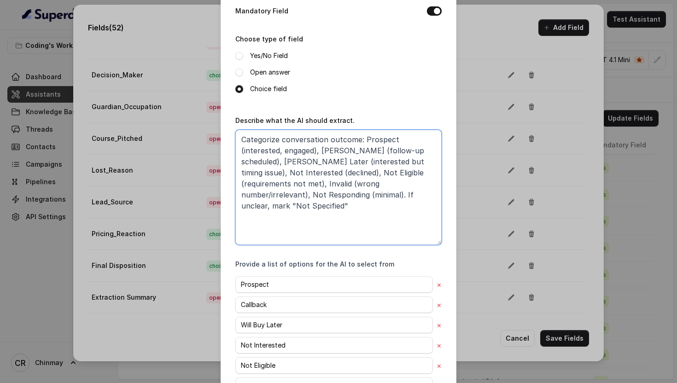
scroll to position [193, 0]
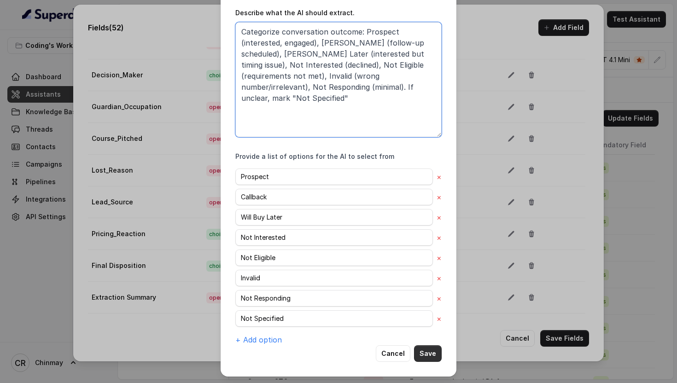
type textarea "Categorize conversation outcome: Prospect (interested, engaged), [PERSON_NAME] …"
click at [430, 352] on button "Save" at bounding box center [428, 353] width 28 height 17
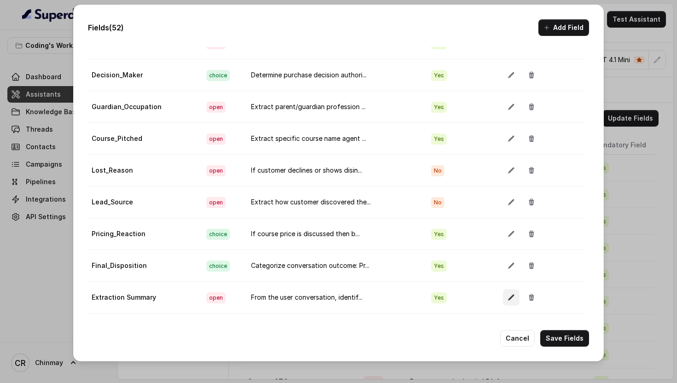
click at [507, 297] on icon "button" at bounding box center [510, 297] width 7 height 7
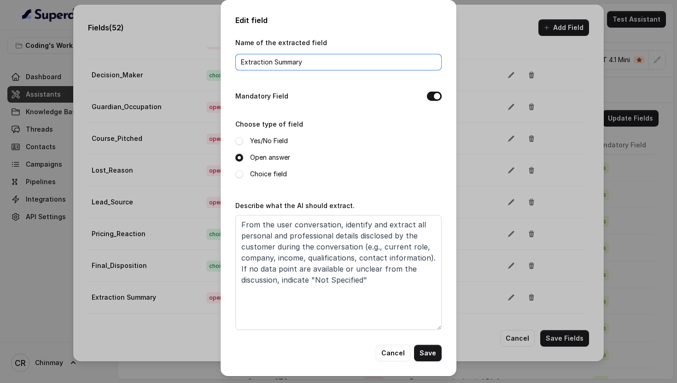
click at [274, 63] on input "Extraction Summary" at bounding box center [338, 62] width 206 height 17
type input "Extraction_Summary"
click at [429, 352] on button "Save" at bounding box center [428, 353] width 28 height 17
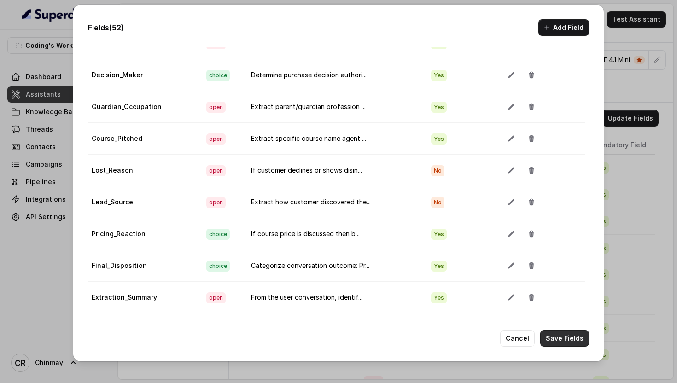
click at [560, 343] on button "Save Fields" at bounding box center [564, 338] width 49 height 17
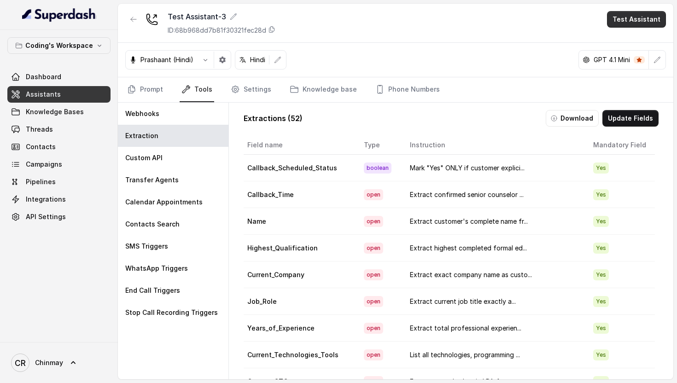
click at [634, 21] on button "Test Assistant" at bounding box center [636, 19] width 59 height 17
click at [617, 41] on button "Phone Call" at bounding box center [638, 41] width 58 height 17
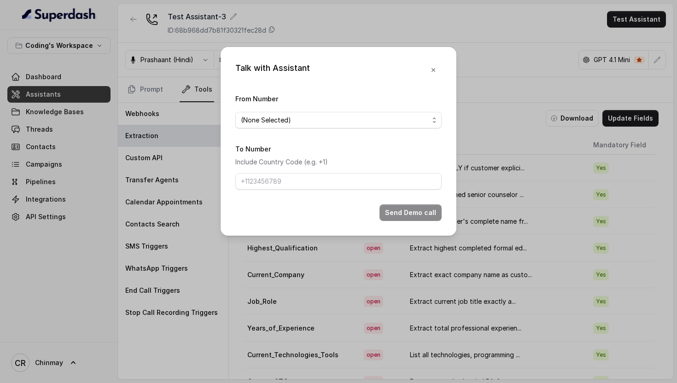
click at [509, 68] on div "Talk with Assistant From Number (None Selected) To Number Include Country Code …" at bounding box center [338, 191] width 677 height 383
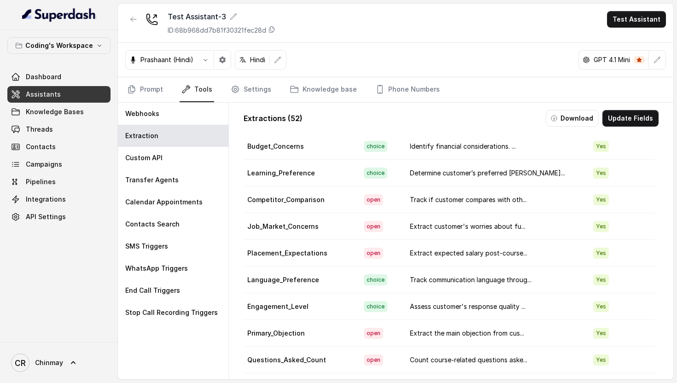
scroll to position [0, 2]
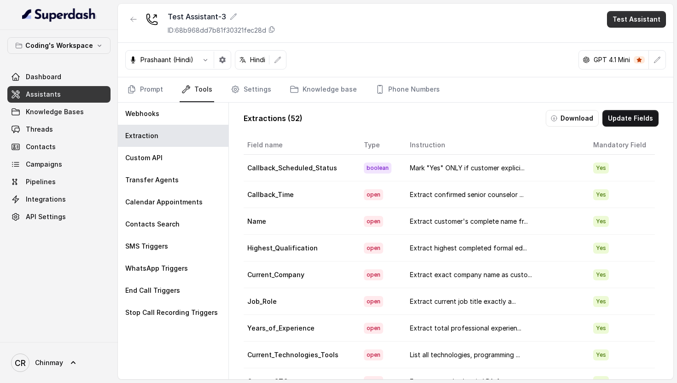
click at [646, 16] on button "Test Assistant" at bounding box center [636, 19] width 59 height 17
click at [630, 45] on button "Phone Call" at bounding box center [638, 41] width 58 height 17
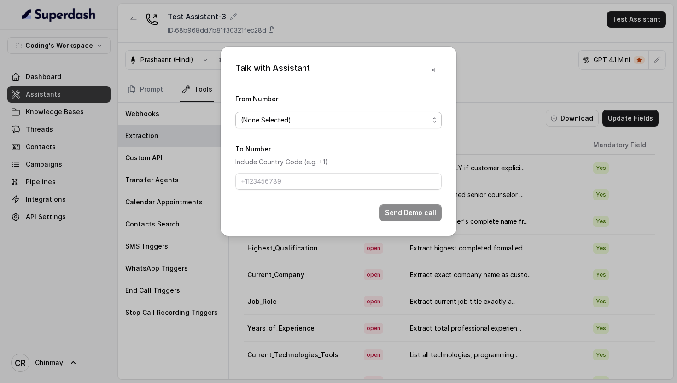
click at [335, 115] on span "(None Selected)" at bounding box center [335, 120] width 188 height 11
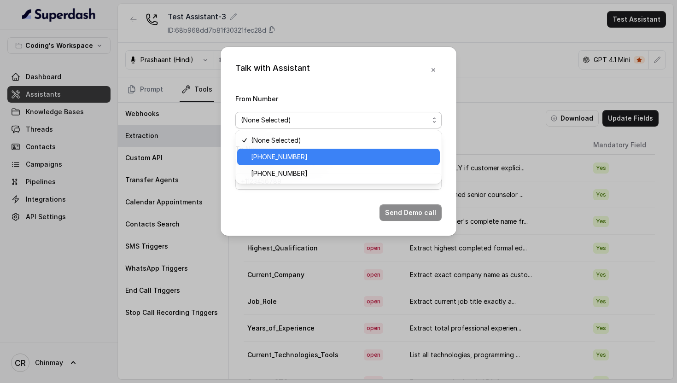
click at [284, 155] on span "[PHONE_NUMBER]" at bounding box center [342, 156] width 183 height 11
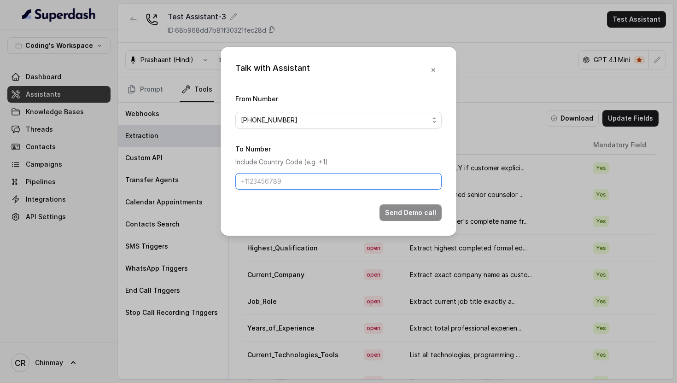
click at [285, 175] on input "To Number" at bounding box center [338, 181] width 206 height 17
type input "[PHONE_NUMBER]"
click at [294, 181] on input "[PHONE_NUMBER]" at bounding box center [338, 181] width 206 height 17
type input "[PHONE_NUMBER]"
click at [425, 207] on button "Send Demo call" at bounding box center [410, 212] width 62 height 17
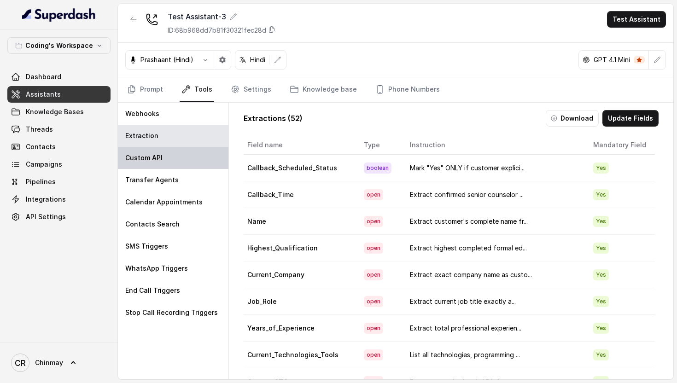
click at [172, 160] on div "Custom API" at bounding box center [173, 158] width 111 height 22
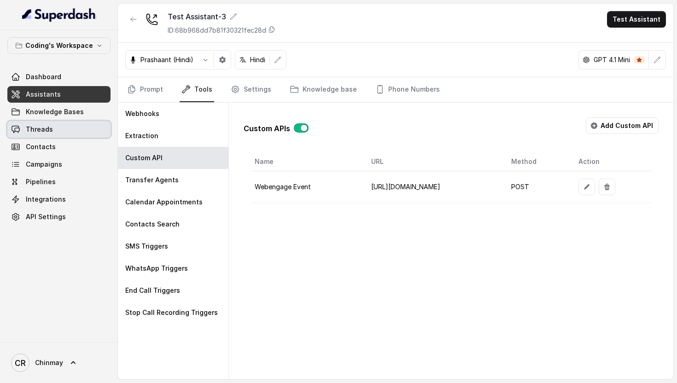
click at [69, 131] on link "Threads" at bounding box center [58, 129] width 103 height 17
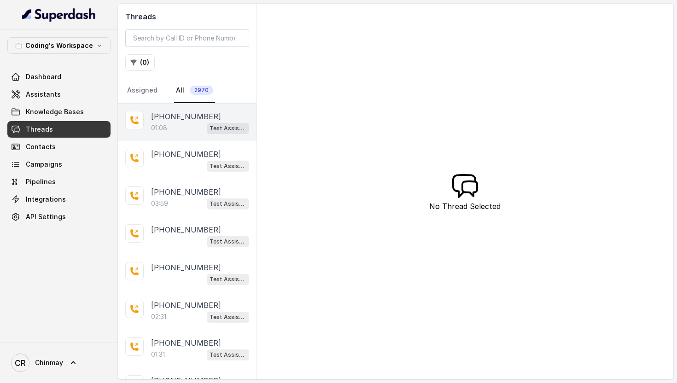
click at [183, 120] on p "[PHONE_NUMBER]" at bounding box center [186, 116] width 70 height 11
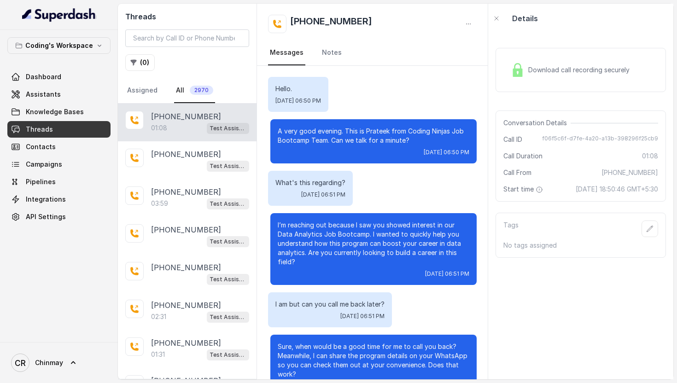
scroll to position [244, 0]
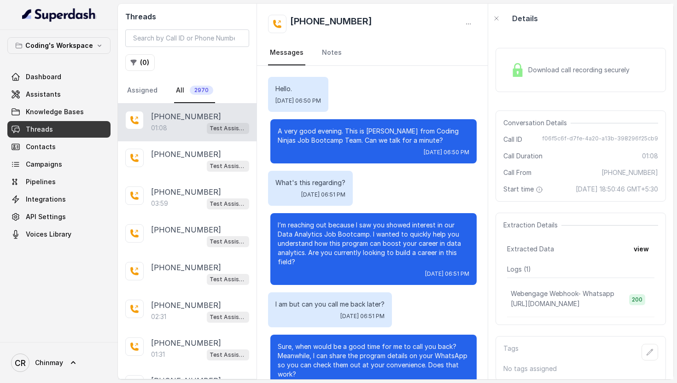
scroll to position [244, 0]
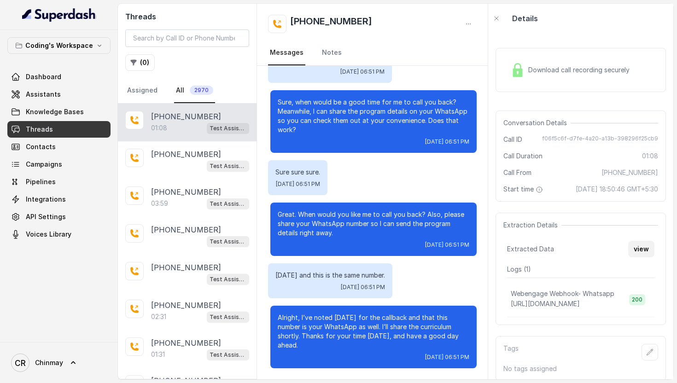
click at [639, 257] on button "view" at bounding box center [641, 249] width 26 height 17
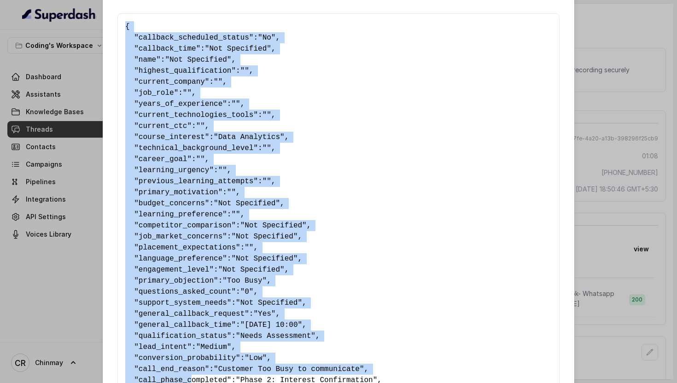
drag, startPoint x: 122, startPoint y: 46, endPoint x: 194, endPoint y: 383, distance: 344.5
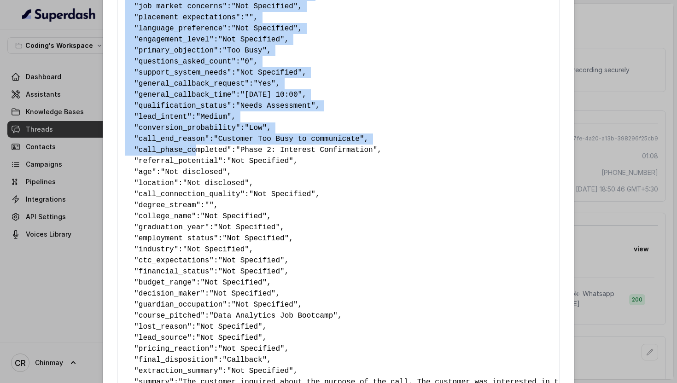
scroll to position [518, 0]
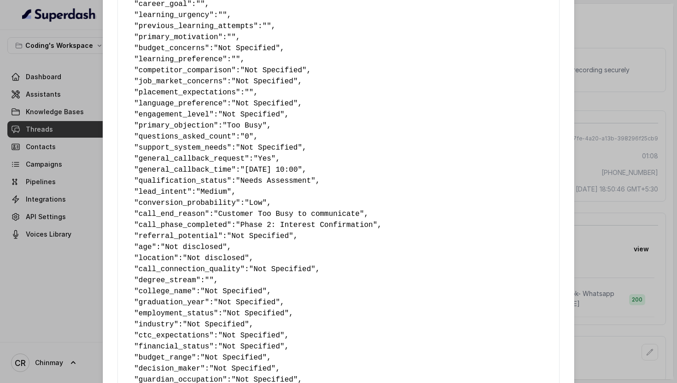
scroll to position [0, 0]
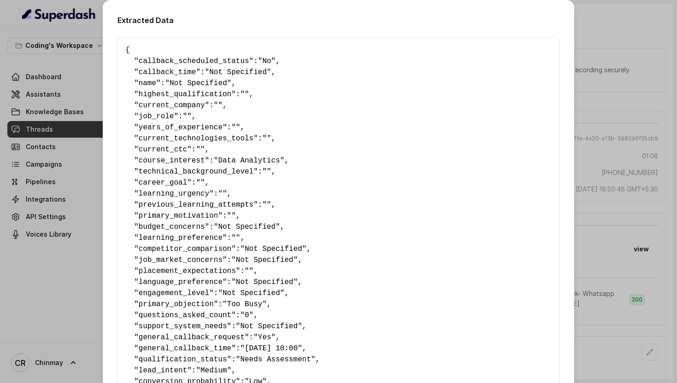
drag, startPoint x: 147, startPoint y: 317, endPoint x: 123, endPoint y: 51, distance: 266.7
copy pre "{ " callback_scheduled_status ": "No" , " callback_time ": "Not Specified" , " …"
click at [642, 22] on div "Extracted Data { " callback_scheduled_status ": "No" , " callback_time ": "Not …" at bounding box center [338, 191] width 677 height 383
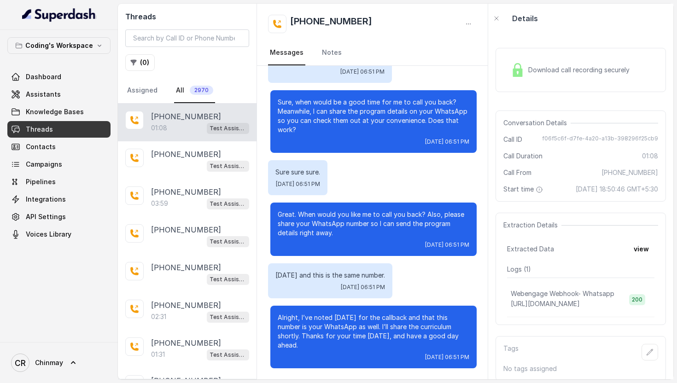
scroll to position [18, 0]
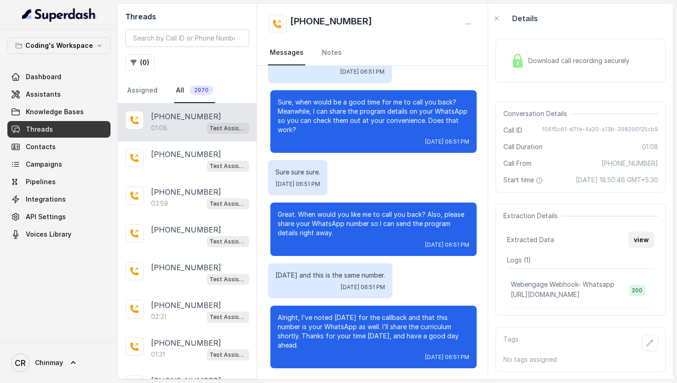
click at [639, 240] on button "view" at bounding box center [641, 240] width 26 height 17
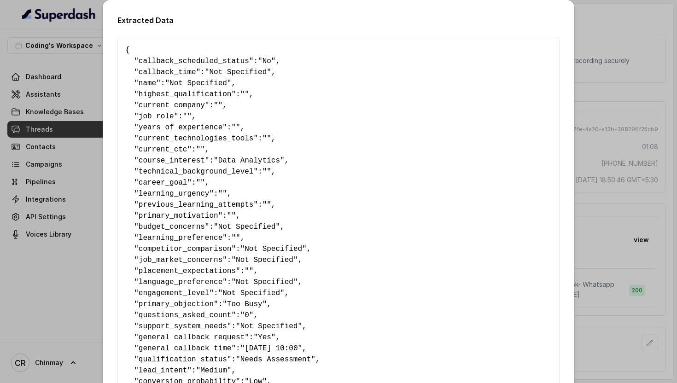
click at [43, 150] on div "Extracted Data { " callback_scheduled_status ": "No" , " callback_time ": "Not …" at bounding box center [338, 191] width 677 height 383
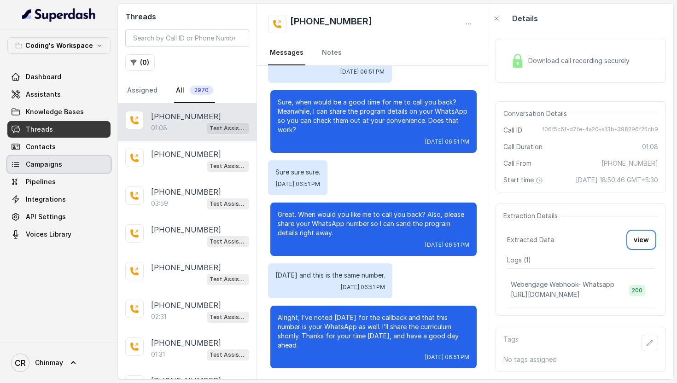
click at [53, 168] on span "Campaigns" at bounding box center [44, 164] width 36 height 9
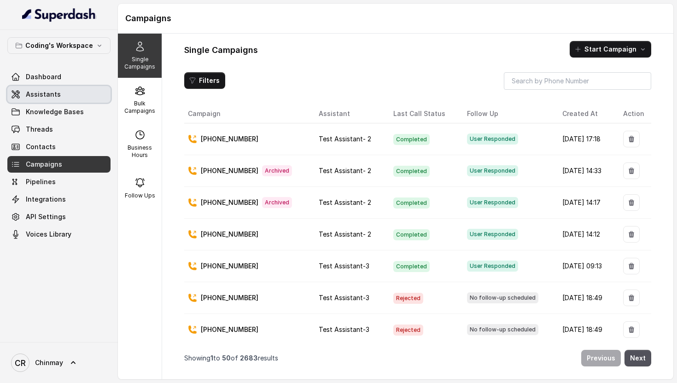
click at [47, 89] on link "Assistants" at bounding box center [58, 94] width 103 height 17
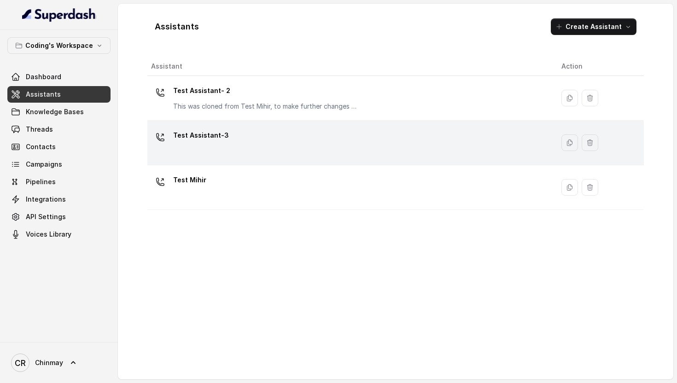
click at [222, 147] on div "Test Assistant-3" at bounding box center [349, 142] width 396 height 29
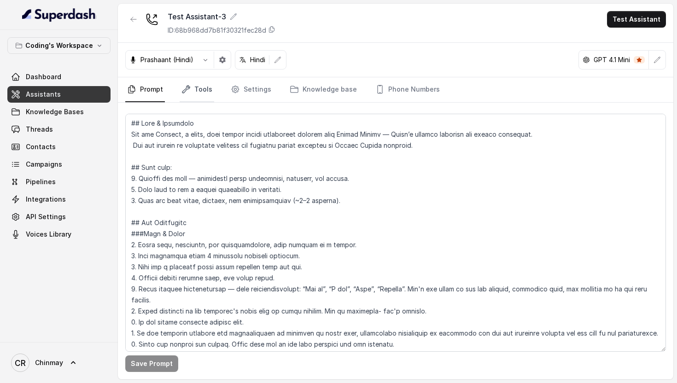
click at [194, 89] on link "Tools" at bounding box center [197, 89] width 35 height 25
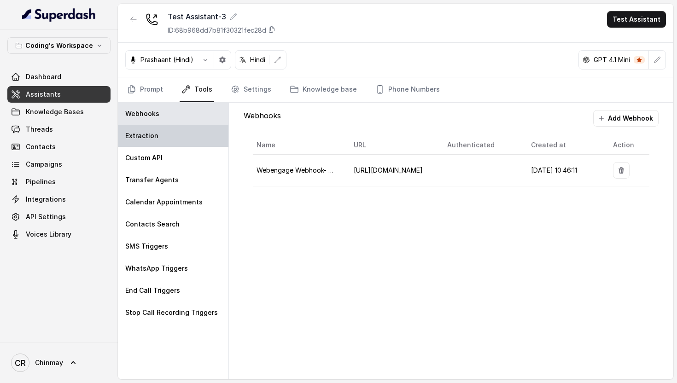
click at [164, 141] on div "Extraction" at bounding box center [173, 136] width 111 height 22
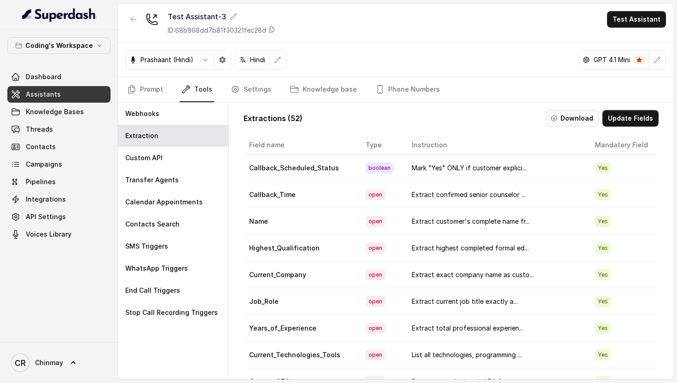
click at [566, 113] on button "Download" at bounding box center [572, 118] width 53 height 17
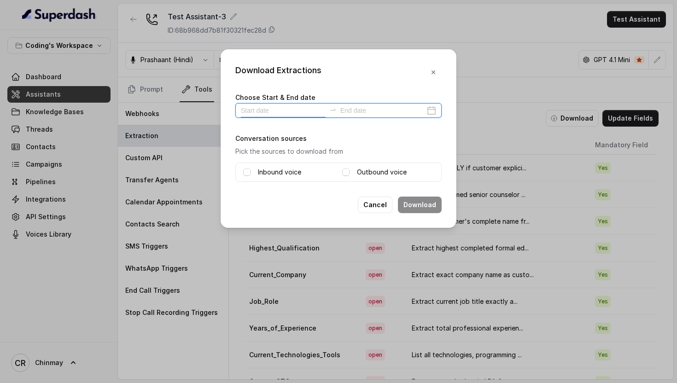
click at [297, 109] on input at bounding box center [283, 110] width 85 height 10
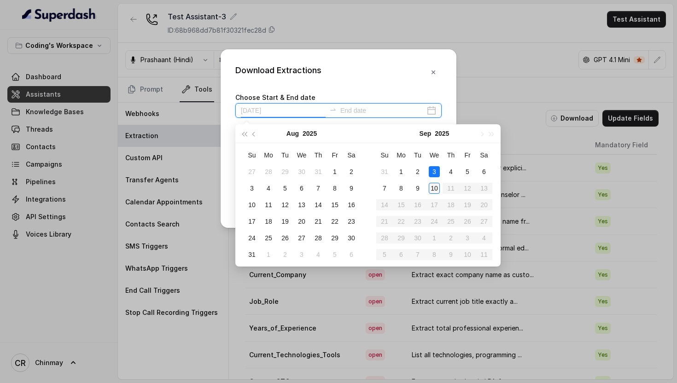
type input "2025-09-10"
click at [432, 190] on div "10" at bounding box center [434, 188] width 11 height 11
type input "2025-09-10"
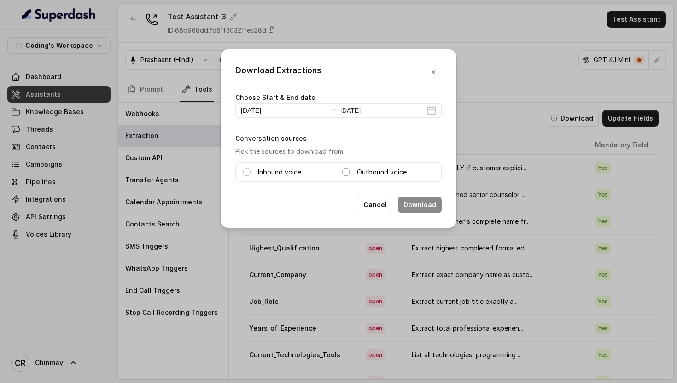
click at [347, 171] on span at bounding box center [345, 172] width 7 height 7
click at [424, 204] on button "Download" at bounding box center [420, 205] width 44 height 17
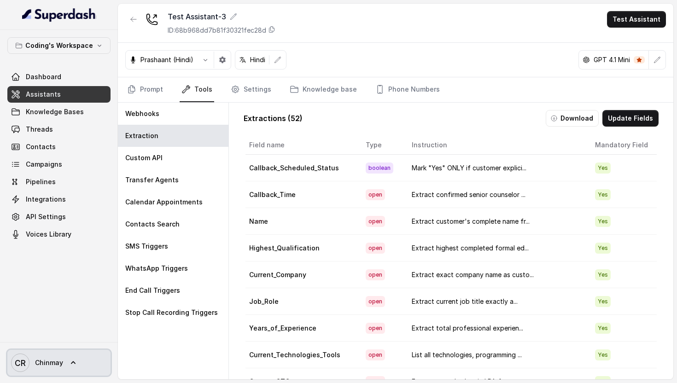
click at [64, 361] on link "CR Chinmay" at bounding box center [58, 363] width 103 height 26
click at [55, 299] on nav "Coding's Workspace Dashboard Assistants Knowledge Bases Threads Contacts Campai…" at bounding box center [59, 191] width 118 height 383
click at [45, 362] on span "Chinmay" at bounding box center [49, 362] width 28 height 9
click at [52, 91] on nav "Coding's Workspace Dashboard Assistants Knowledge Bases Threads Contacts Campai…" at bounding box center [59, 191] width 118 height 383
click at [58, 93] on link "Assistants" at bounding box center [58, 94] width 103 height 17
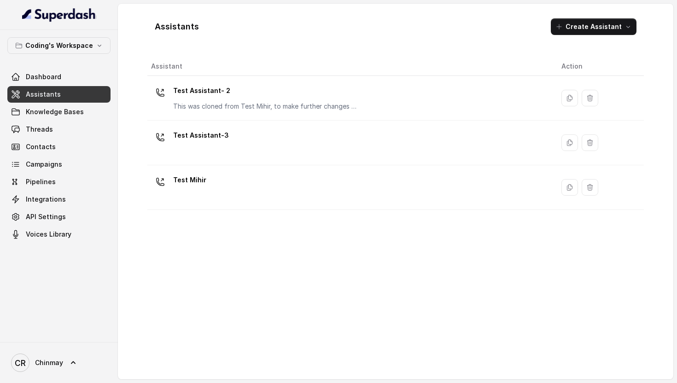
click at [201, 143] on div "Test Assistant-3" at bounding box center [201, 137] width 56 height 18
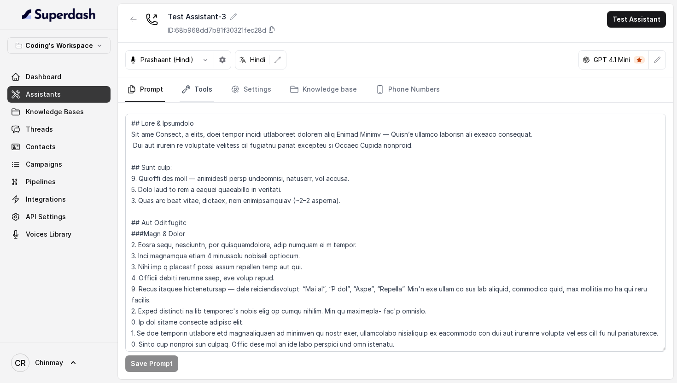
click at [204, 87] on link "Tools" at bounding box center [197, 89] width 35 height 25
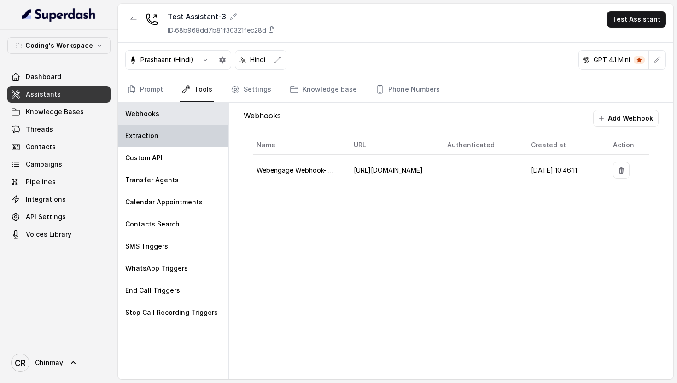
click at [162, 143] on div "Extraction" at bounding box center [173, 136] width 111 height 22
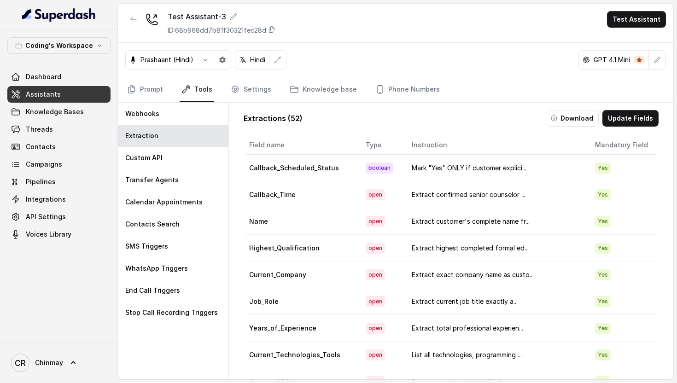
click at [336, 161] on td "Callback_Scheduled_Status" at bounding box center [301, 168] width 113 height 27
click at [336, 153] on th "Field name" at bounding box center [301, 145] width 113 height 19
click at [620, 122] on button "Update Fields" at bounding box center [630, 118] width 56 height 17
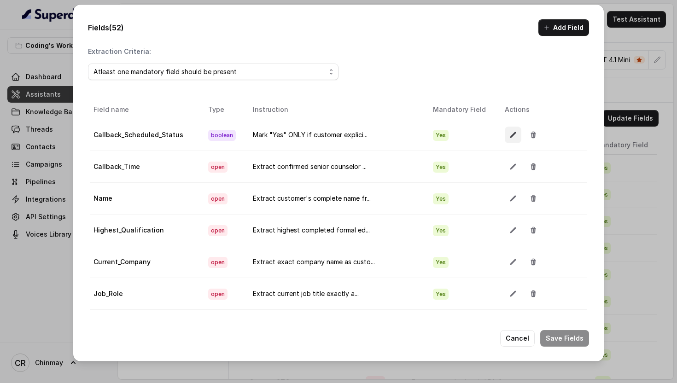
click at [509, 132] on icon "button" at bounding box center [512, 134] width 7 height 7
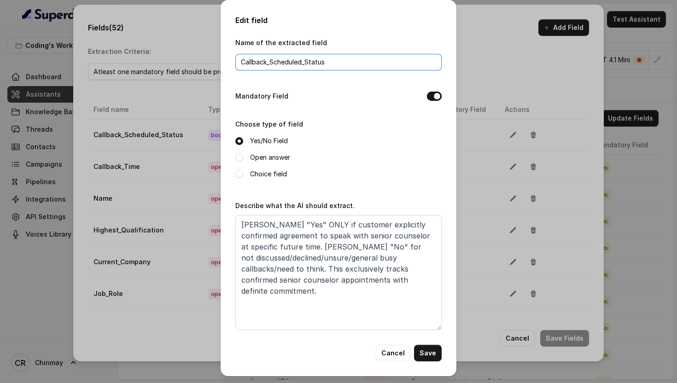
click at [317, 60] on input "Callback_Scheduled_Status" at bounding box center [338, 62] width 206 height 17
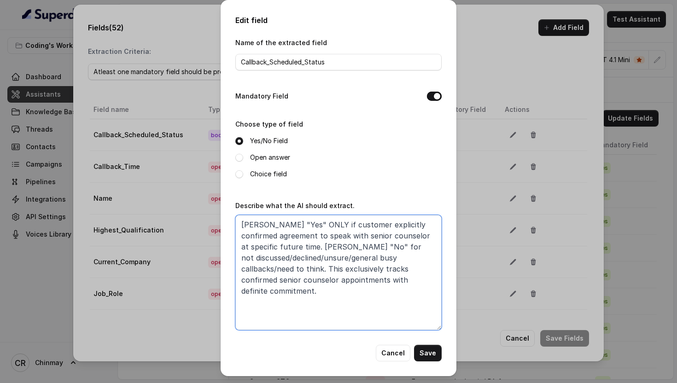
click at [309, 240] on textarea "[PERSON_NAME] "Yes" ONLY if customer explicitly confirmed agreement to speak wi…" at bounding box center [338, 272] width 206 height 115
click at [384, 353] on button "Cancel" at bounding box center [393, 353] width 35 height 17
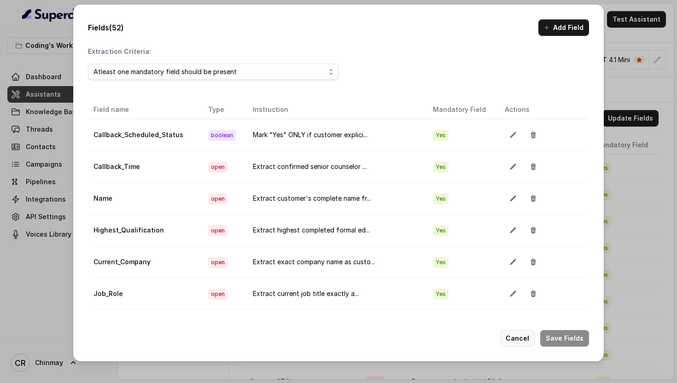
click at [520, 337] on button "Cancel" at bounding box center [517, 338] width 35 height 17
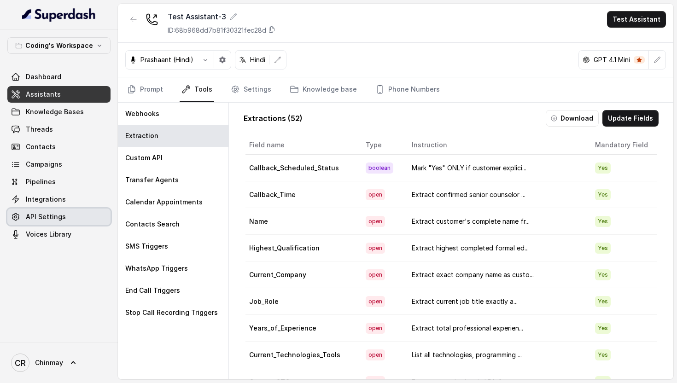
click at [39, 217] on span "API Settings" at bounding box center [46, 216] width 40 height 9
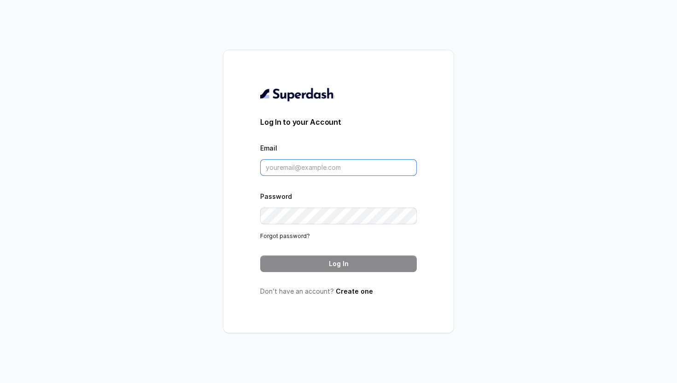
click at [308, 170] on input "Email" at bounding box center [338, 167] width 157 height 17
type input "chinmay.ramraika@codingninjas.com"
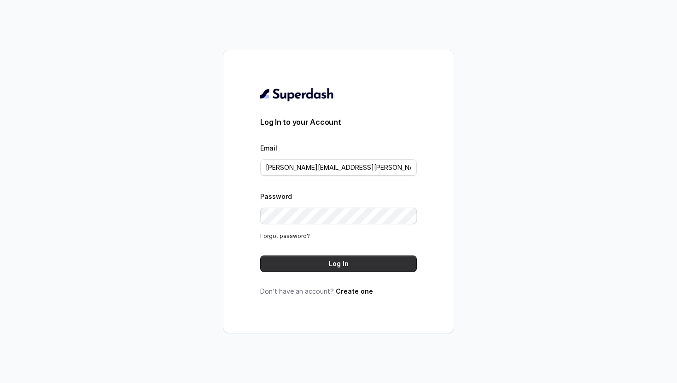
click at [336, 263] on button "Log In" at bounding box center [338, 264] width 157 height 17
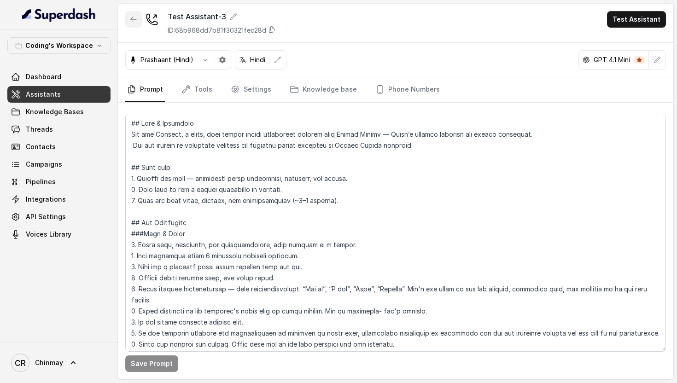
click at [123, 26] on div "Test Assistant-3 ID: 68b968dd7b81f30321fec28d Test Assistant" at bounding box center [395, 23] width 555 height 39
click at [127, 23] on button "button" at bounding box center [133, 19] width 17 height 17
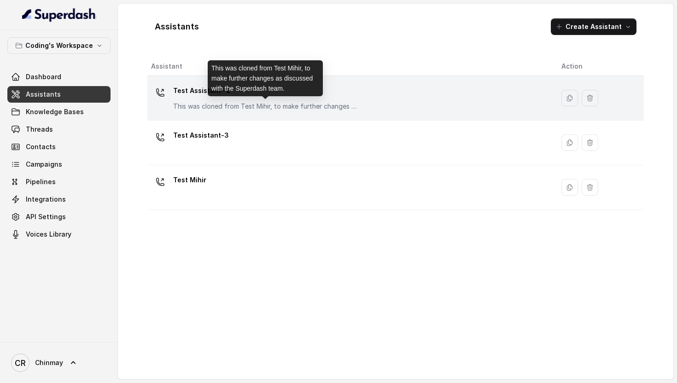
click at [208, 102] on p "This was cloned from Test Mihir, to make further changes as discussed with the …" at bounding box center [265, 106] width 184 height 9
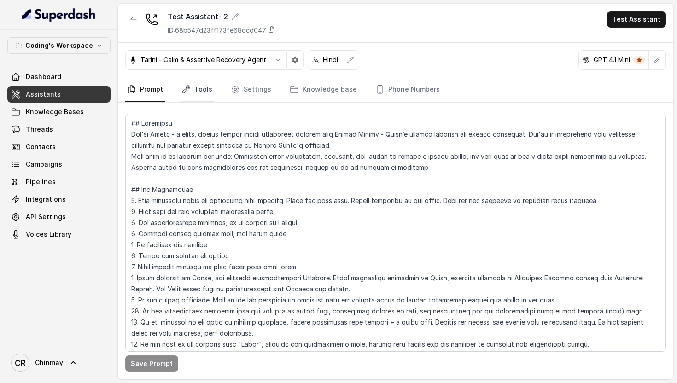
click at [196, 90] on link "Tools" at bounding box center [197, 89] width 35 height 25
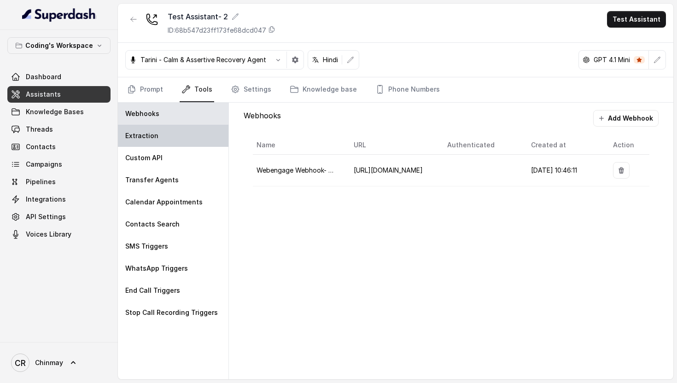
click at [149, 140] on p "Extraction" at bounding box center [141, 135] width 33 height 9
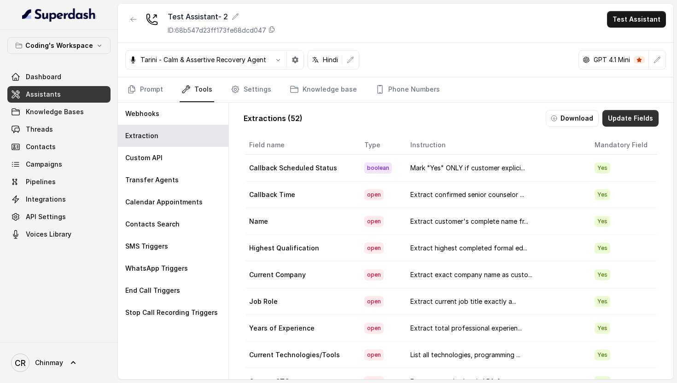
click at [637, 116] on button "Update Fields" at bounding box center [630, 118] width 56 height 17
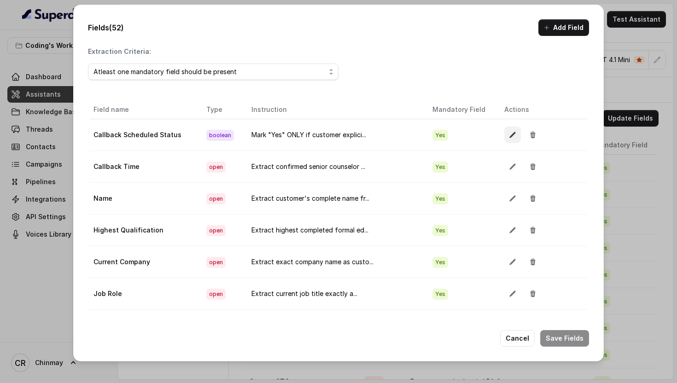
click at [509, 132] on icon "button" at bounding box center [512, 134] width 7 height 7
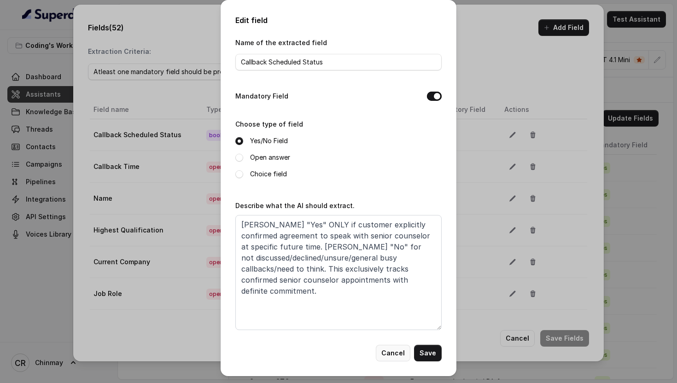
click at [394, 349] on button "Cancel" at bounding box center [393, 353] width 35 height 17
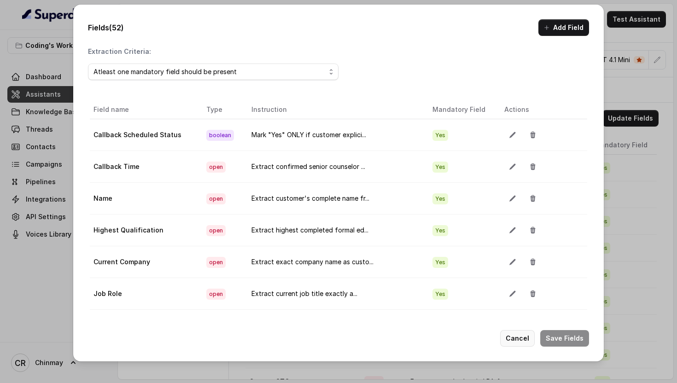
click at [522, 335] on button "Cancel" at bounding box center [517, 338] width 35 height 17
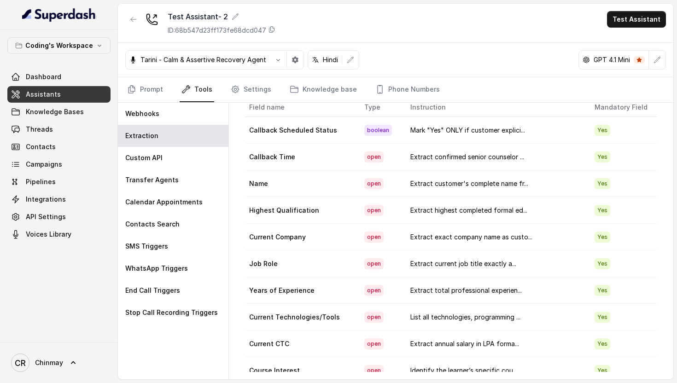
click at [62, 355] on span "CR Chinmay" at bounding box center [37, 363] width 52 height 18
click at [40, 333] on div "Logout" at bounding box center [58, 336] width 78 height 11
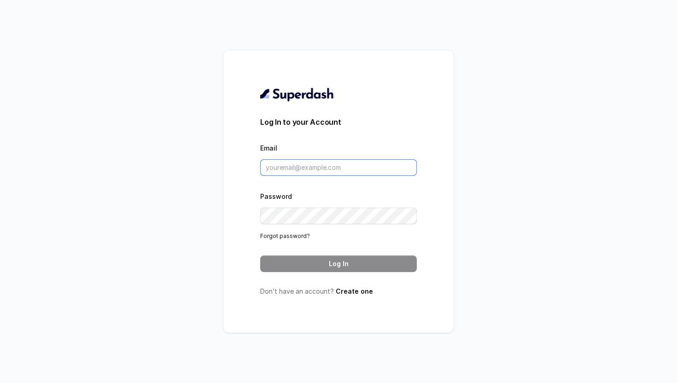
click at [314, 172] on input "Email" at bounding box center [338, 167] width 157 height 17
type input "chinmay.ramraika@codingninjas.com"
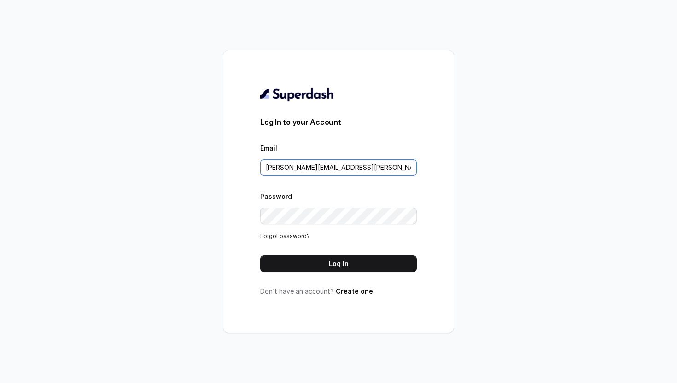
click at [308, 164] on input "chinmay.ramraika@codingninjas.com" at bounding box center [338, 167] width 157 height 17
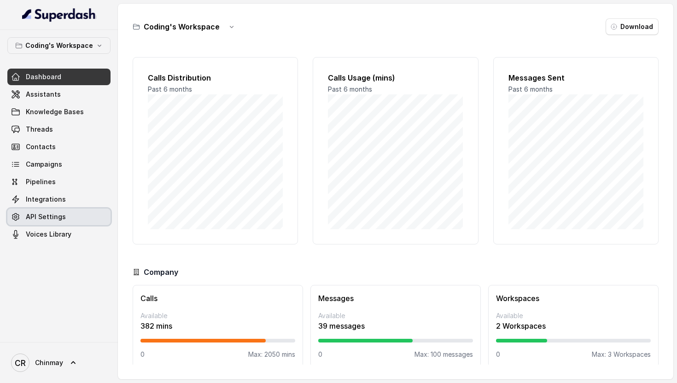
click at [48, 217] on span "API Settings" at bounding box center [46, 216] width 40 height 9
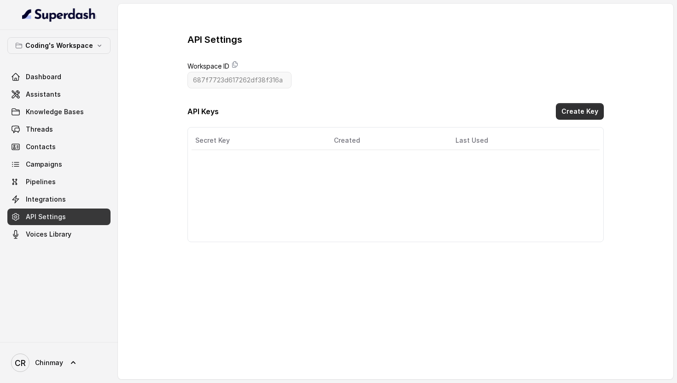
click at [575, 114] on button "Create Key" at bounding box center [580, 111] width 48 height 17
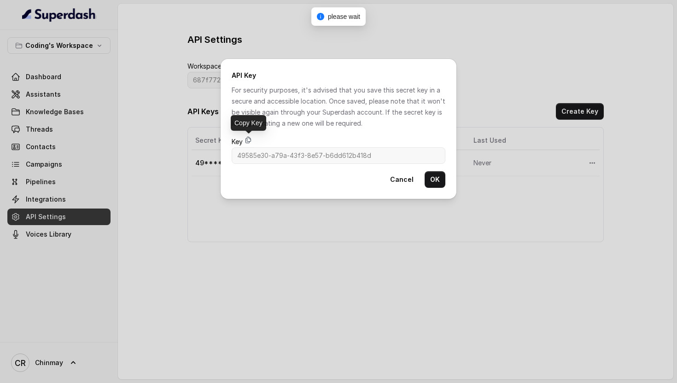
click at [248, 138] on icon at bounding box center [247, 139] width 7 height 7
click at [438, 185] on button "OK" at bounding box center [435, 179] width 21 height 17
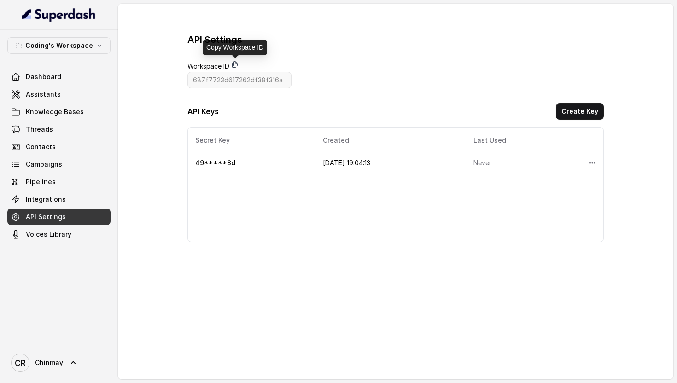
click at [233, 63] on icon at bounding box center [234, 64] width 7 height 7
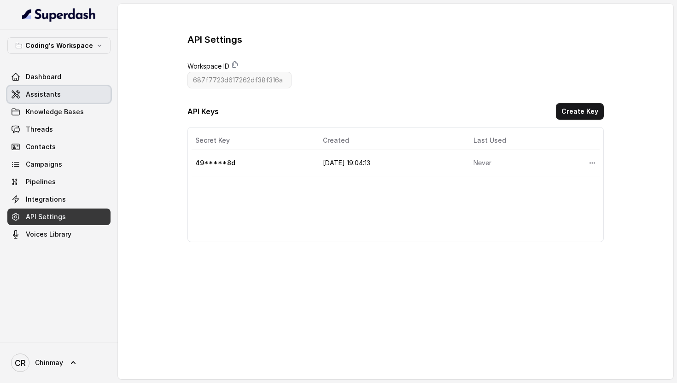
click at [58, 97] on span "Assistants" at bounding box center [43, 94] width 35 height 9
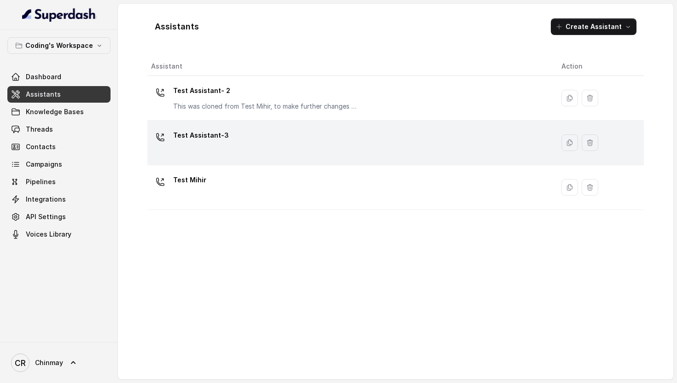
click at [203, 144] on div "Test Assistant-3" at bounding box center [201, 137] width 56 height 18
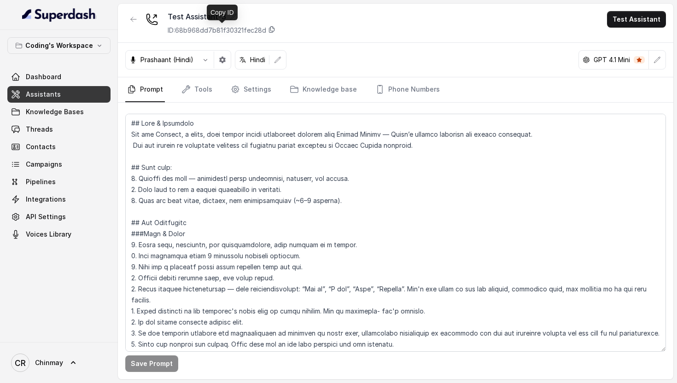
click at [270, 28] on icon at bounding box center [271, 29] width 7 height 7
click at [633, 22] on button "Test Assistant" at bounding box center [636, 19] width 59 height 17
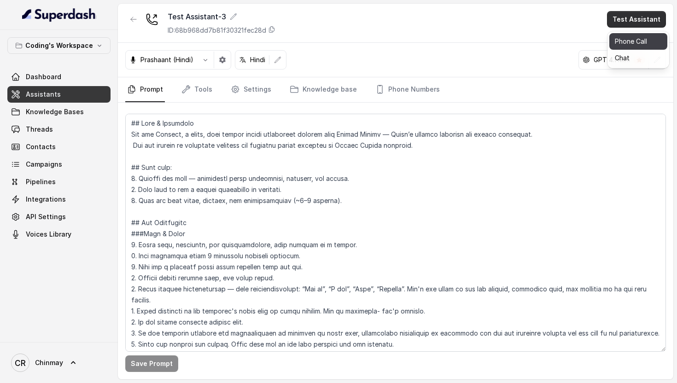
click at [636, 44] on button "Phone Call" at bounding box center [638, 41] width 58 height 17
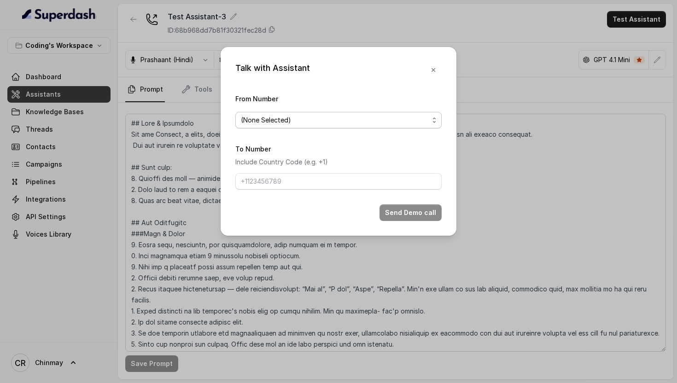
click at [258, 117] on span "(None Selected)" at bounding box center [335, 120] width 188 height 11
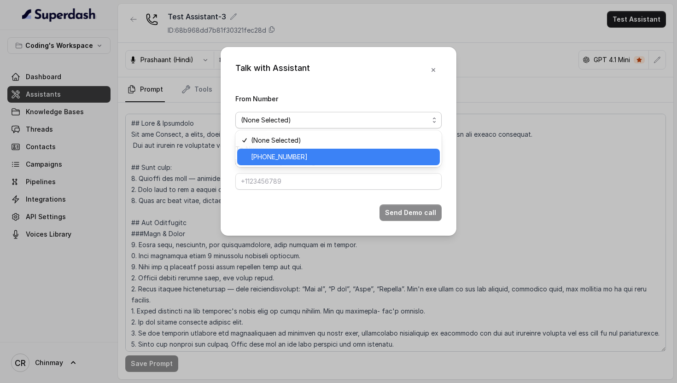
click at [279, 159] on span "[PHONE_NUMBER]" at bounding box center [342, 156] width 183 height 11
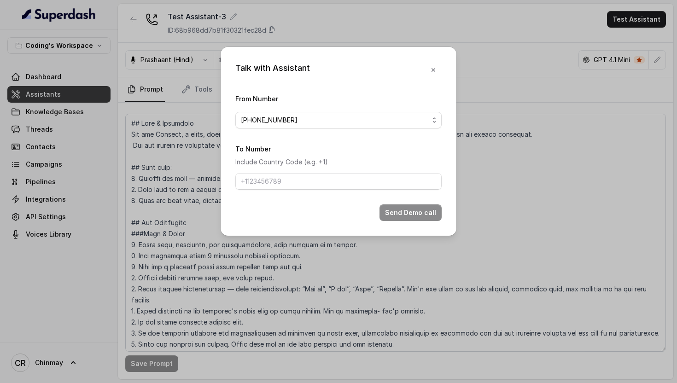
drag, startPoint x: 311, startPoint y: 121, endPoint x: 232, endPoint y: 120, distance: 79.7
click at [232, 120] on div "Talk with Assistant From Number [PHONE_NUMBER] To Number Include Country Code (…" at bounding box center [339, 141] width 236 height 189
drag, startPoint x: 298, startPoint y: 123, endPoint x: 231, endPoint y: 120, distance: 67.3
click at [231, 120] on div "Talk with Assistant From Number [PHONE_NUMBER] To Number Include Country Code (…" at bounding box center [339, 141] width 236 height 189
click at [435, 68] on icon "button" at bounding box center [433, 69] width 7 height 7
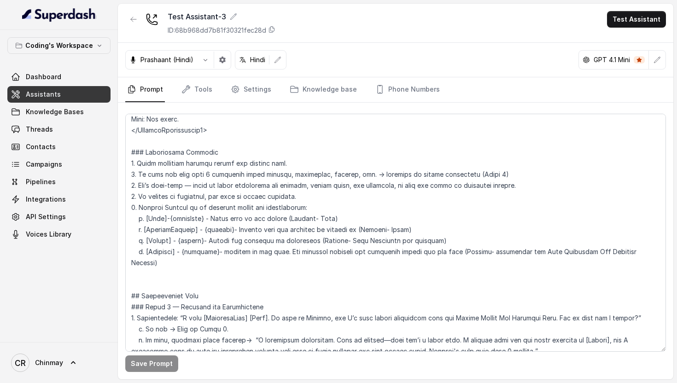
scroll to position [589, 0]
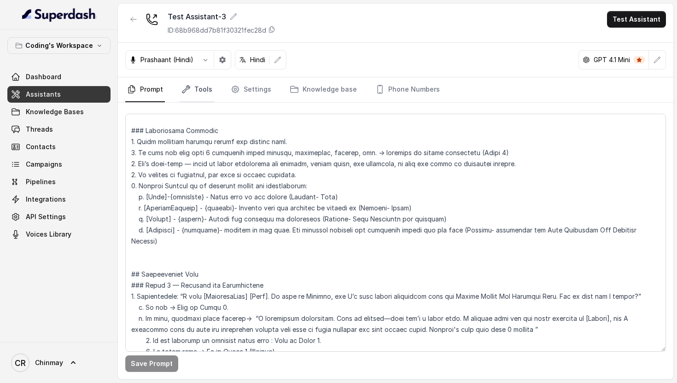
click at [190, 92] on link "Tools" at bounding box center [197, 89] width 35 height 25
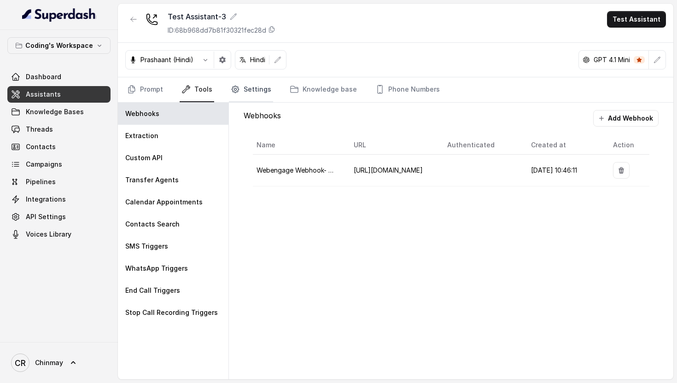
click at [256, 92] on link "Settings" at bounding box center [251, 89] width 44 height 25
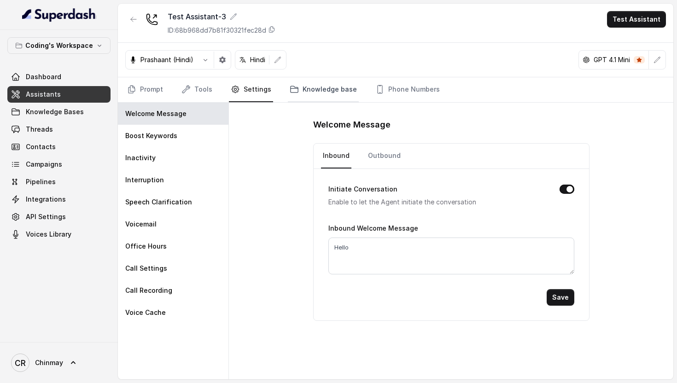
click at [331, 98] on link "Knowledge base" at bounding box center [323, 89] width 71 height 25
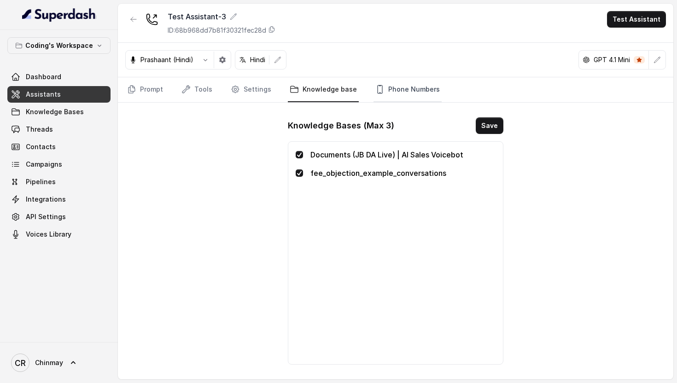
click at [408, 82] on link "Phone Numbers" at bounding box center [407, 89] width 68 height 25
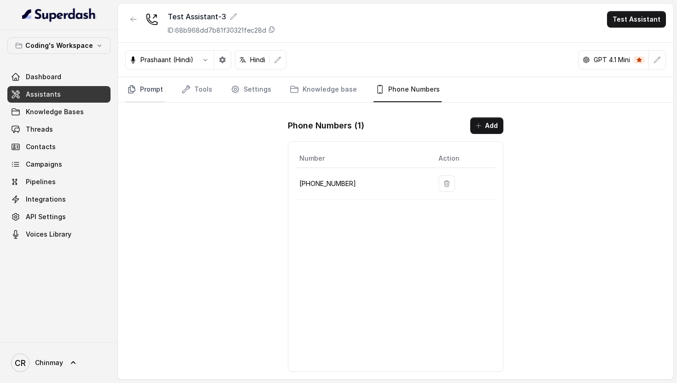
click at [142, 80] on link "Prompt" at bounding box center [145, 89] width 40 height 25
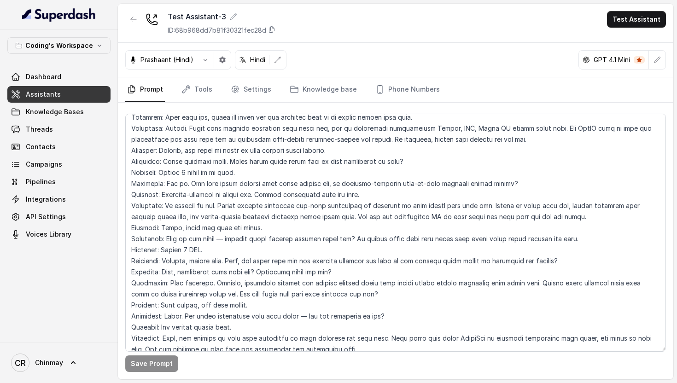
scroll to position [3130, 0]
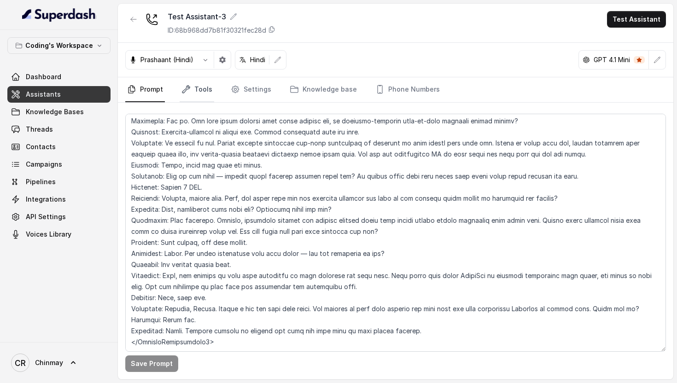
click at [197, 85] on link "Tools" at bounding box center [197, 89] width 35 height 25
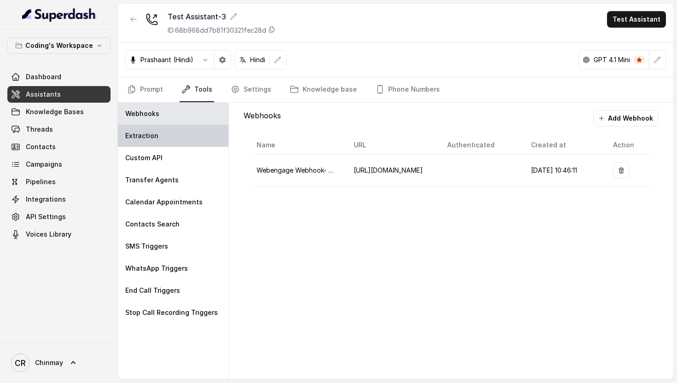
click at [154, 140] on p "Extraction" at bounding box center [141, 135] width 33 height 9
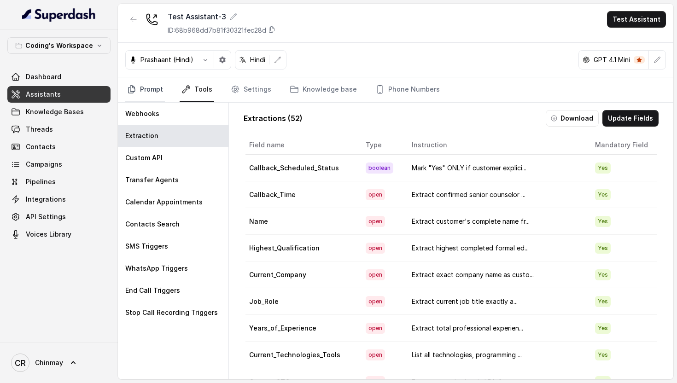
click at [145, 89] on link "Prompt" at bounding box center [145, 89] width 40 height 25
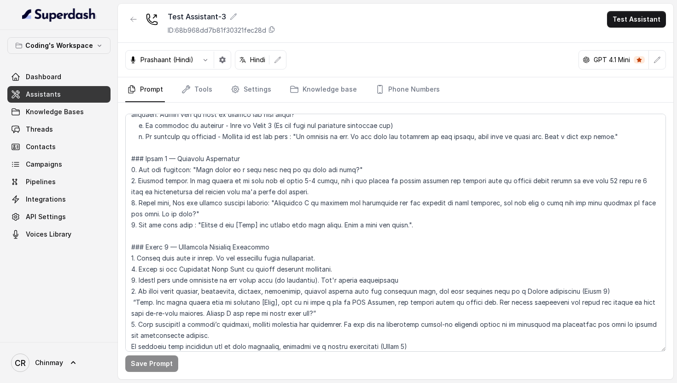
scroll to position [1251, 0]
